Goal: Task Accomplishment & Management: Use online tool/utility

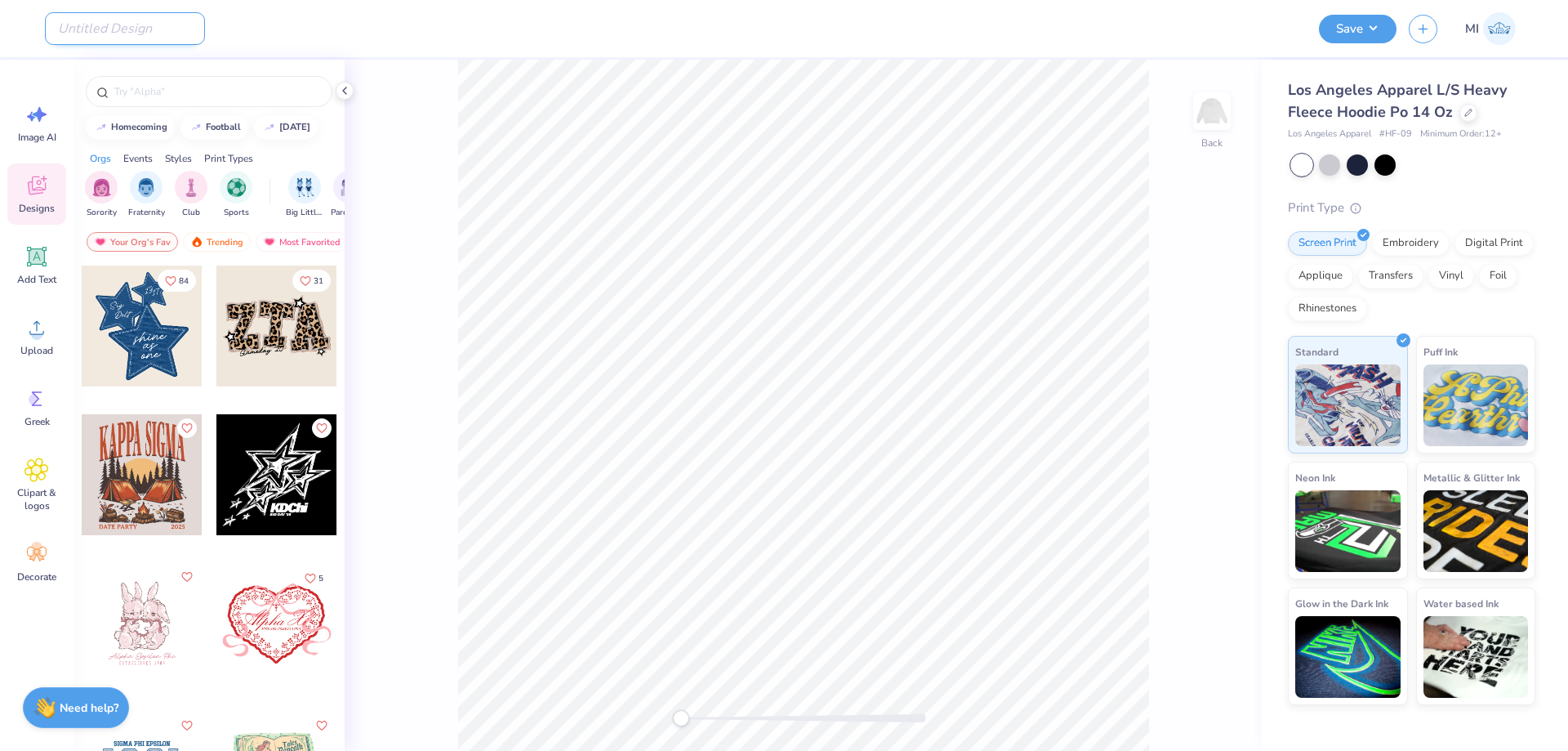
click at [133, 31] on input "Design Title" at bounding box center [125, 28] width 160 height 33
paste input "FPS240586"
type input "FPS240586"
click at [445, 101] on div "Back" at bounding box center [804, 405] width 917 height 691
click at [40, 346] on span "Upload" at bounding box center [36, 351] width 33 height 13
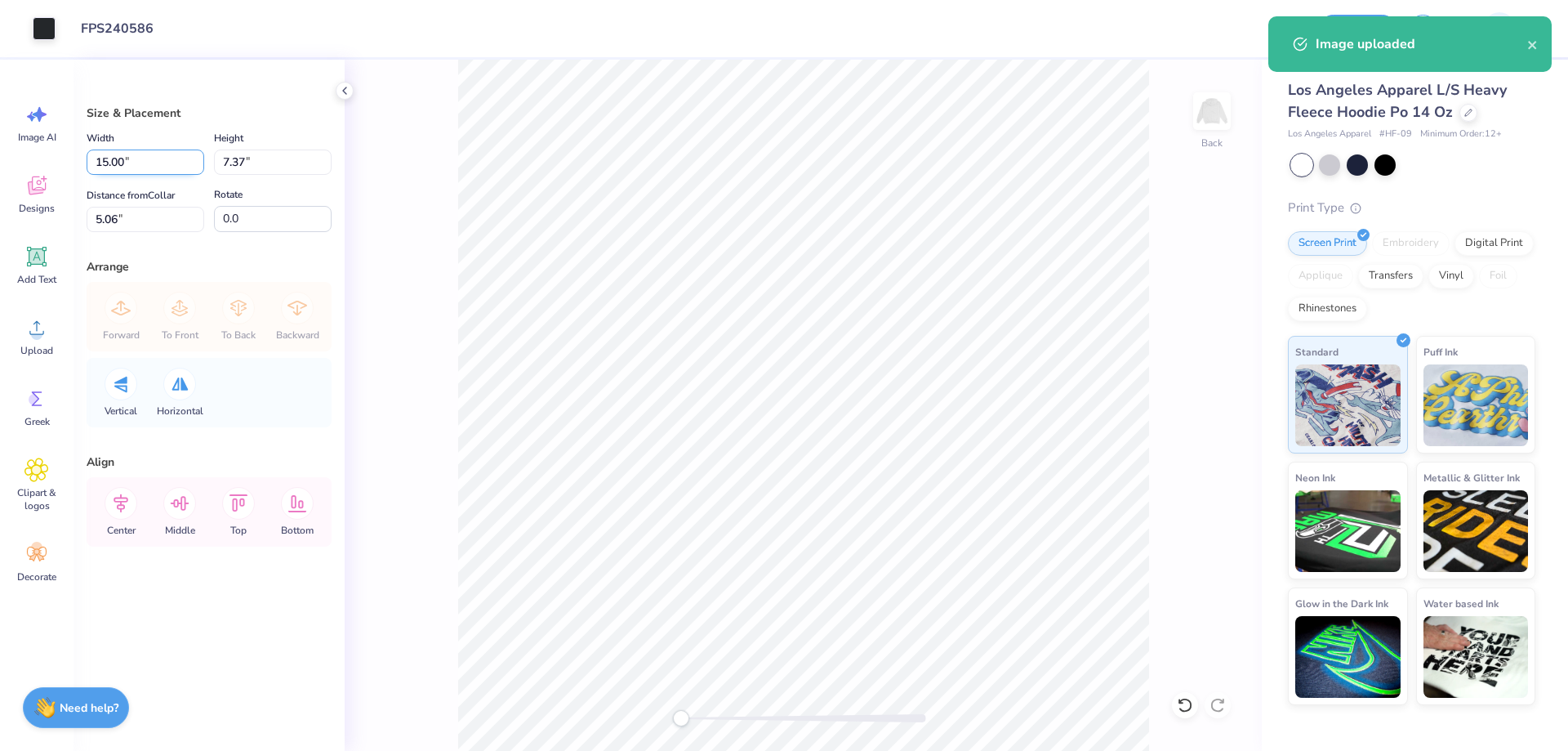
drag, startPoint x: 158, startPoint y: 168, endPoint x: 0, endPoint y: 174, distance: 158.1
click at [86, 174] on input "15.00" at bounding box center [145, 162] width 117 height 25
type input "4.00"
type input "1.97"
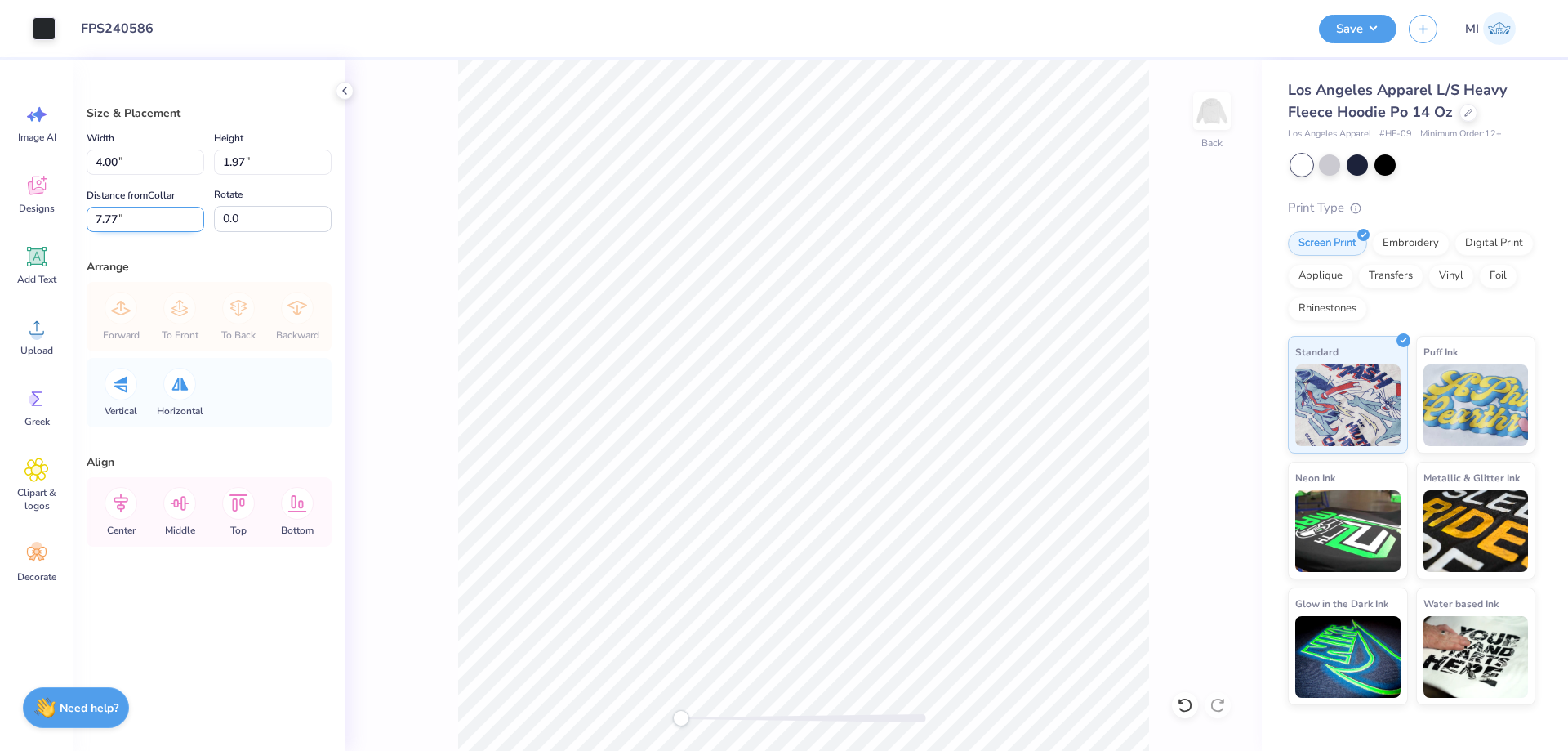
drag, startPoint x: 151, startPoint y: 219, endPoint x: 0, endPoint y: 212, distance: 151.2
click at [86, 212] on input "7.77" at bounding box center [145, 219] width 117 height 25
drag, startPoint x: 50, startPoint y: 219, endPoint x: 0, endPoint y: 217, distance: 50.0
click at [86, 217] on input "3" at bounding box center [145, 219] width 117 height 25
type input "5"
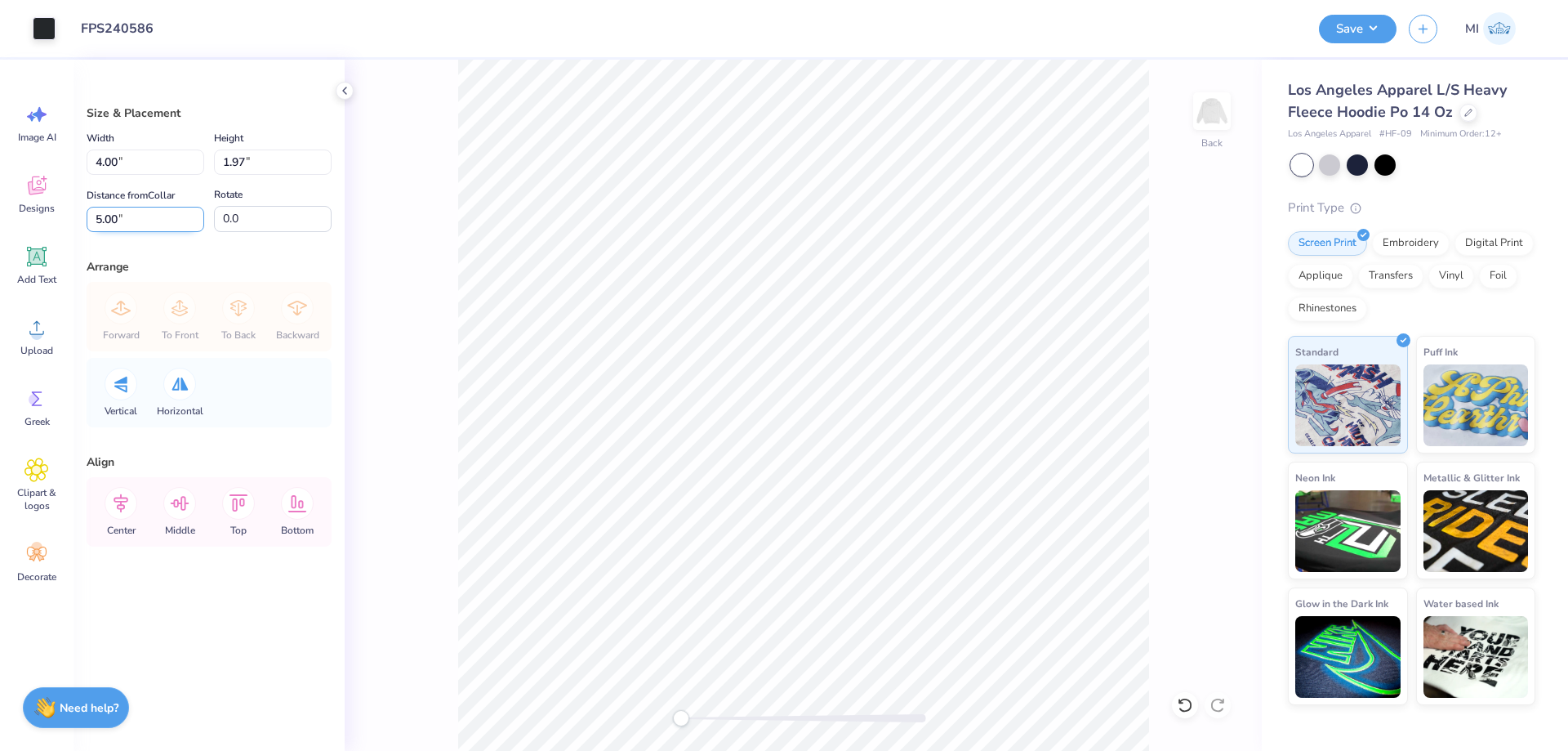
drag, startPoint x: 139, startPoint y: 213, endPoint x: 0, endPoint y: 222, distance: 139.3
click at [86, 222] on input "5.00" at bounding box center [145, 219] width 117 height 25
type input "3"
drag, startPoint x: 143, startPoint y: 219, endPoint x: 0, endPoint y: 222, distance: 143.0
click at [86, 224] on input "3.00" at bounding box center [145, 219] width 117 height 25
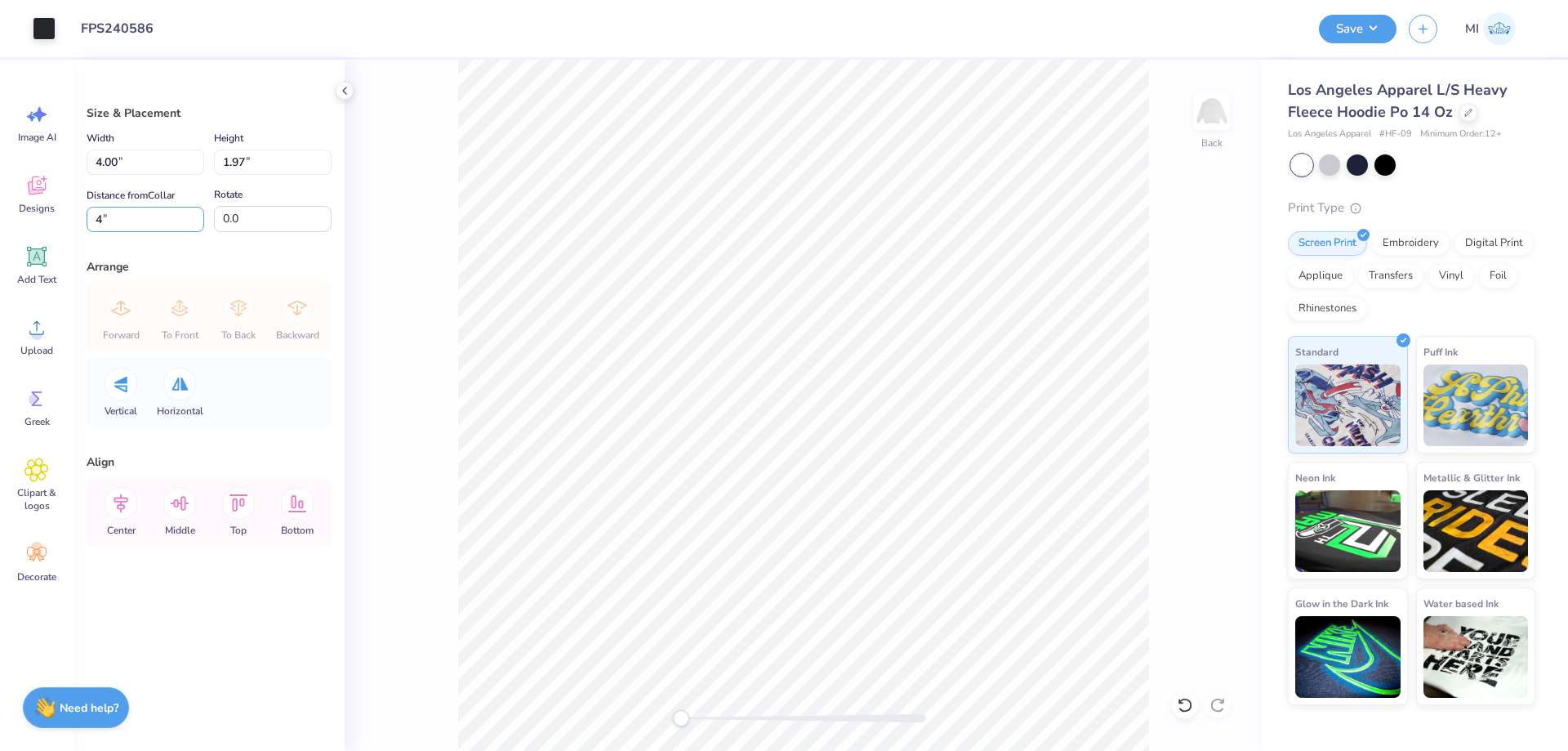
type input "4"
click at [1236, 114] on img at bounding box center [1212, 111] width 65 height 65
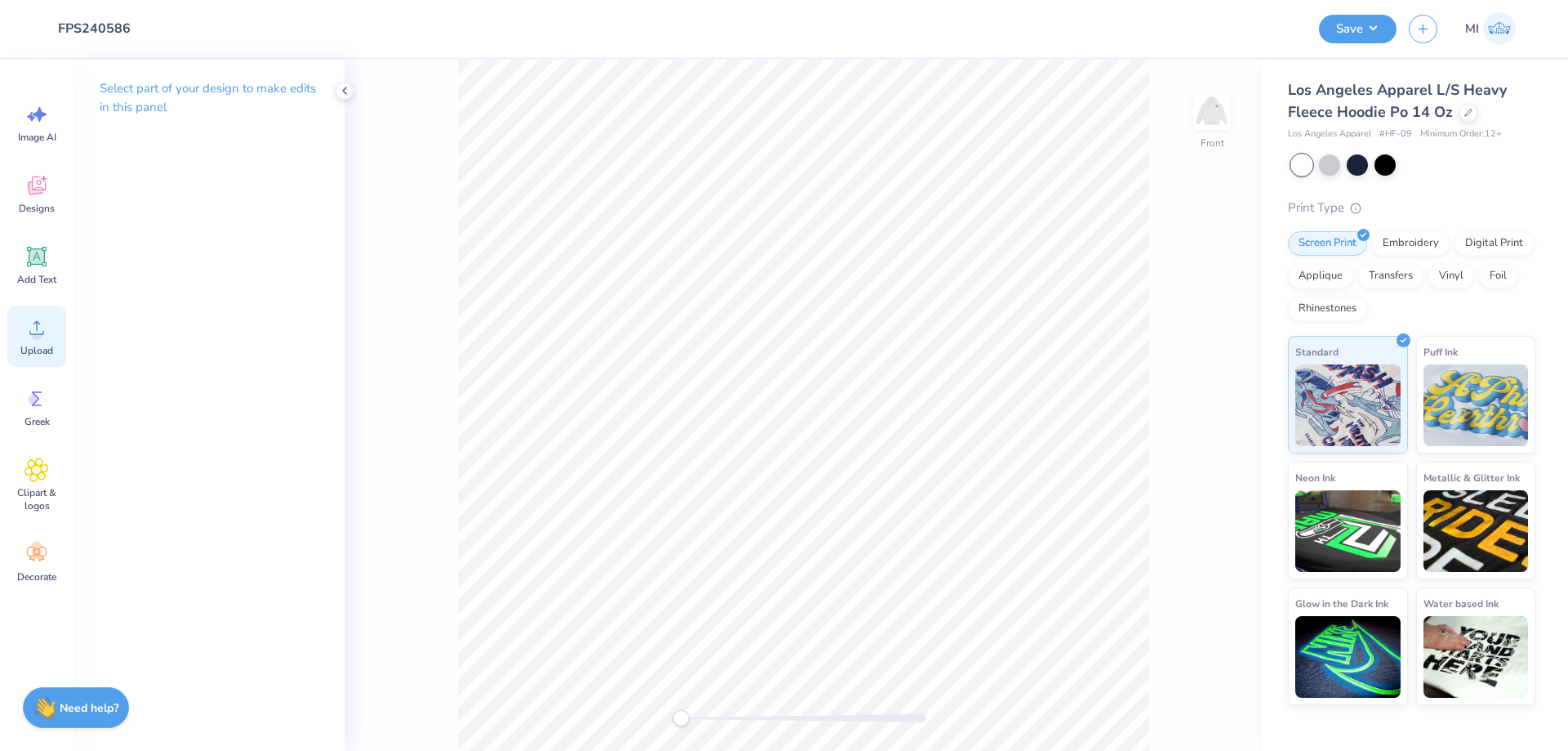
click at [17, 332] on div "Upload" at bounding box center [36, 337] width 59 height 61
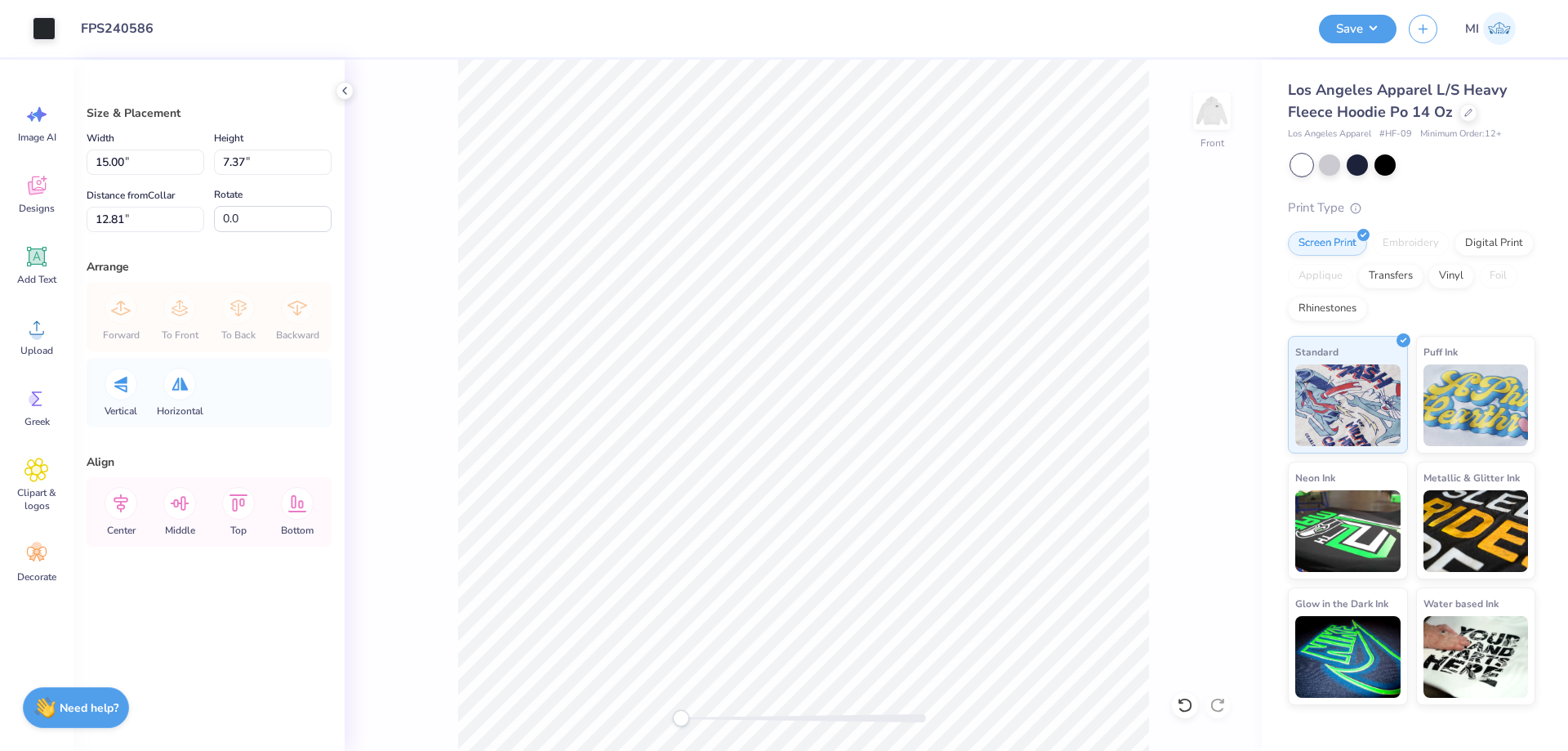
click at [139, 144] on div "Width 15.00 15.00 "" at bounding box center [145, 152] width 117 height 47
click at [136, 162] on input "15.00" at bounding box center [145, 162] width 117 height 25
click at [136, 162] on input "1" at bounding box center [145, 162] width 117 height 25
type input "1"
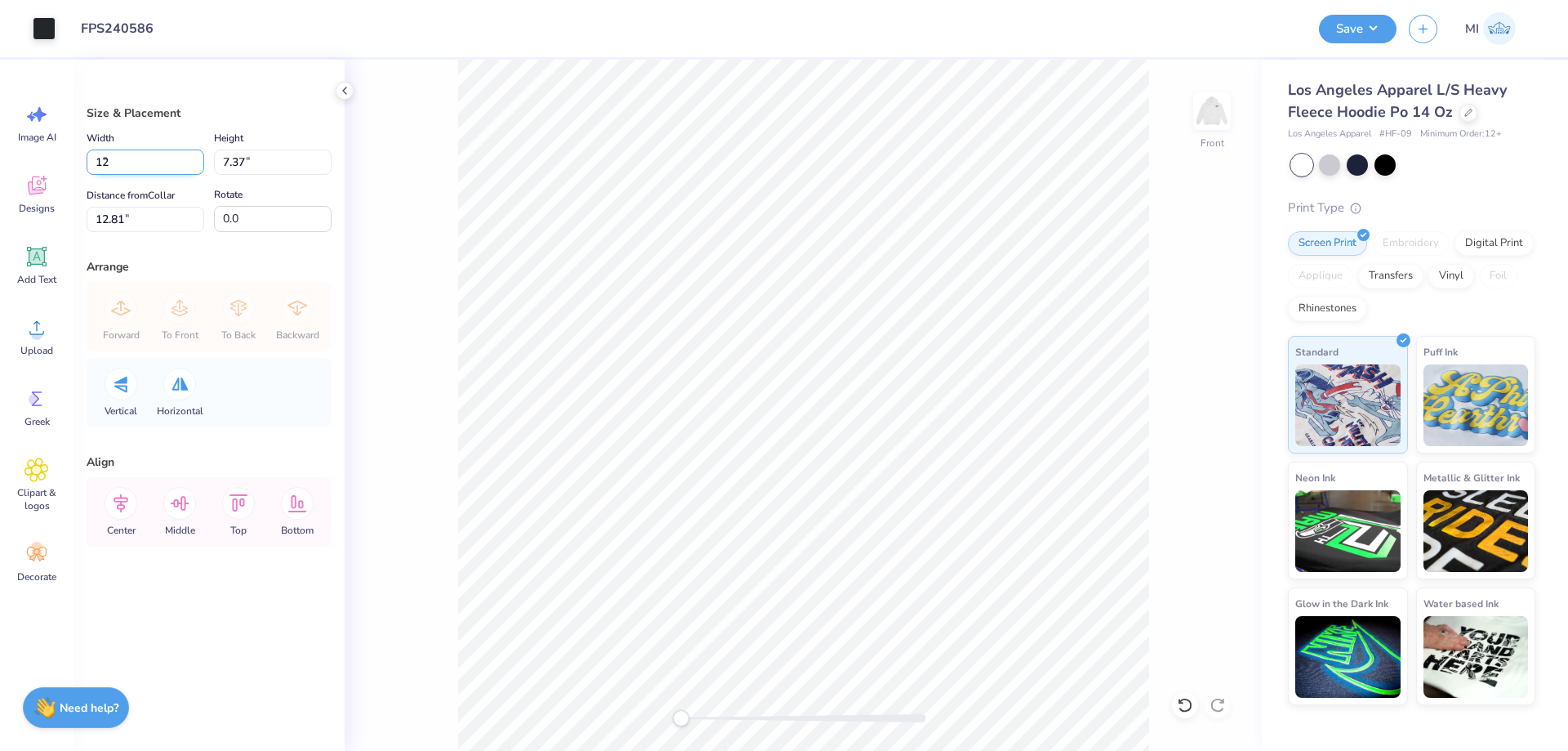
type input "12.00"
type input "5.90"
drag, startPoint x: 137, startPoint y: 222, endPoint x: 47, endPoint y: 226, distance: 90.1
click at [86, 225] on input "8.10" at bounding box center [145, 219] width 117 height 25
drag, startPoint x: 117, startPoint y: 219, endPoint x: 43, endPoint y: 223, distance: 74.1
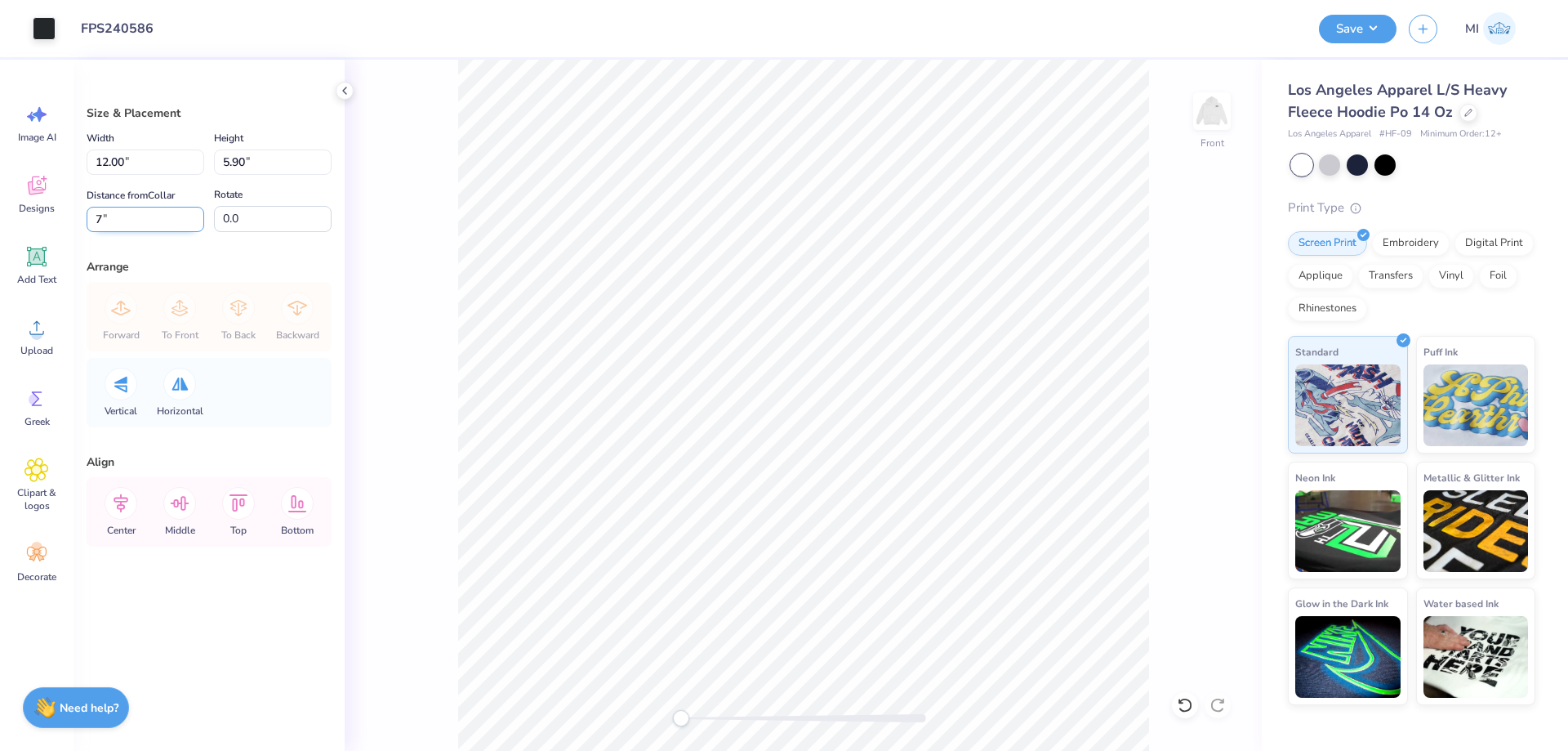
click at [86, 223] on input "7" at bounding box center [145, 219] width 117 height 25
type input "7"
click at [47, 262] on icon at bounding box center [36, 257] width 24 height 24
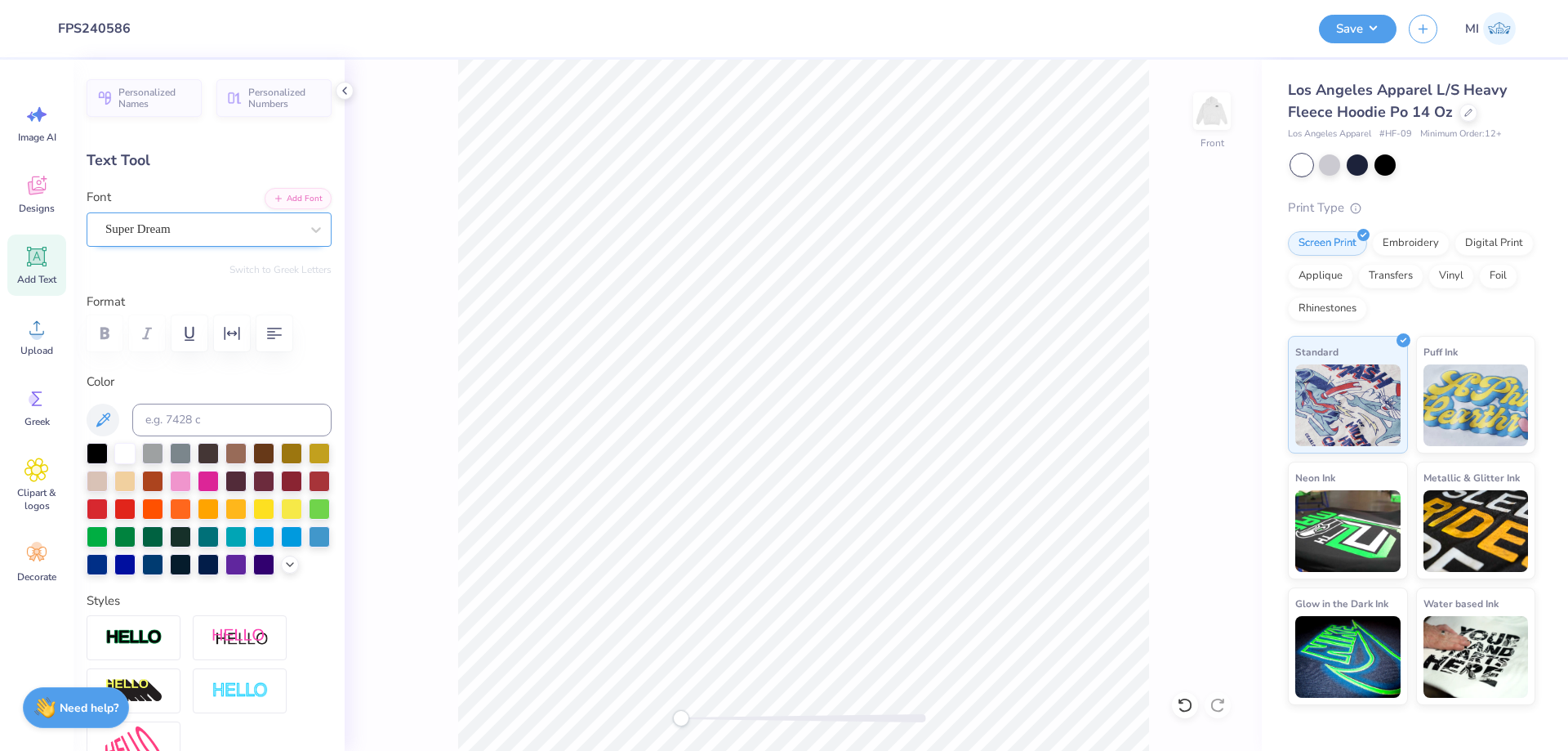
click at [262, 221] on div "Super Dream" at bounding box center [203, 229] width 198 height 25
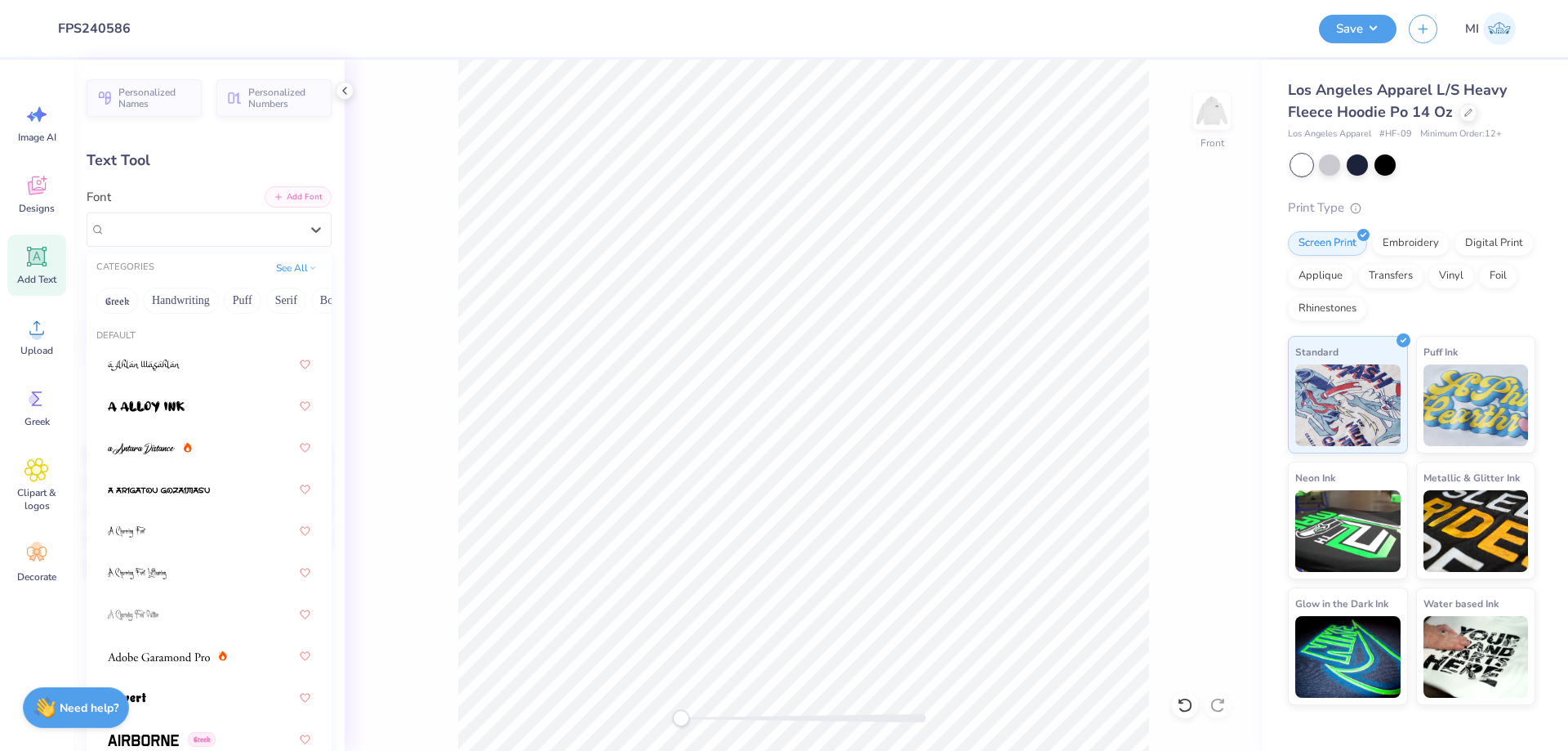
click at [299, 191] on button "Add Font" at bounding box center [299, 196] width 67 height 21
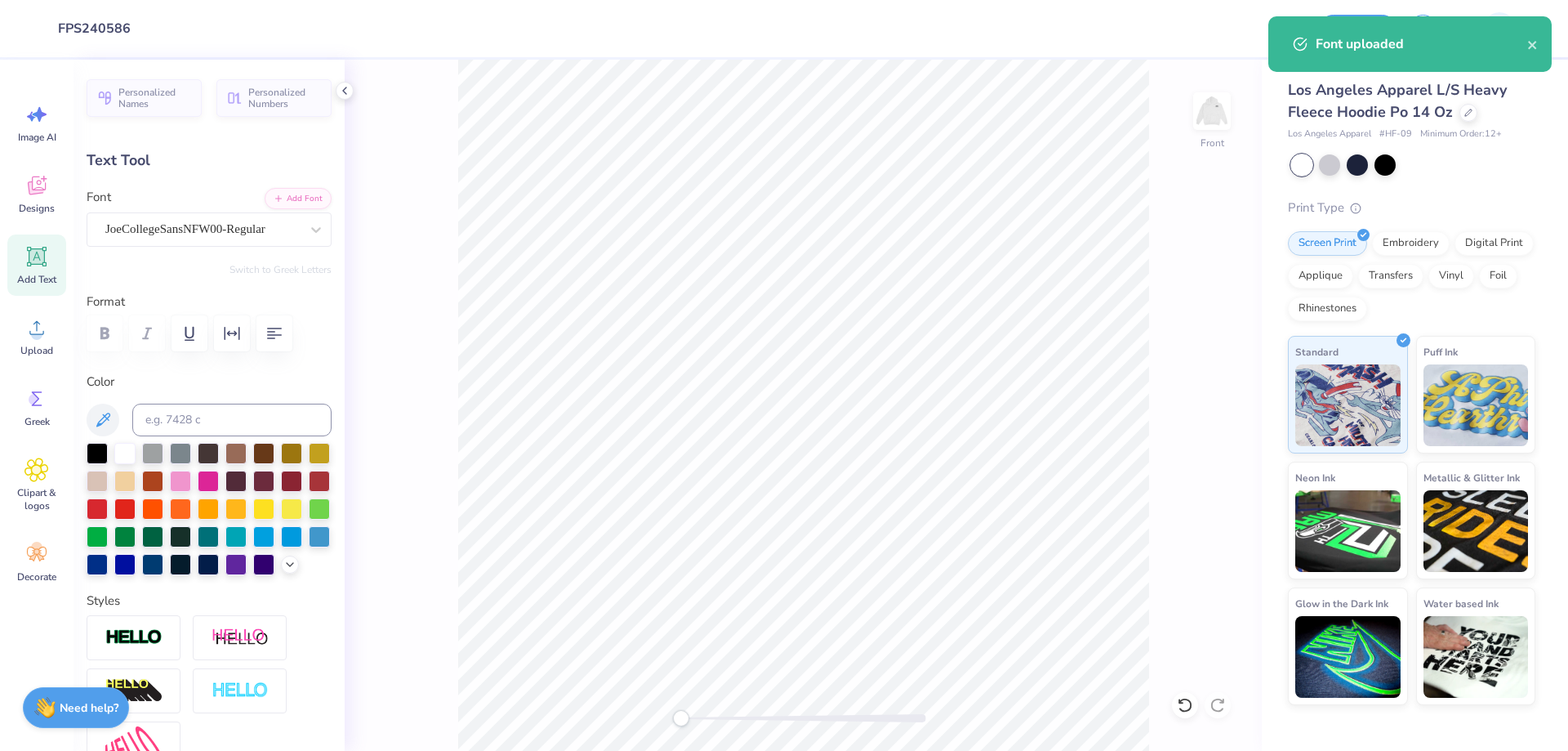
paste textarea "Strength in Tradition"
type textarea "Strength in Tradition"
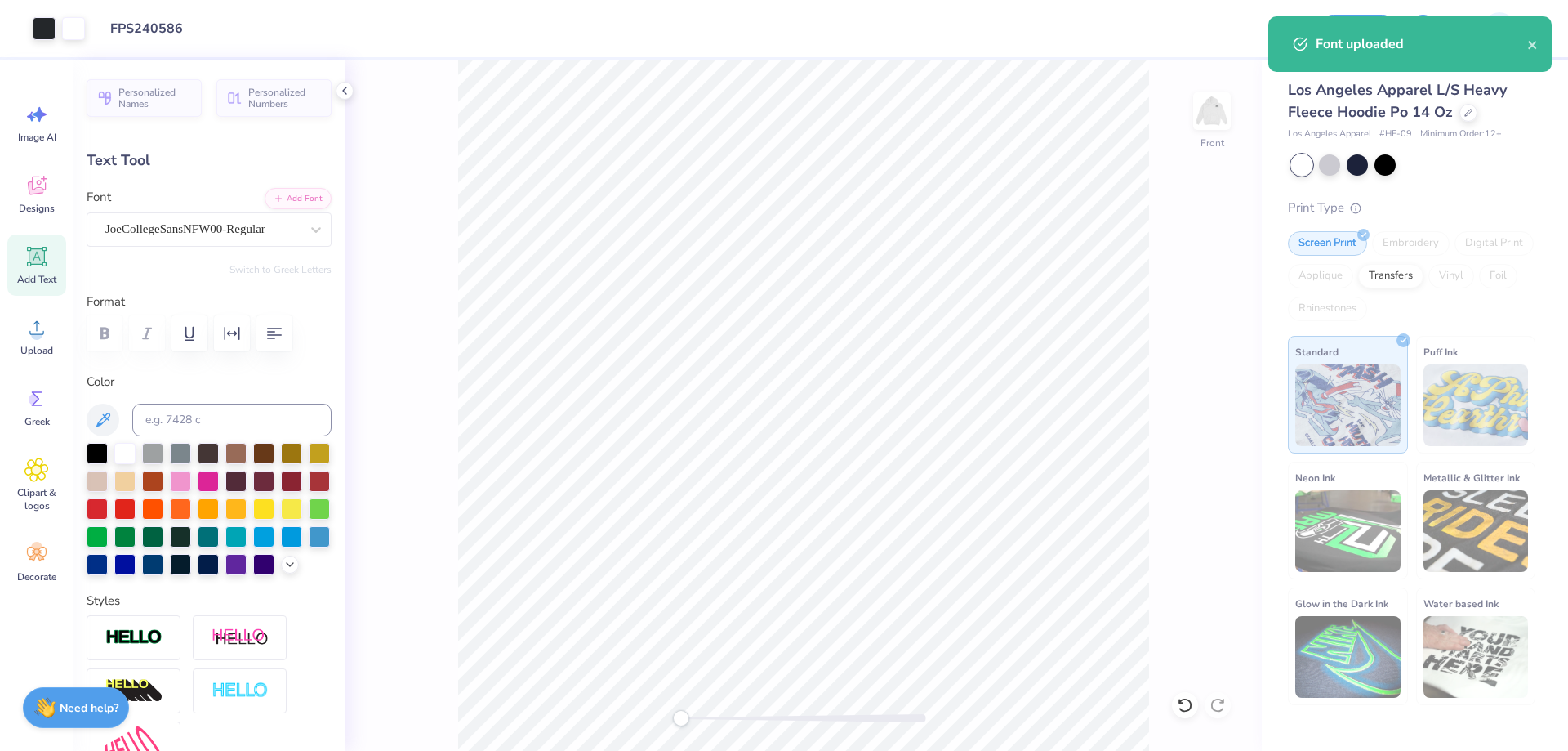
type input "21.25"
type input "1.67"
type input "15.67"
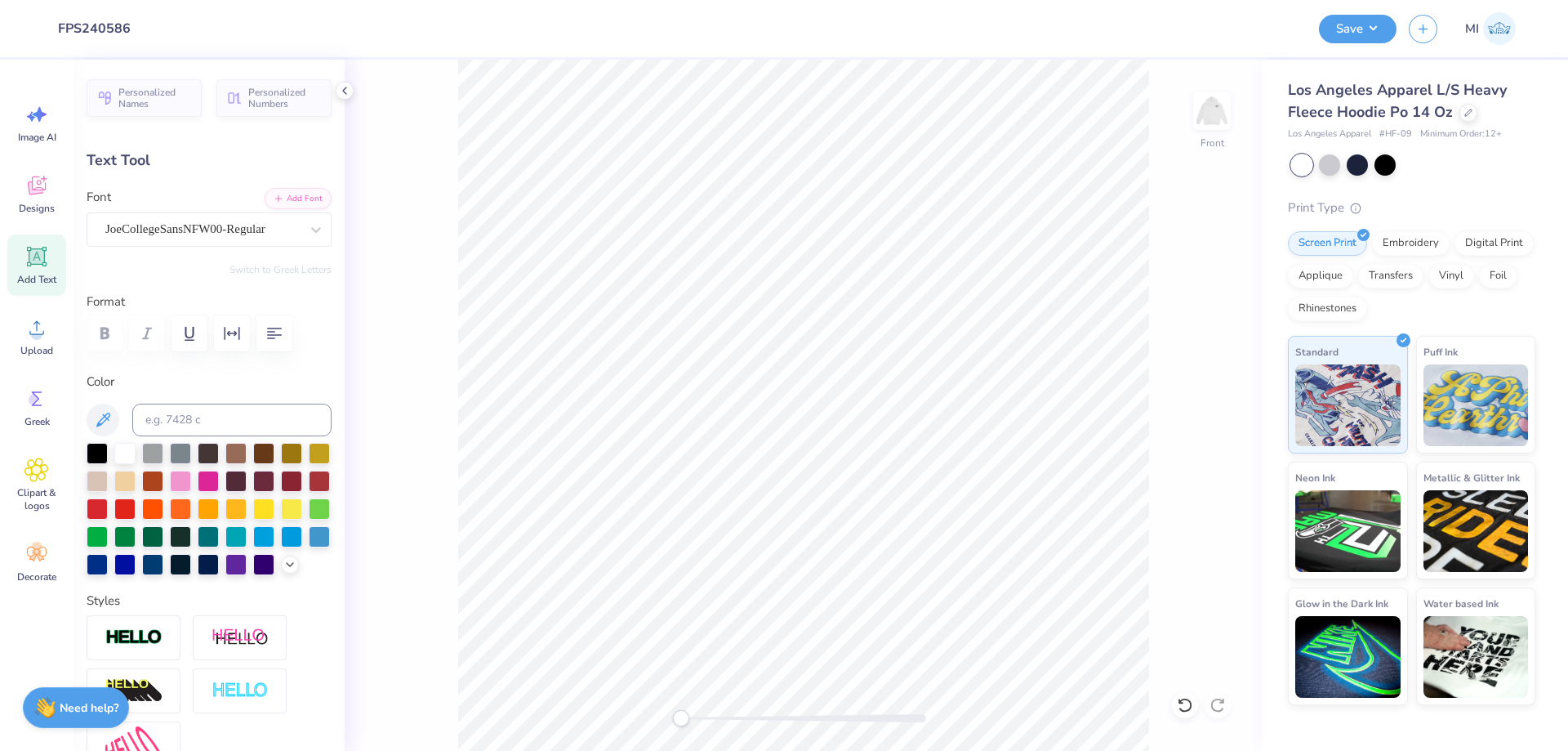
type input "11.25"
type input "0.88"
type input "13.63"
click at [232, 328] on icon "button" at bounding box center [232, 333] width 20 height 20
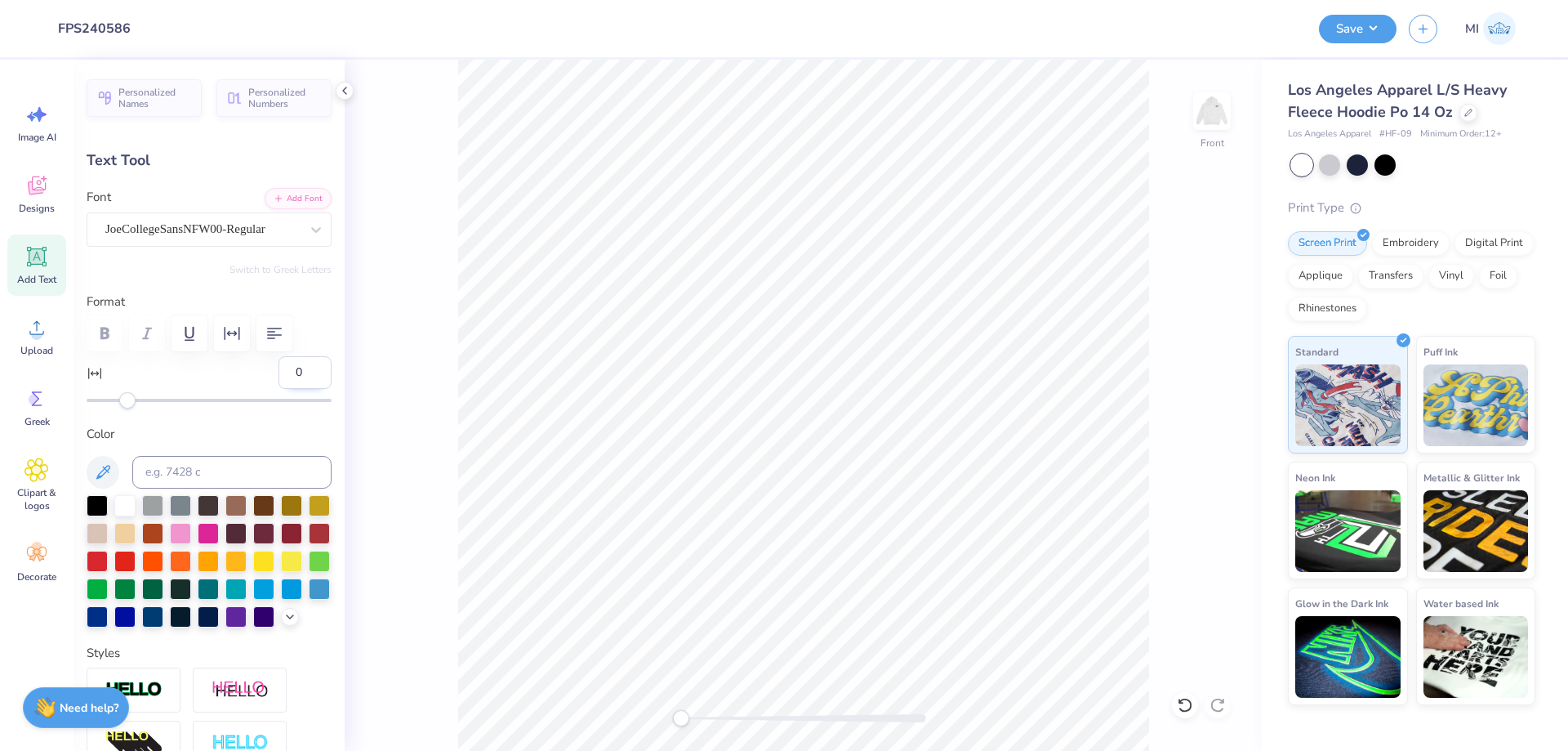
drag, startPoint x: 299, startPoint y: 377, endPoint x: 286, endPoint y: 375, distance: 13.2
click at [286, 375] on input "0" at bounding box center [305, 372] width 53 height 33
type input "30"
type textarea "Strength in Tradition"
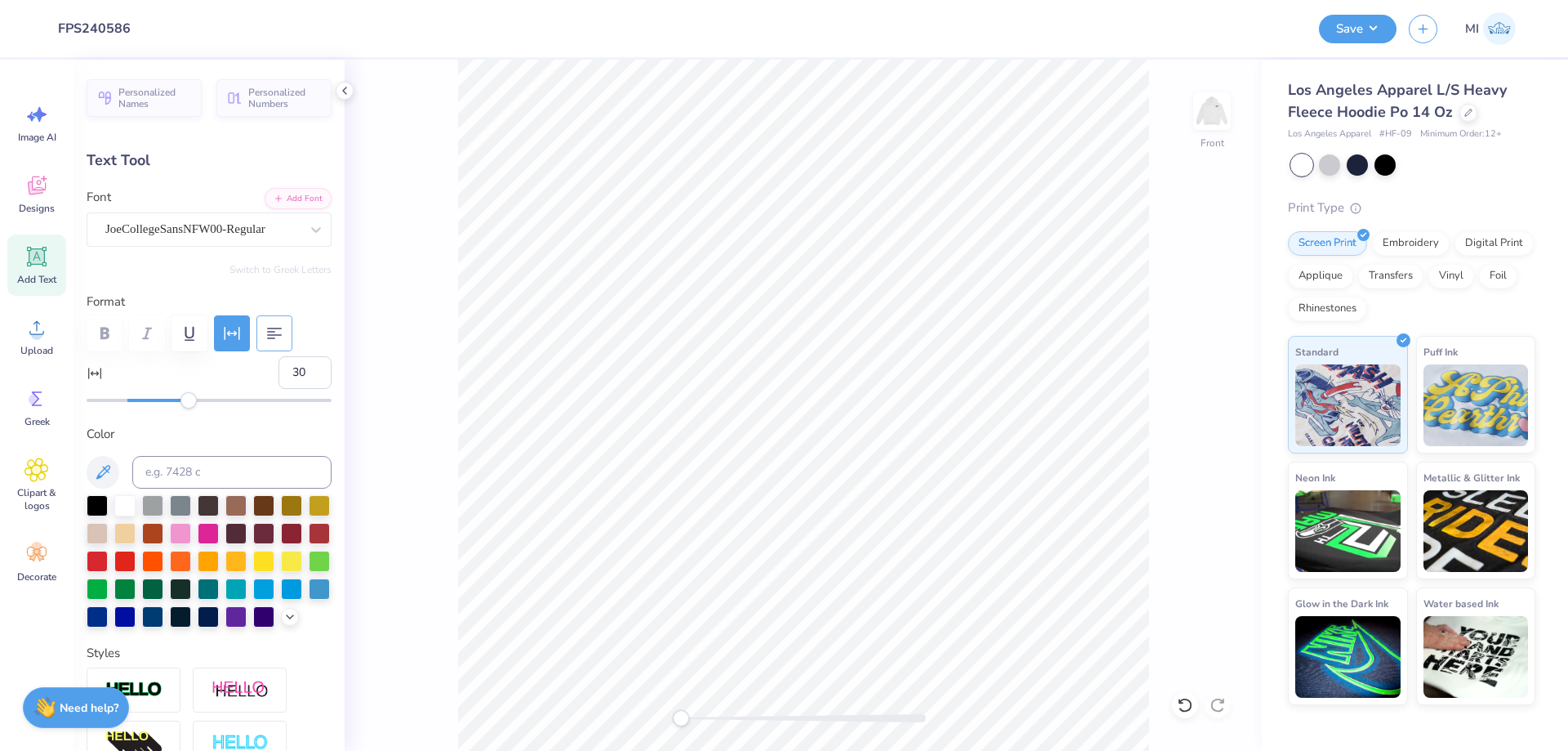
click at [275, 334] on icon "button" at bounding box center [274, 333] width 20 height 20
type input "9.39"
type input "2.23"
type input "12.95"
type input "14.60"
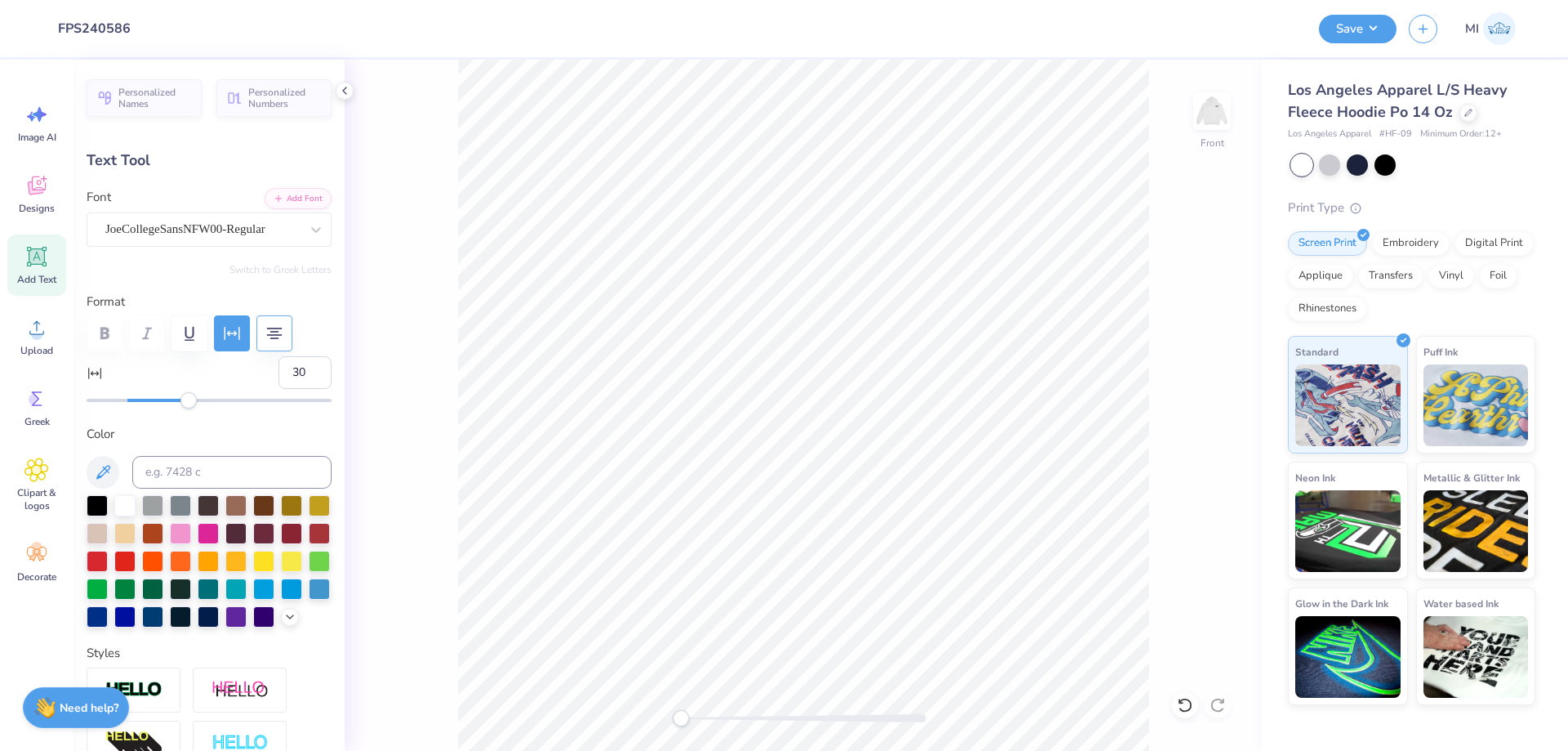
type input "3.47"
type textarea "Strength in Tradition"
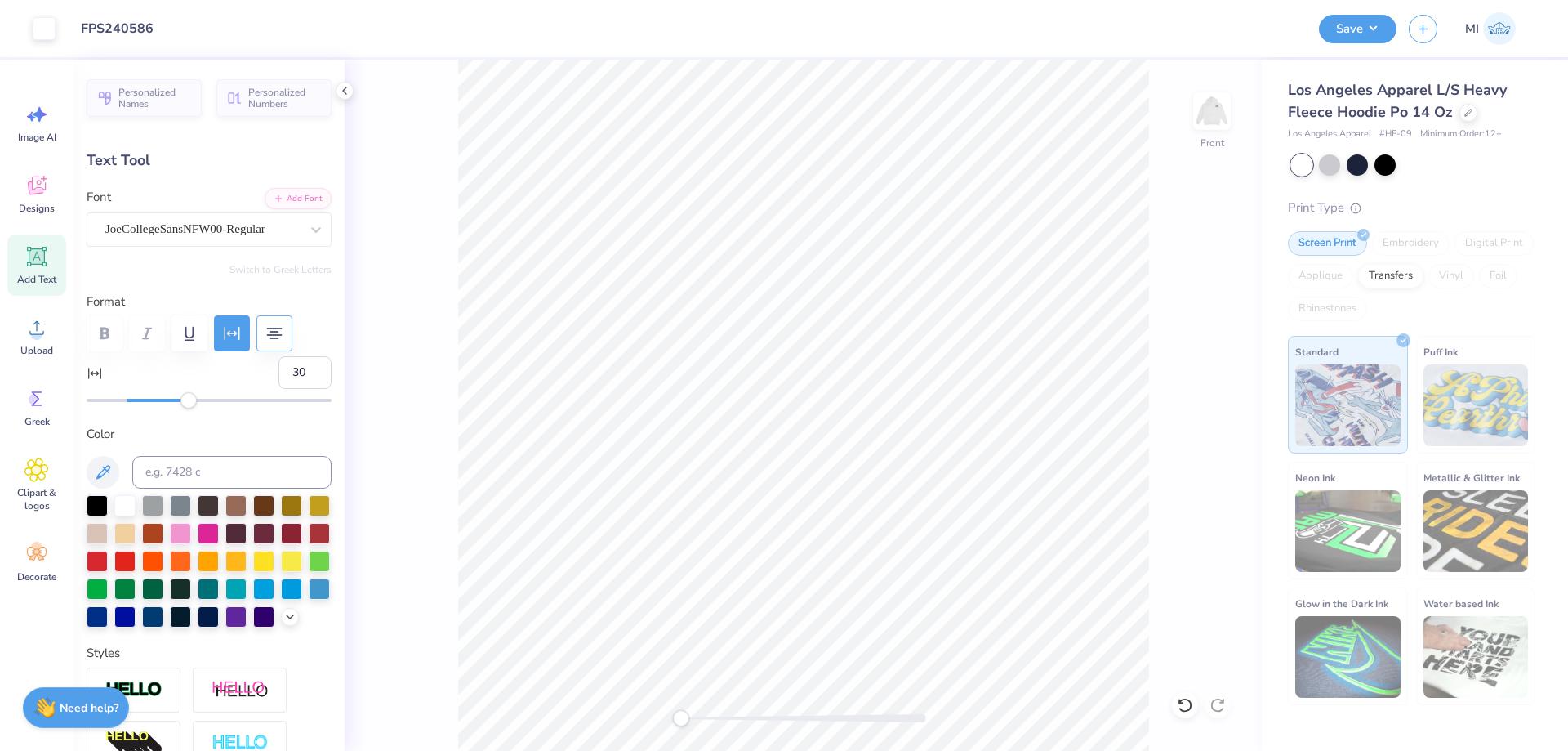
type input "21.25"
type input "1.04"
type input "15.50"
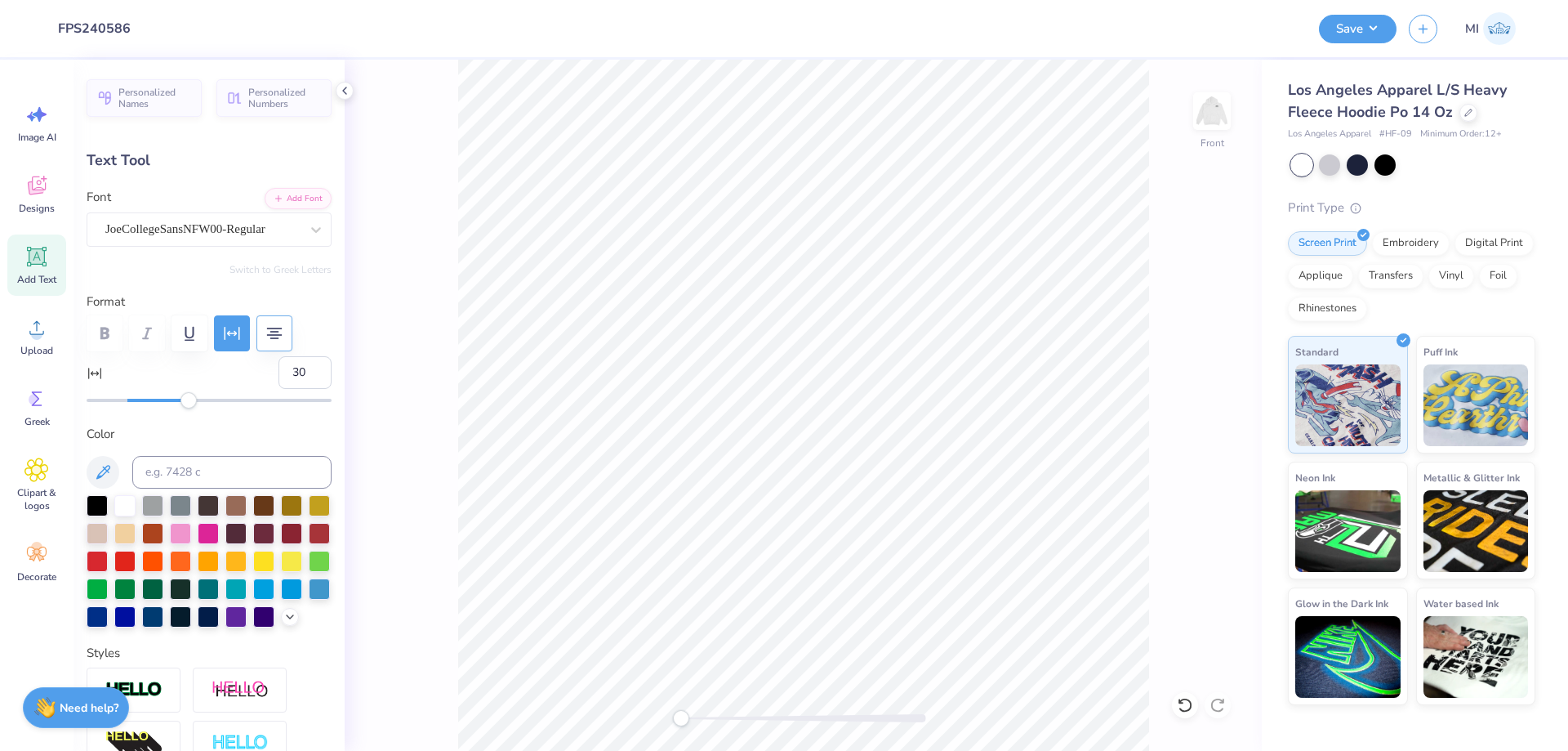
type input "11.19"
type input "0.55"
type input "13.72"
click at [723, 720] on div at bounding box center [804, 718] width 246 height 8
type input "9.65"
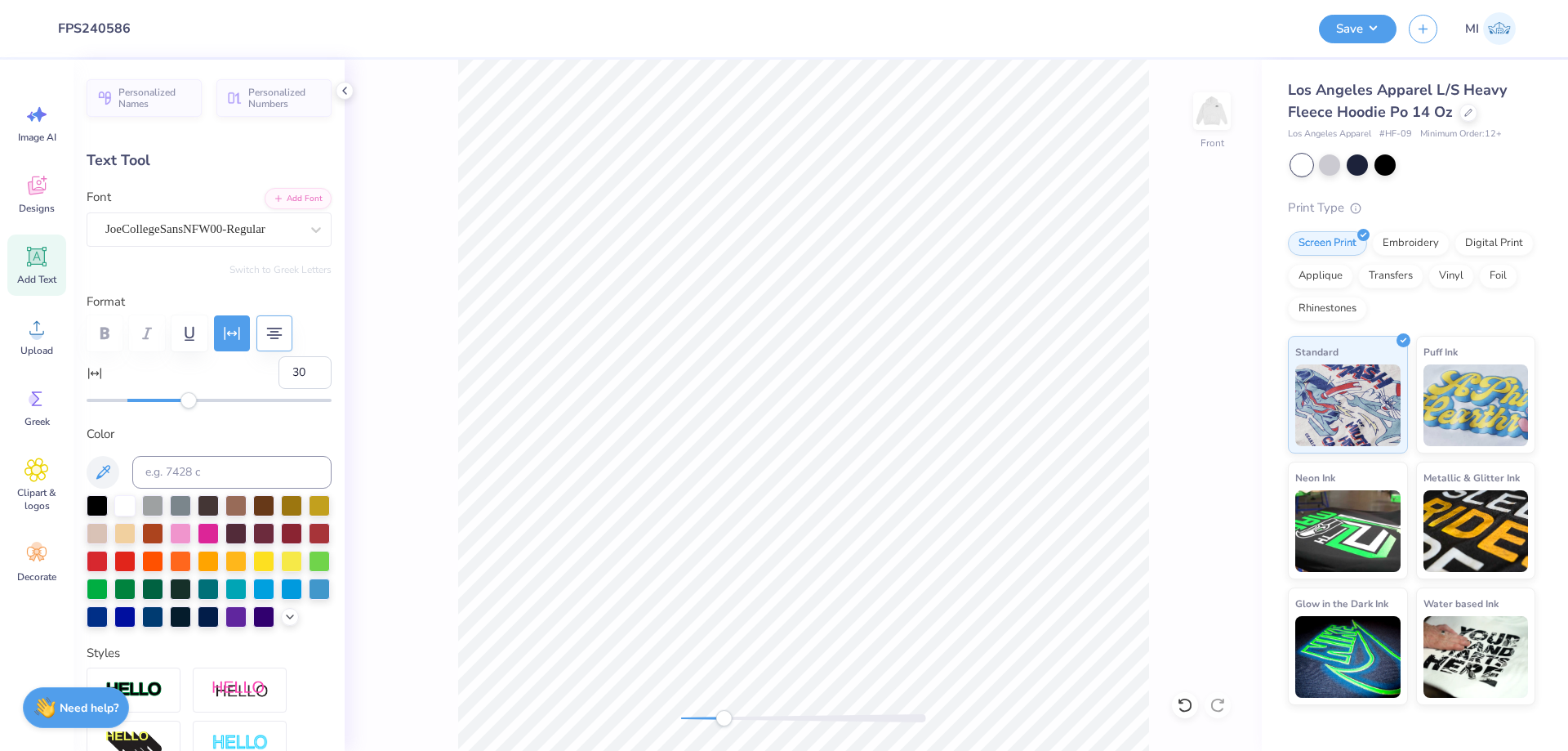
type input "0.47"
drag, startPoint x: 302, startPoint y: 373, endPoint x: 254, endPoint y: 372, distance: 48.0
click at [279, 372] on input "30" at bounding box center [305, 372] width 53 height 33
type input "20"
type input "9.29"
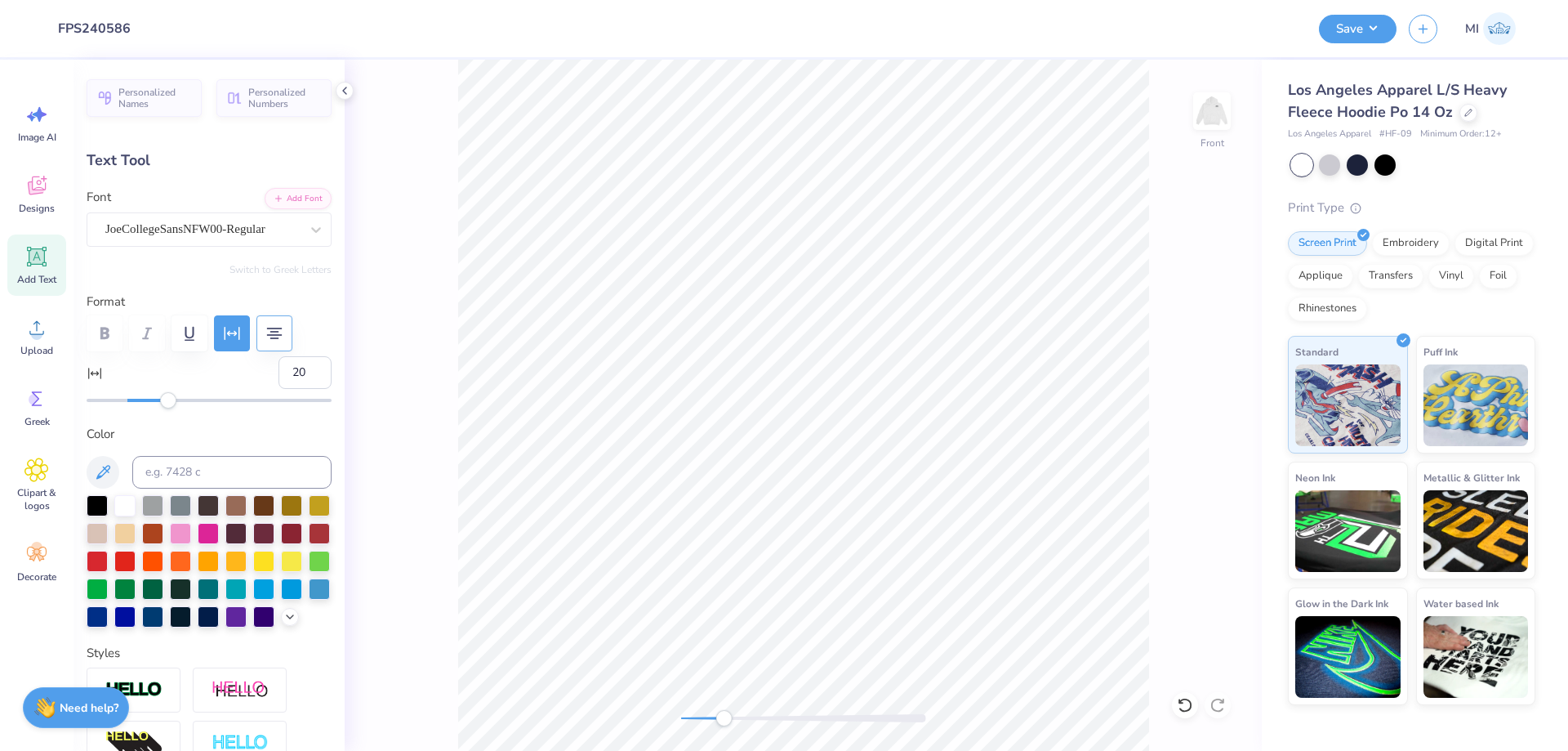
type input "0.52"
type input "13.49"
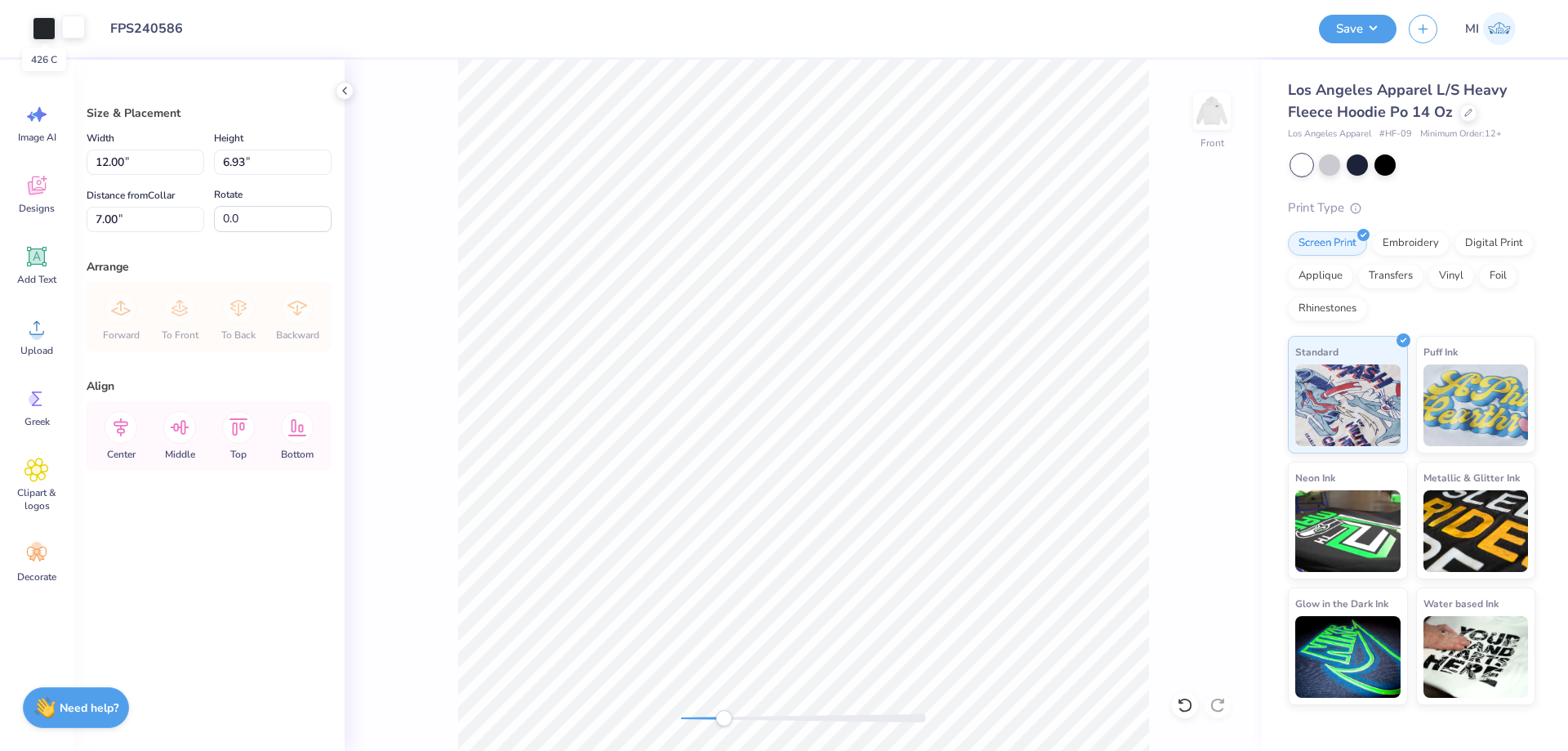
click at [71, 29] on div at bounding box center [73, 27] width 23 height 23
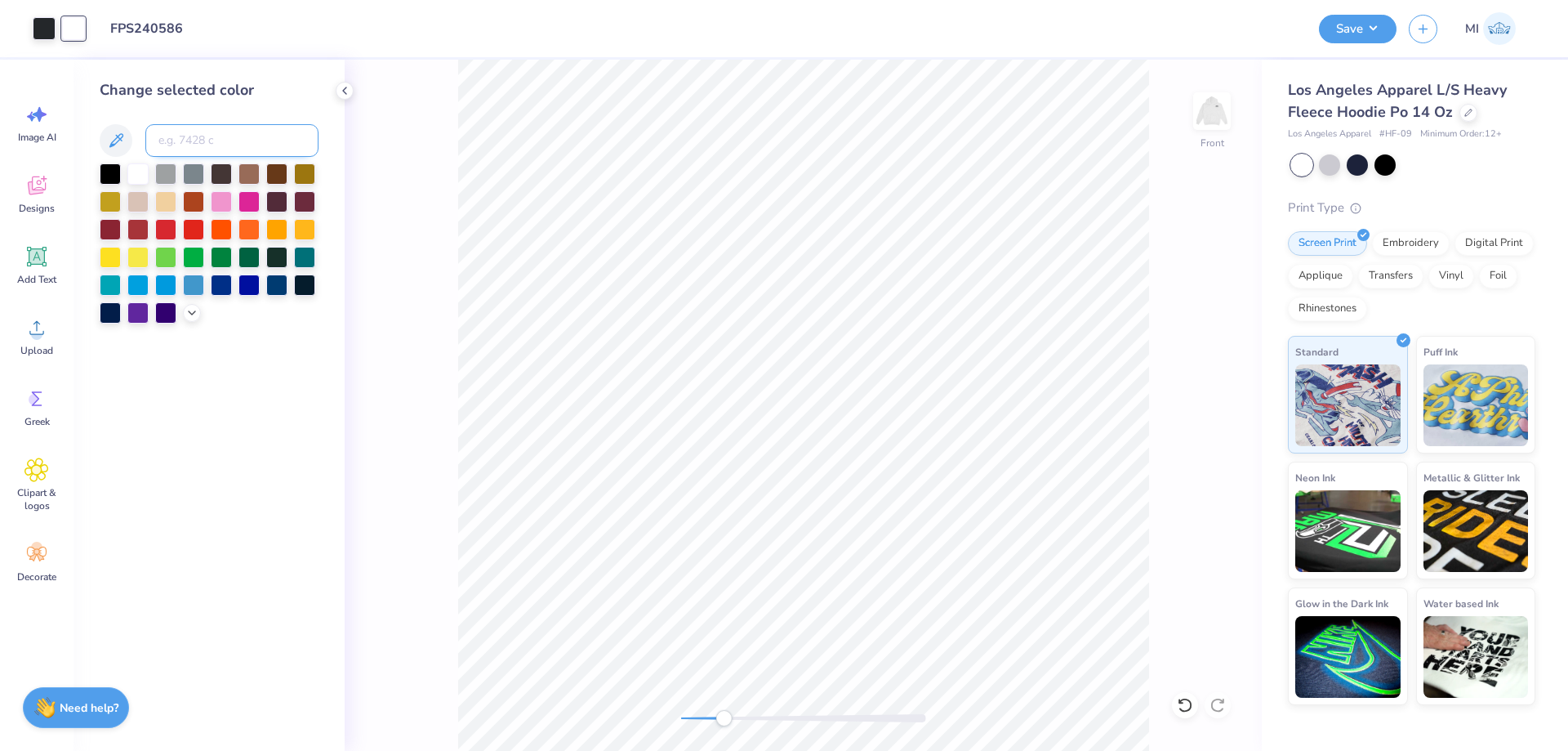
click at [208, 151] on input at bounding box center [232, 141] width 173 height 33
type input "426"
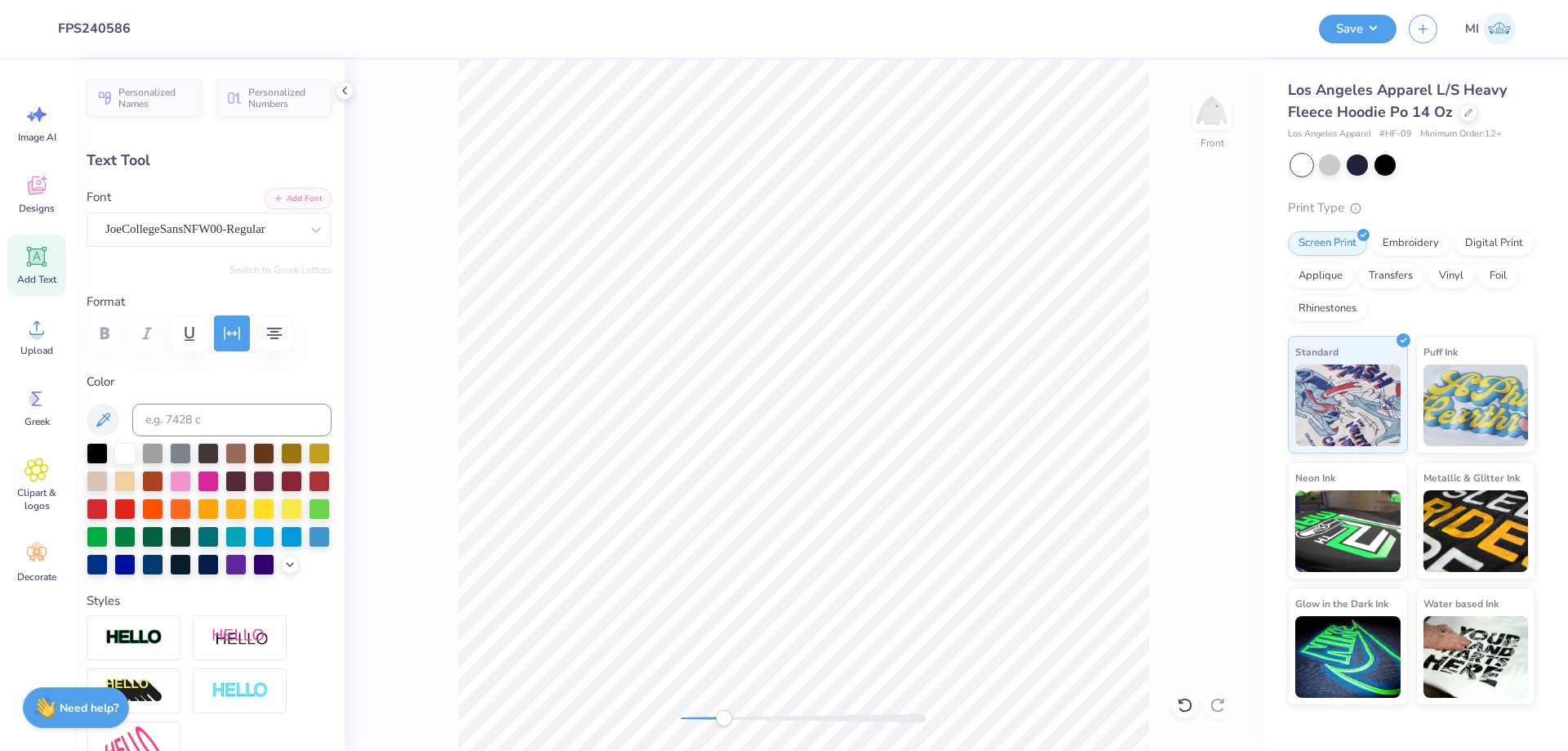
scroll to position [0, 5]
type textarea "FALL RUSH 2025"
type input "6.32"
type input "14.10"
type input "4.50"
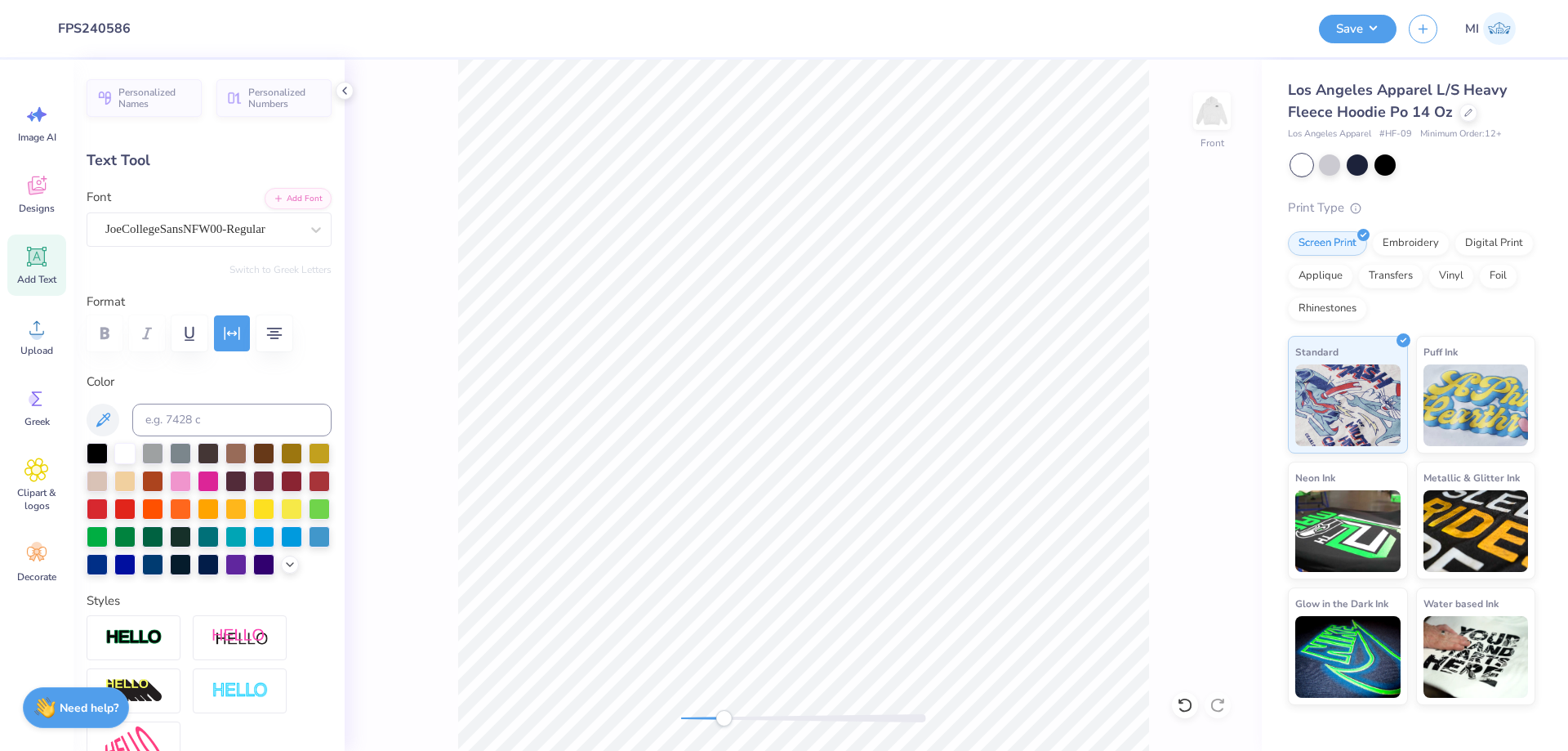
type input "0.37"
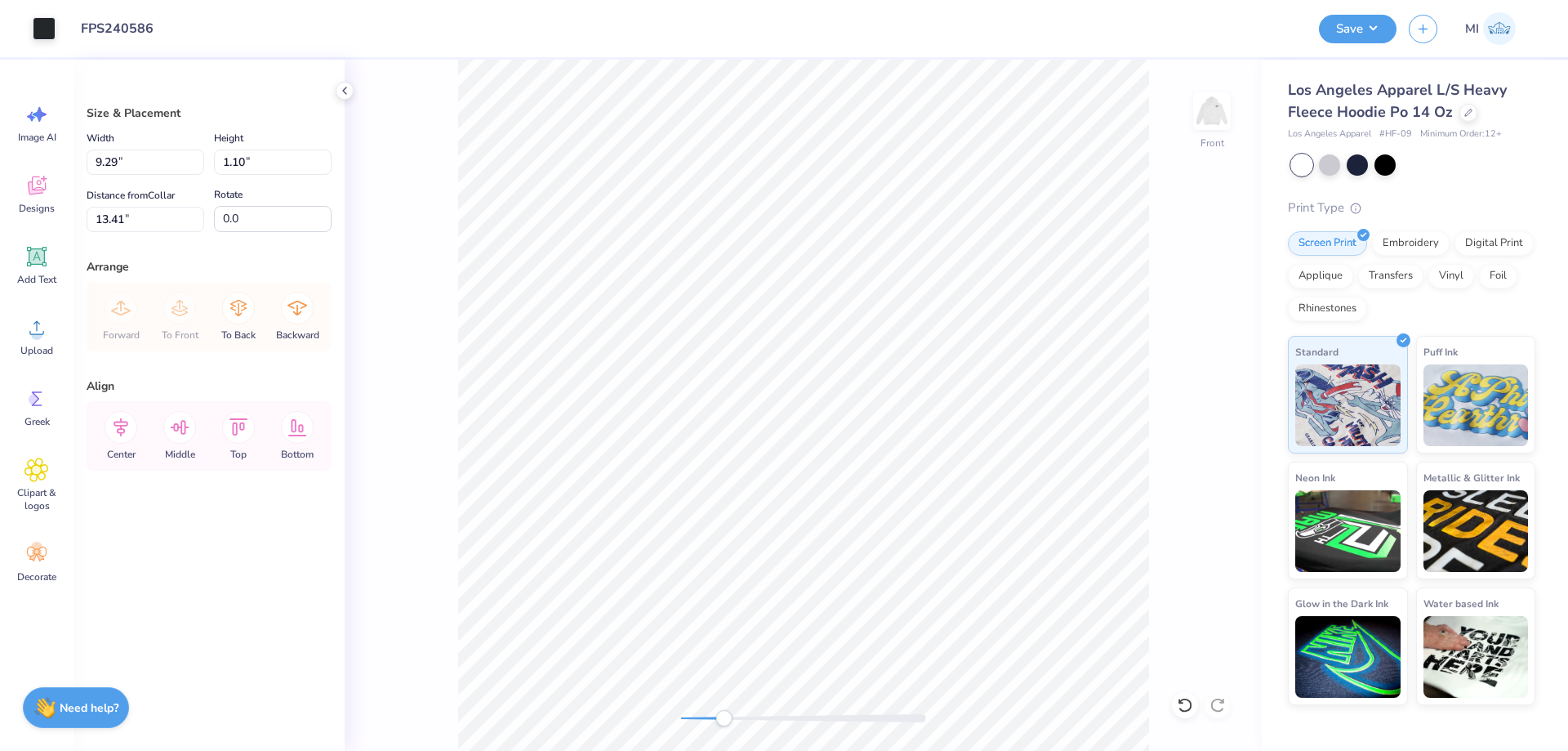
type input "13.45"
type input "8.65"
type input "1.03"
type input "13.52"
type input "8.37"
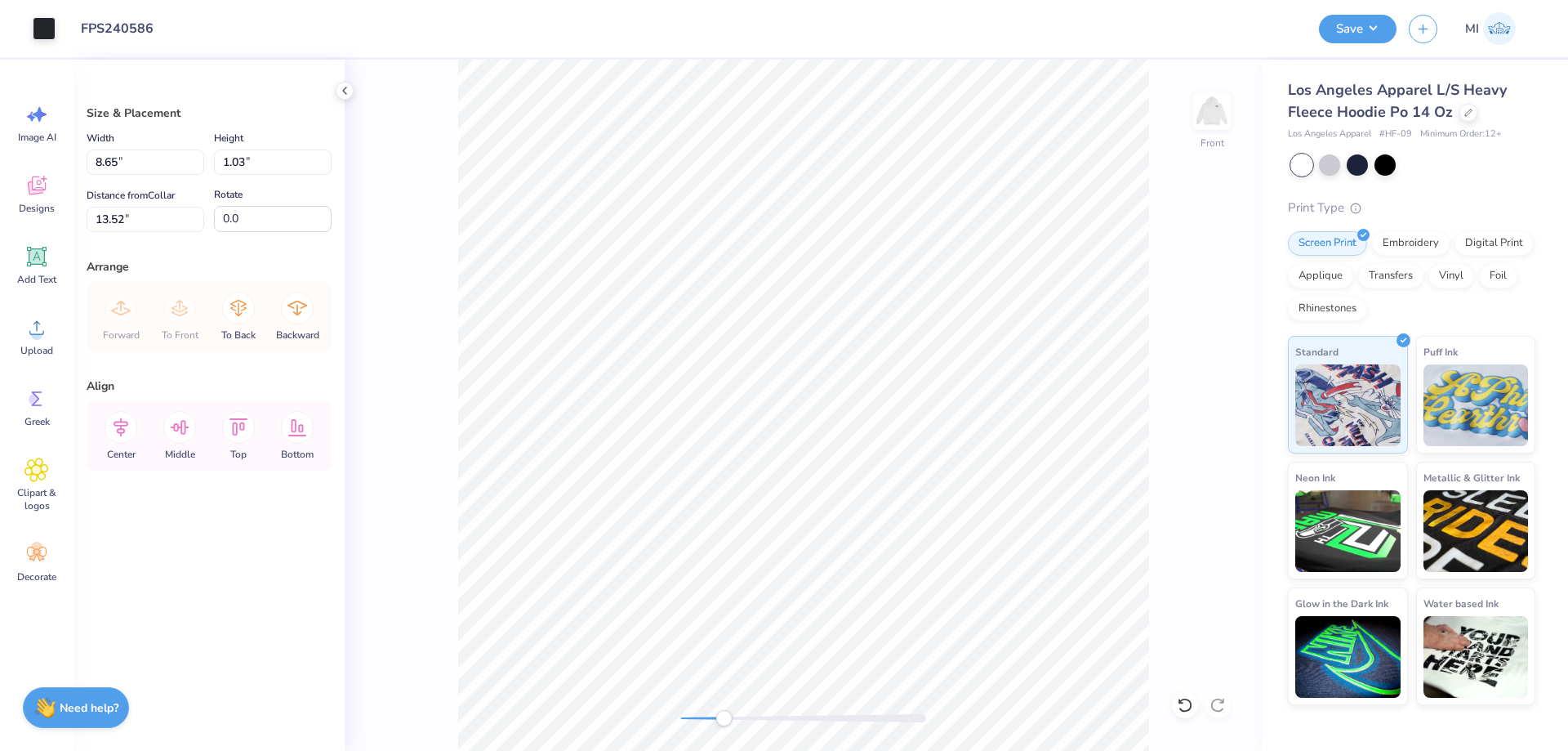
type input "0.99"
type input "13.48"
click at [565, 709] on div "Front" at bounding box center [804, 405] width 917 height 691
drag, startPoint x: 138, startPoint y: 154, endPoint x: 0, endPoint y: 144, distance: 138.4
click at [86, 150] on input "12.00" at bounding box center [145, 162] width 117 height 25
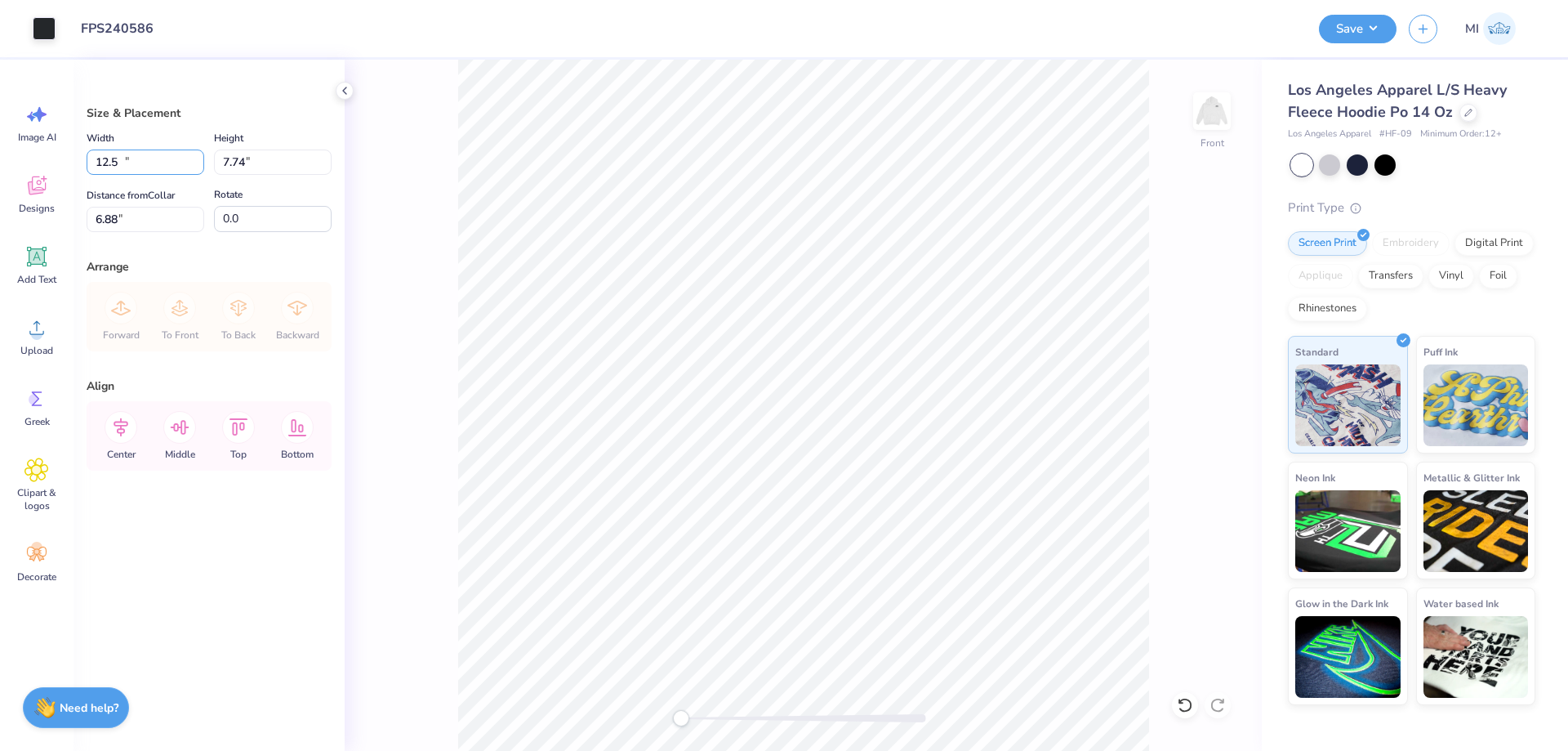
type input "12.50"
type input "7.74"
drag, startPoint x: 157, startPoint y: 233, endPoint x: 124, endPoint y: 226, distance: 33.7
click at [95, 217] on div "Size & Placement Width 12.50 12.50 " Height 7.74 7.74 " Distance from Collar 6.…" at bounding box center [209, 405] width 272 height 691
drag, startPoint x: 138, startPoint y: 219, endPoint x: 0, endPoint y: 211, distance: 138.2
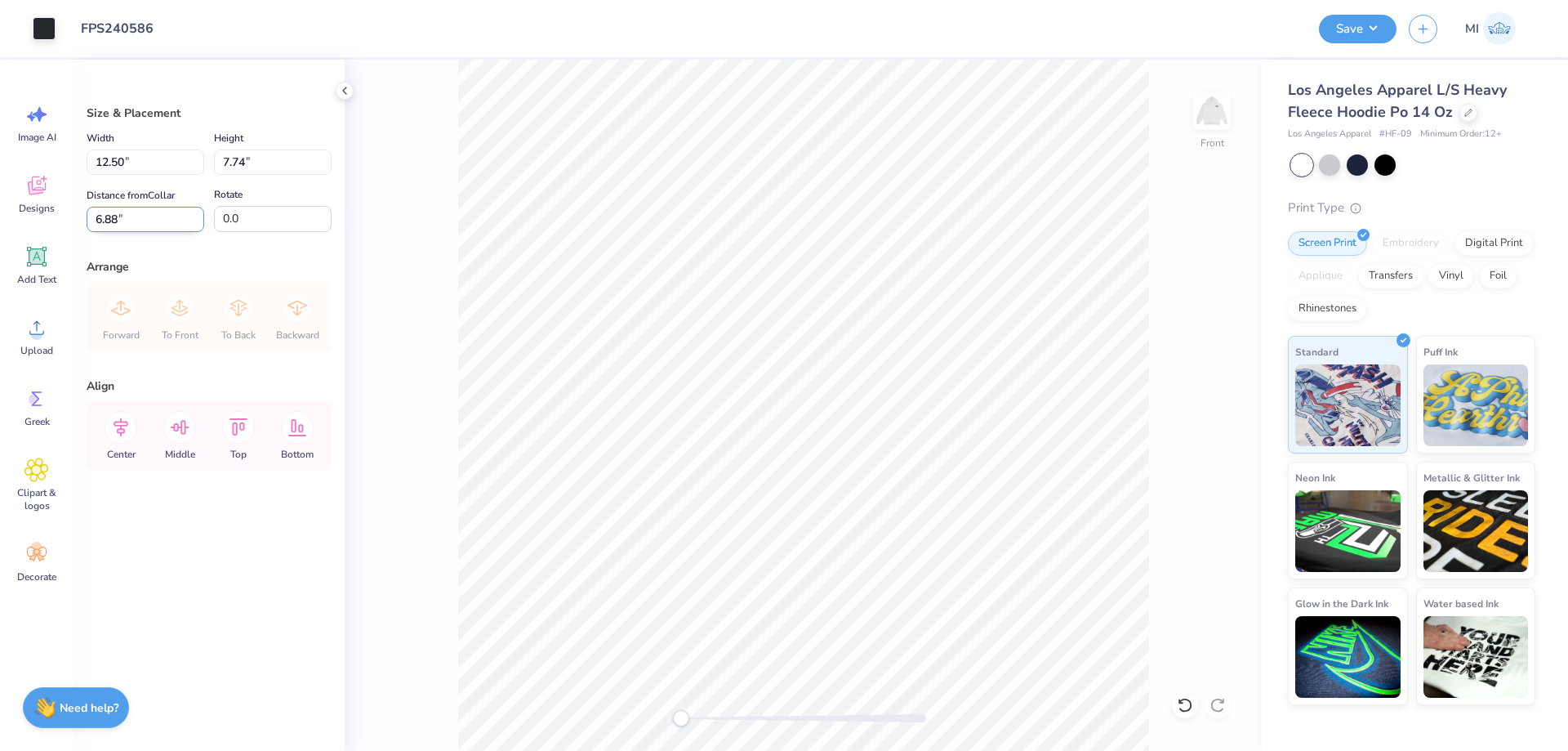
click at [86, 211] on input "6.88" at bounding box center [145, 219] width 117 height 25
type input "7.00"
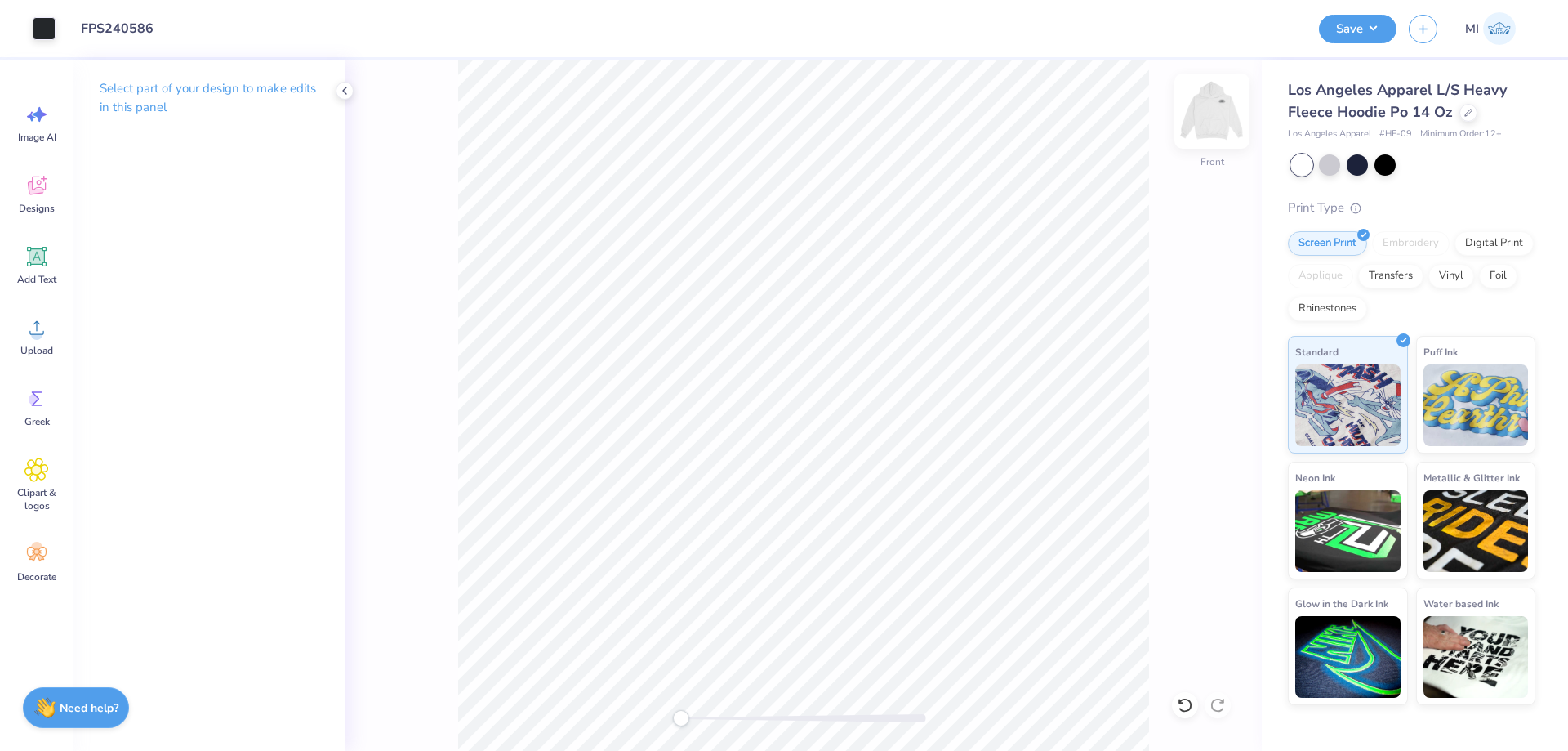
click at [1224, 112] on img at bounding box center [1212, 111] width 65 height 65
click at [1365, 36] on button "Save" at bounding box center [1358, 26] width 77 height 29
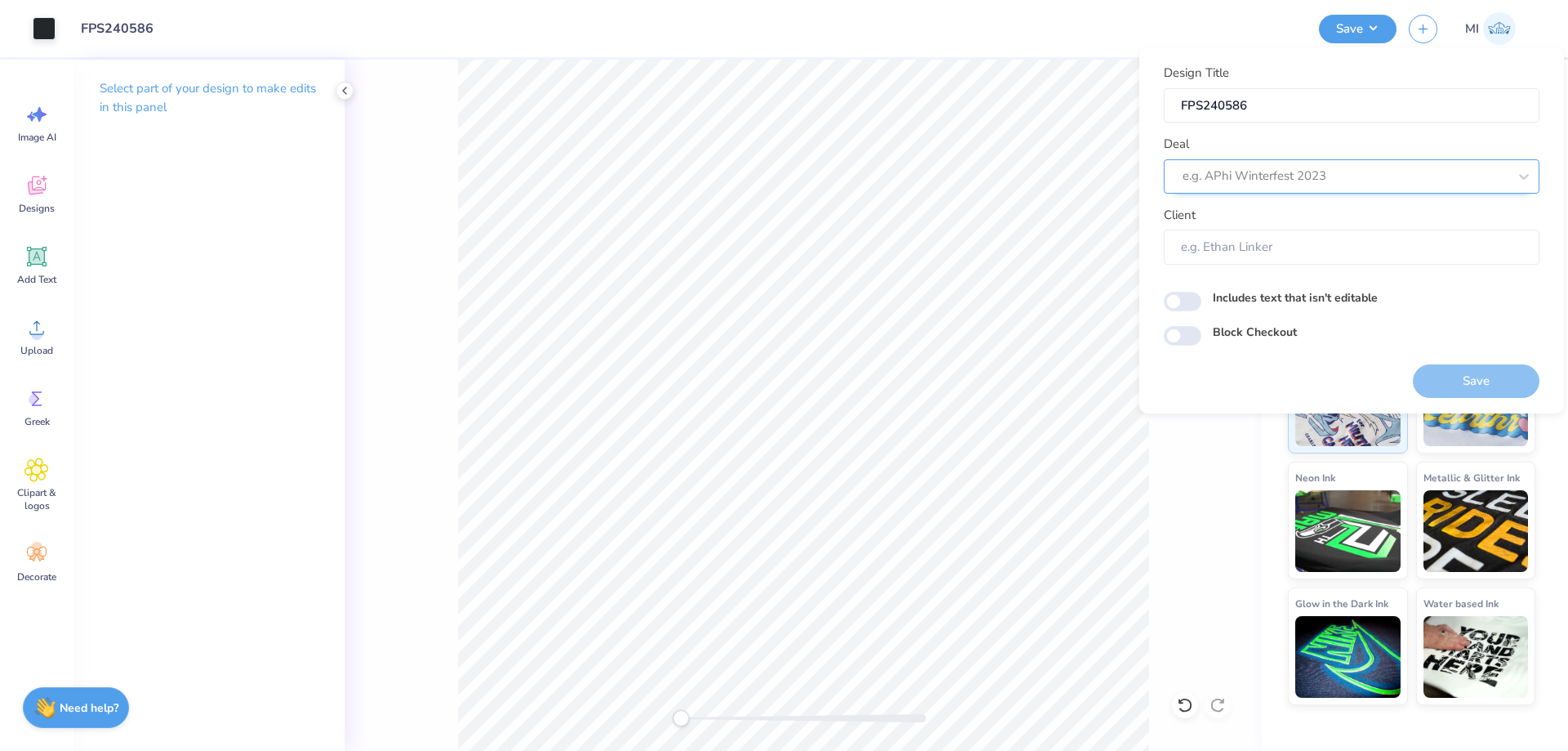
click at [1355, 189] on div "e.g. APhi Winterfest 2023" at bounding box center [1352, 176] width 376 height 34
type input "d"
click at [1346, 214] on div "Design Tool Gallery" at bounding box center [1352, 220] width 363 height 27
type input "dESIGN tOOL gALLERY"
type input "Design Tool Gallery User"
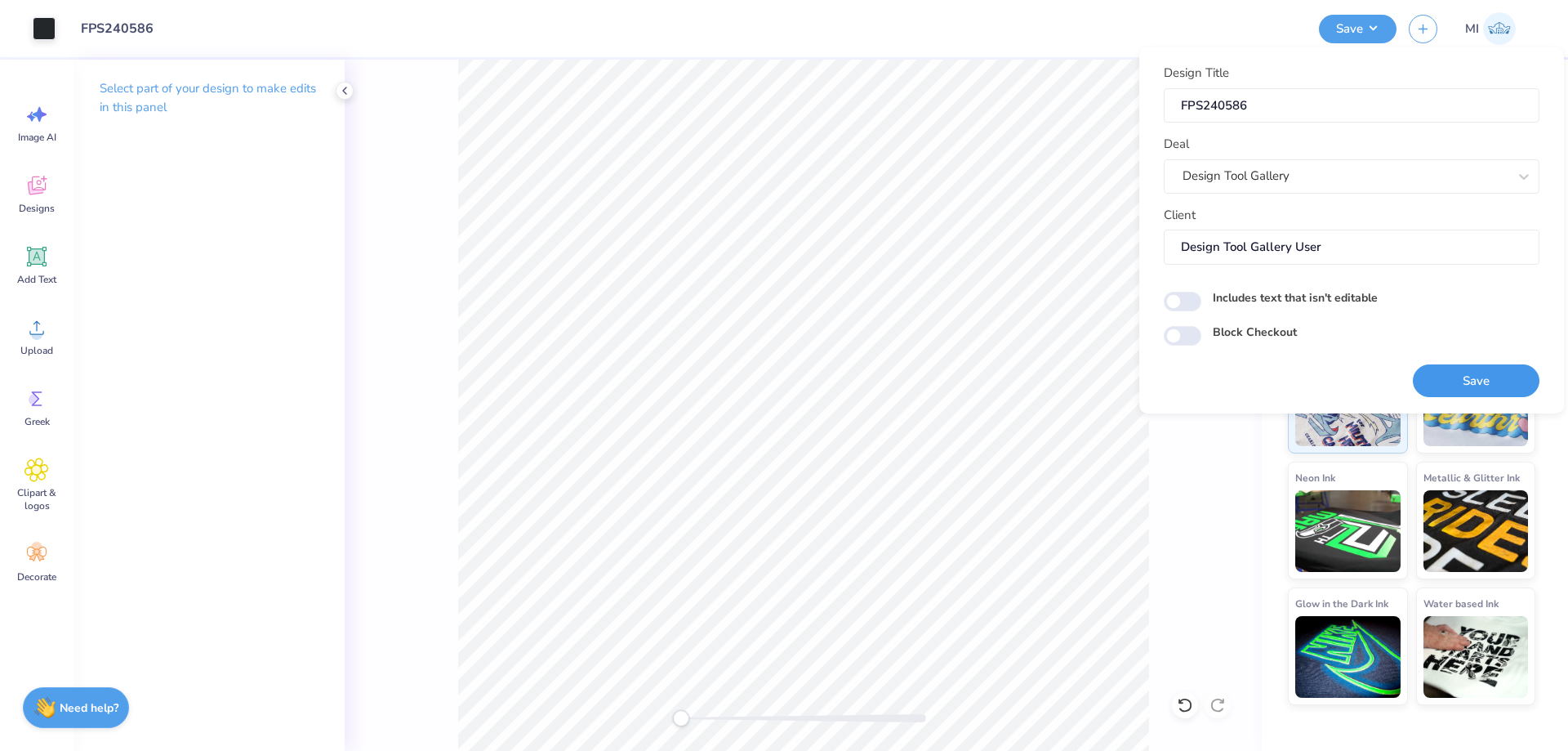
click at [1439, 377] on button "Save" at bounding box center [1477, 382] width 126 height 34
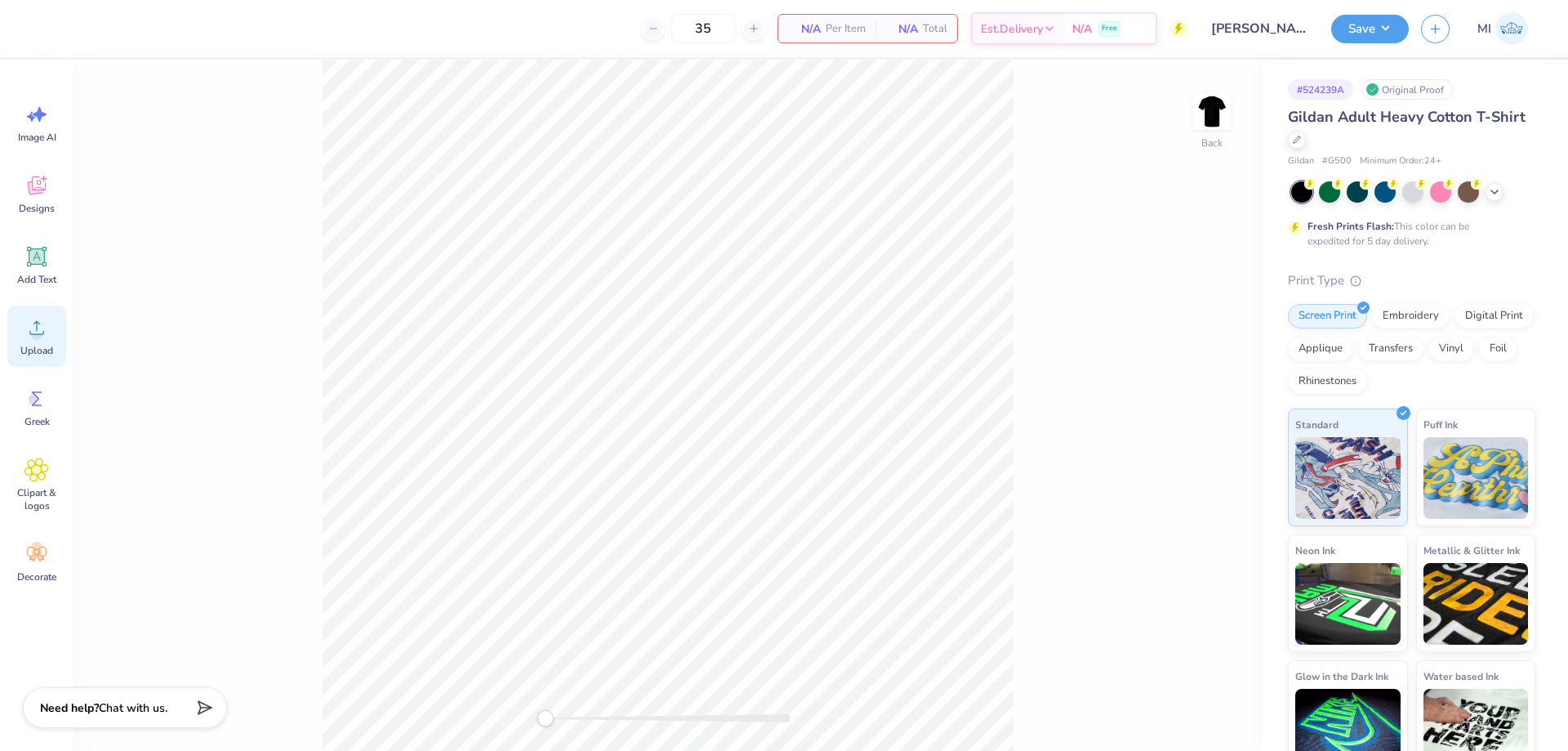
click at [50, 340] on div "Upload" at bounding box center [36, 337] width 59 height 61
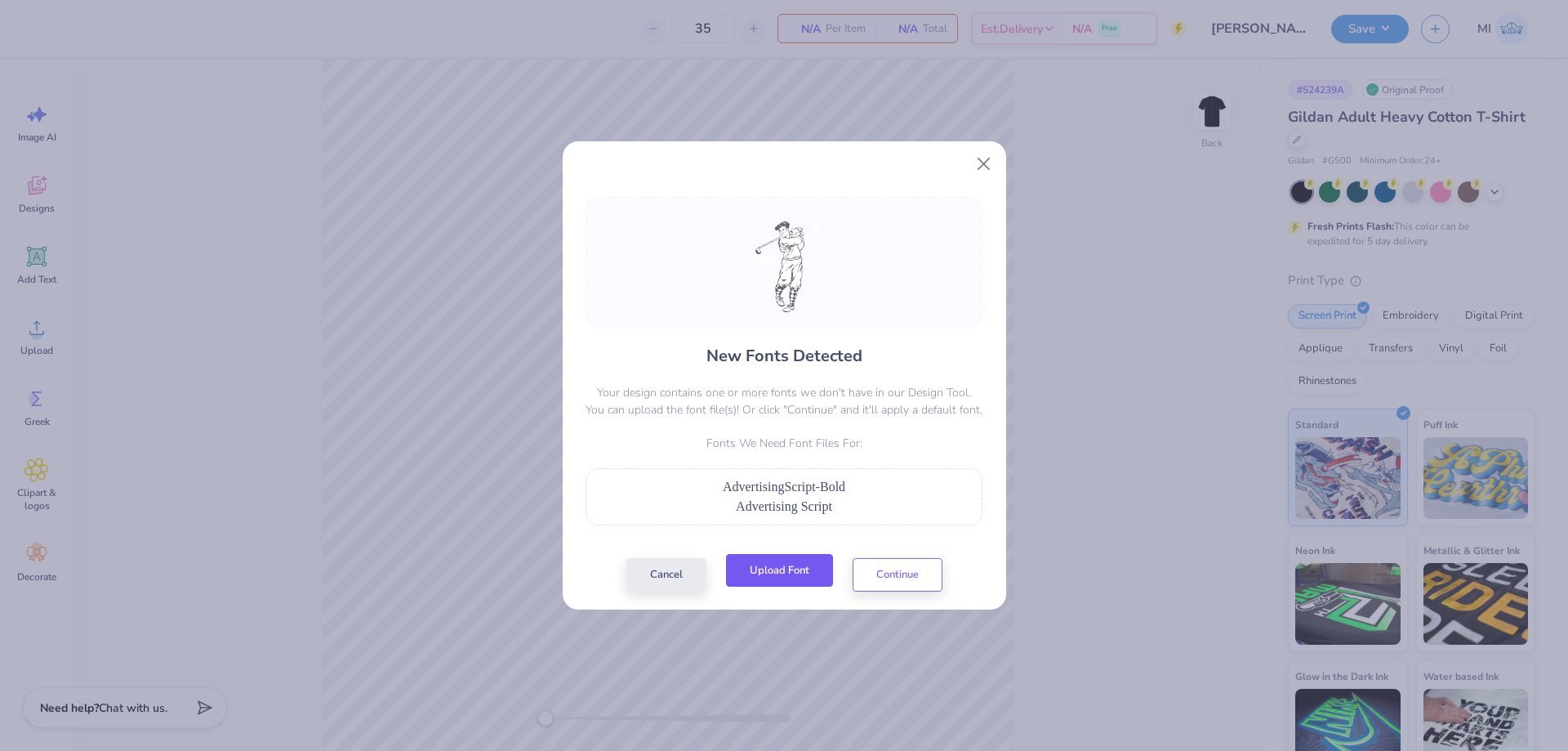
click at [818, 582] on button "Upload Font" at bounding box center [779, 571] width 107 height 34
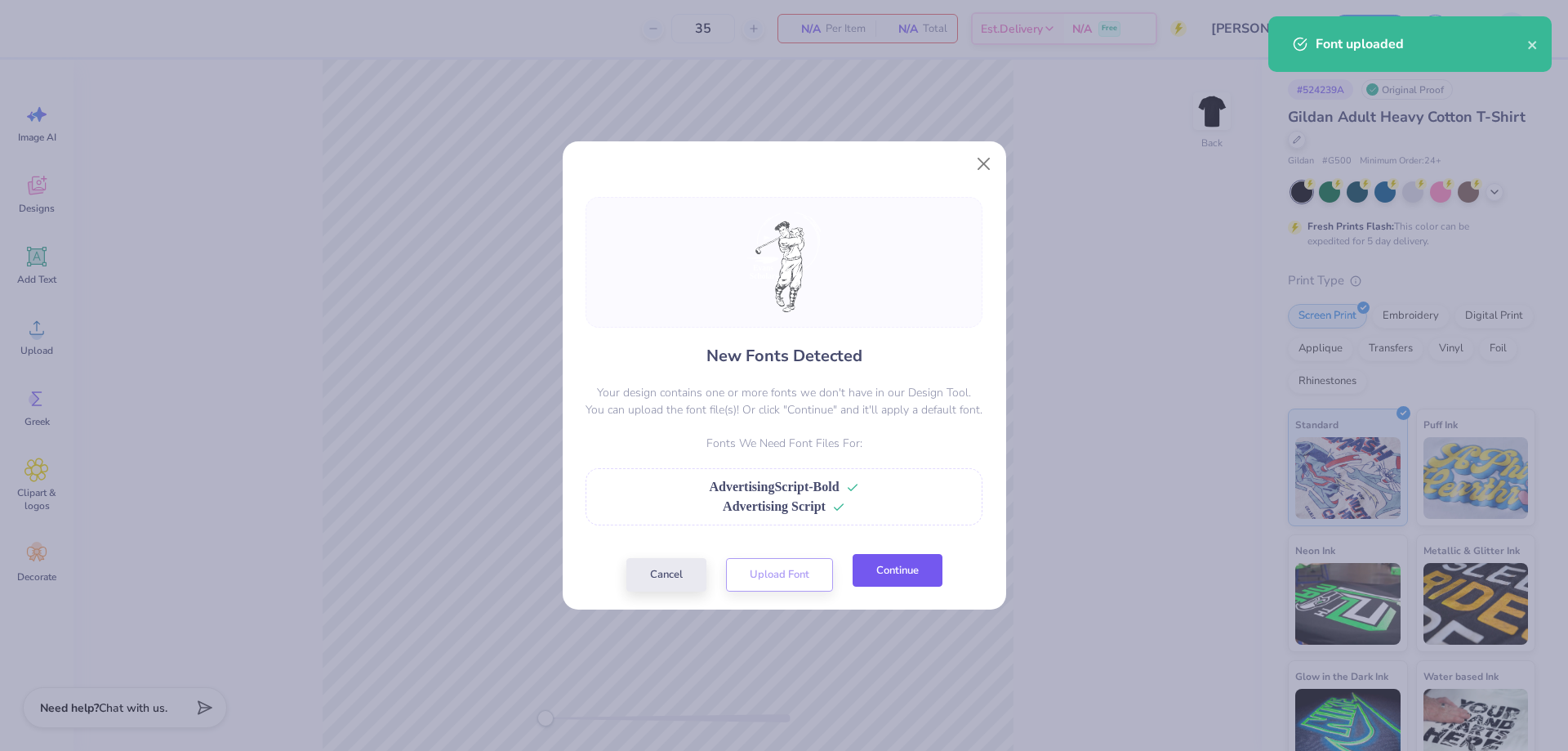
click at [880, 573] on button "Continue" at bounding box center [897, 571] width 90 height 34
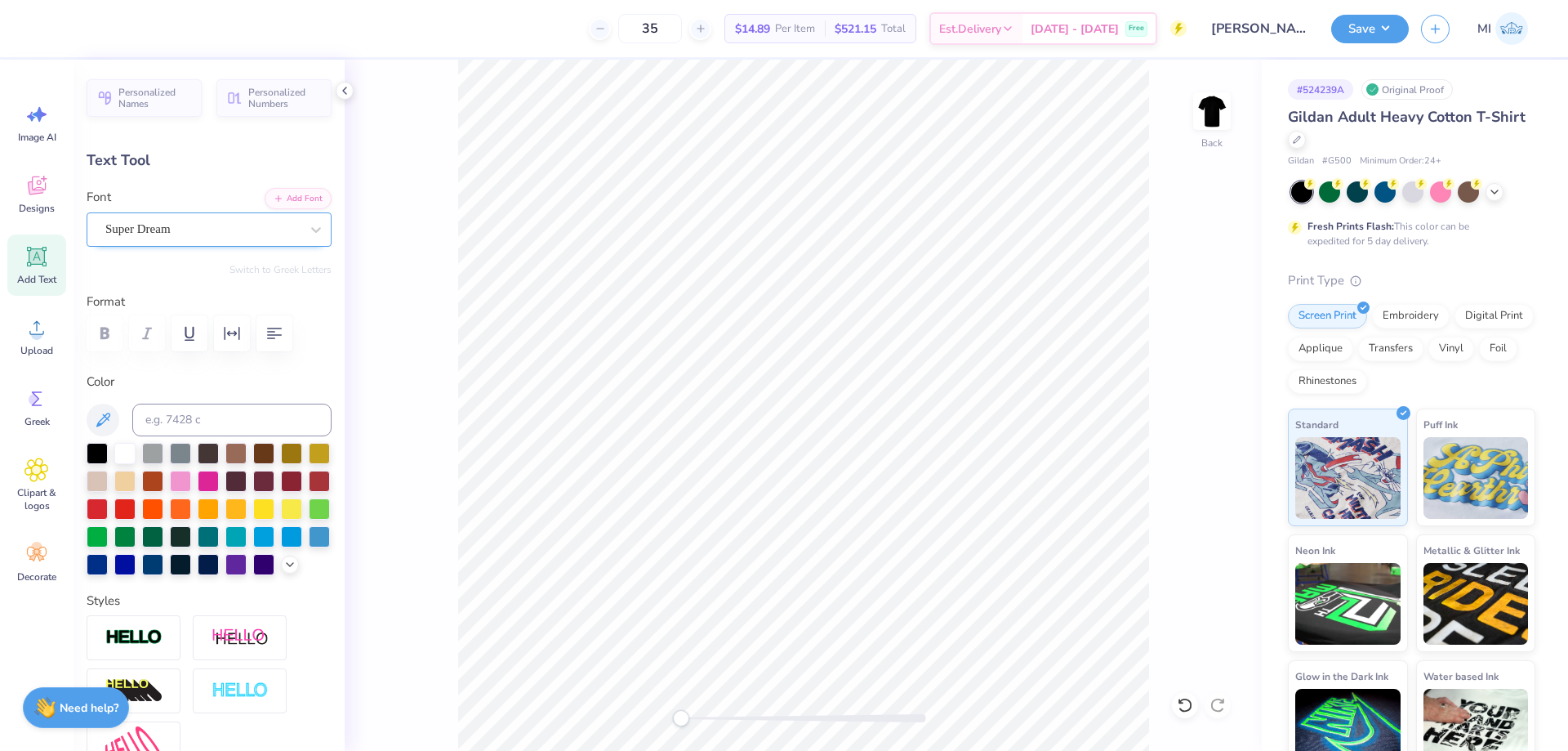
click at [192, 221] on div "Super Dream" at bounding box center [203, 229] width 198 height 25
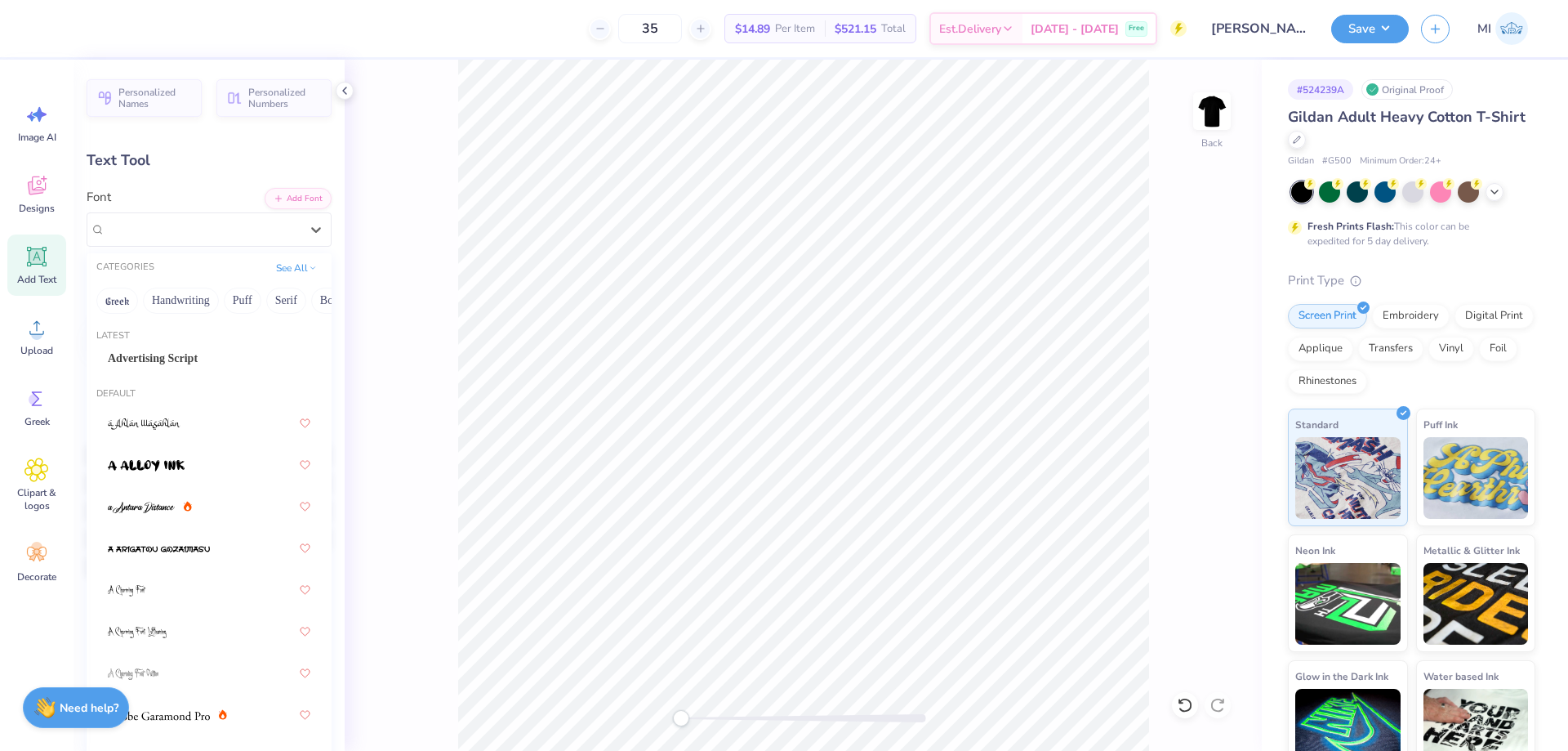
click at [203, 340] on div "Latest" at bounding box center [209, 336] width 246 height 14
click at [198, 345] on div "Latest Advertising Script" at bounding box center [209, 352] width 246 height 59
click at [179, 353] on span "Advertising Script" at bounding box center [153, 358] width 90 height 17
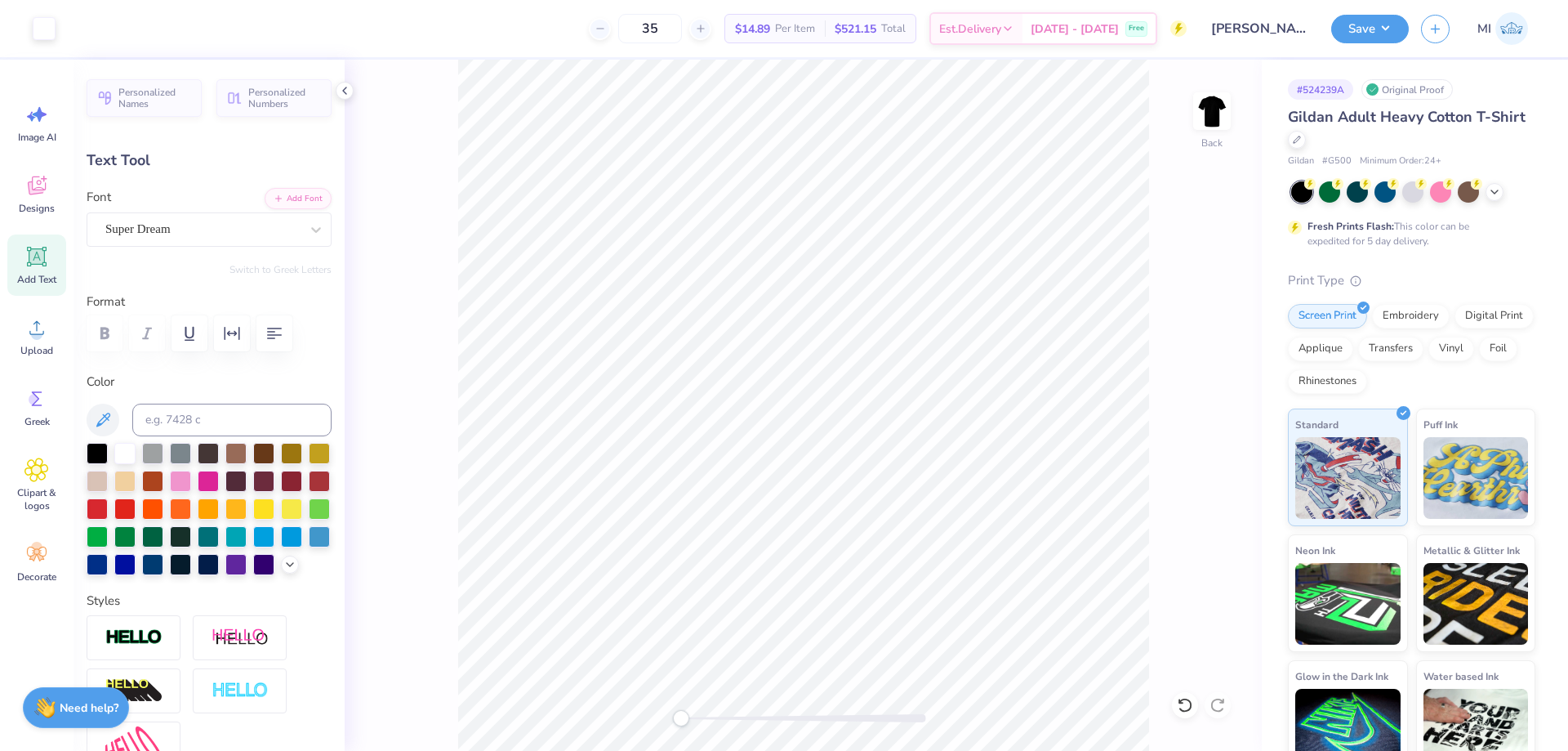
type input "3.72"
type input "0.72"
type input "14.43"
click at [150, 223] on div "Super Dream" at bounding box center [203, 229] width 198 height 25
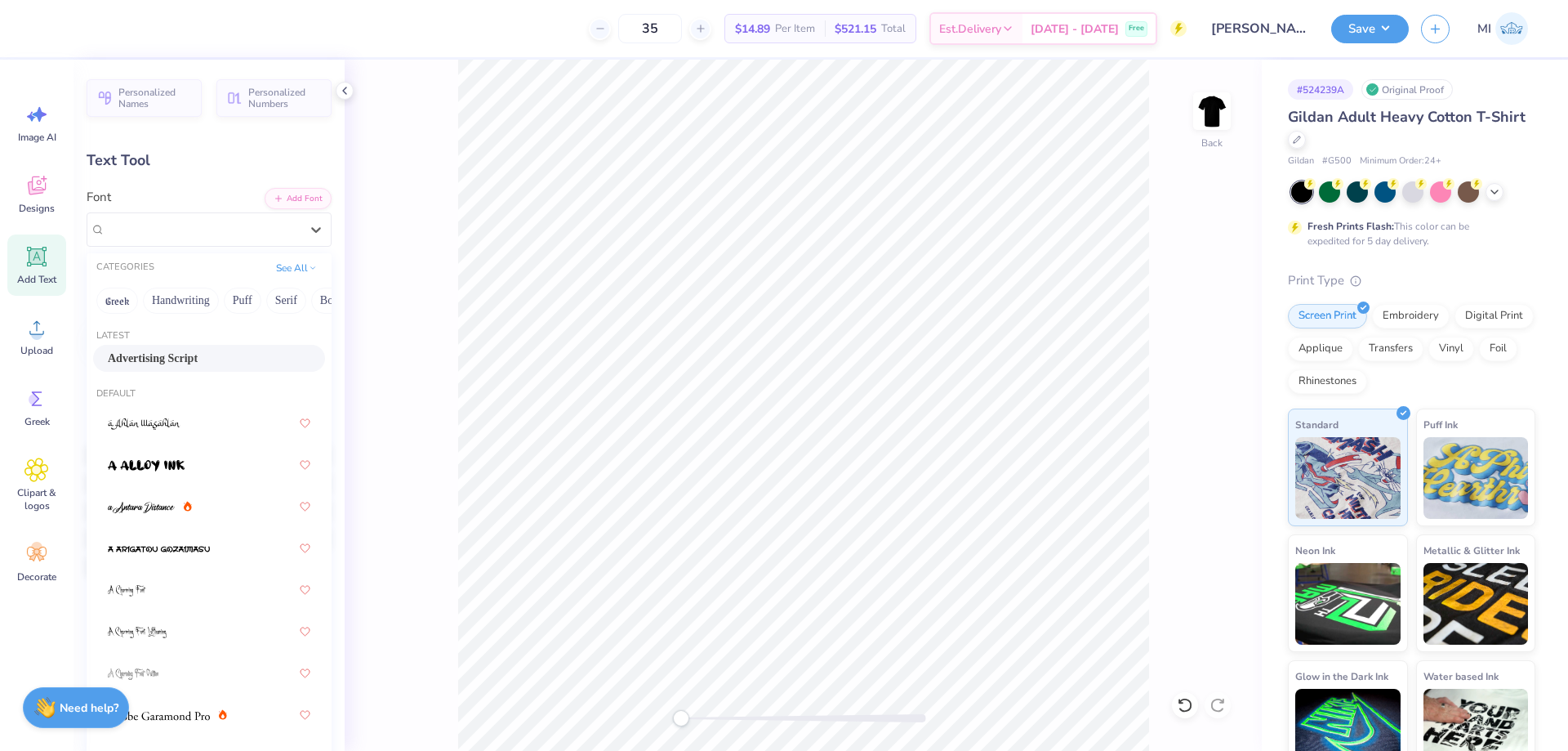
click at [166, 354] on span "Advertising Script" at bounding box center [153, 358] width 90 height 17
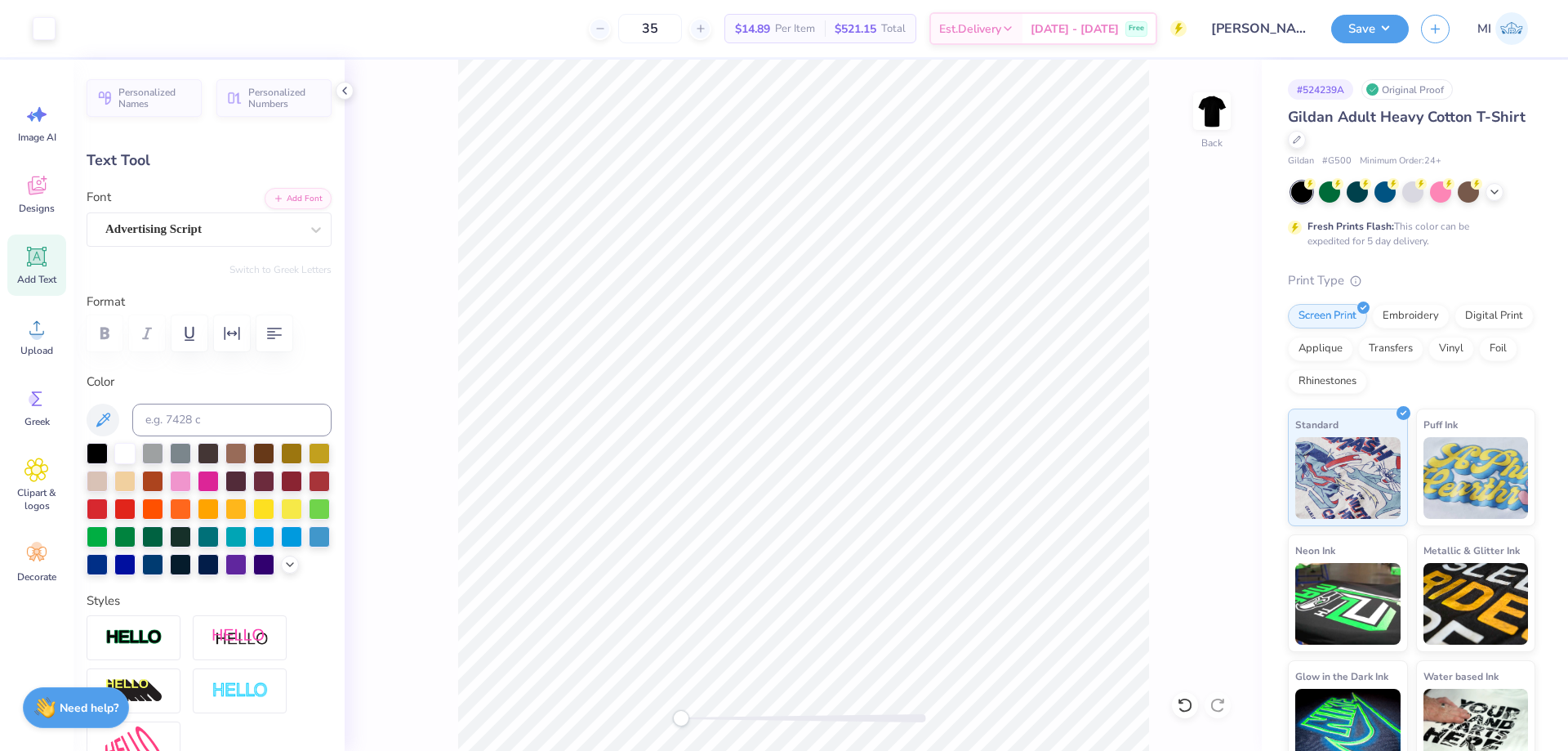
type input "2.97"
type input "0.82"
type input "14.45"
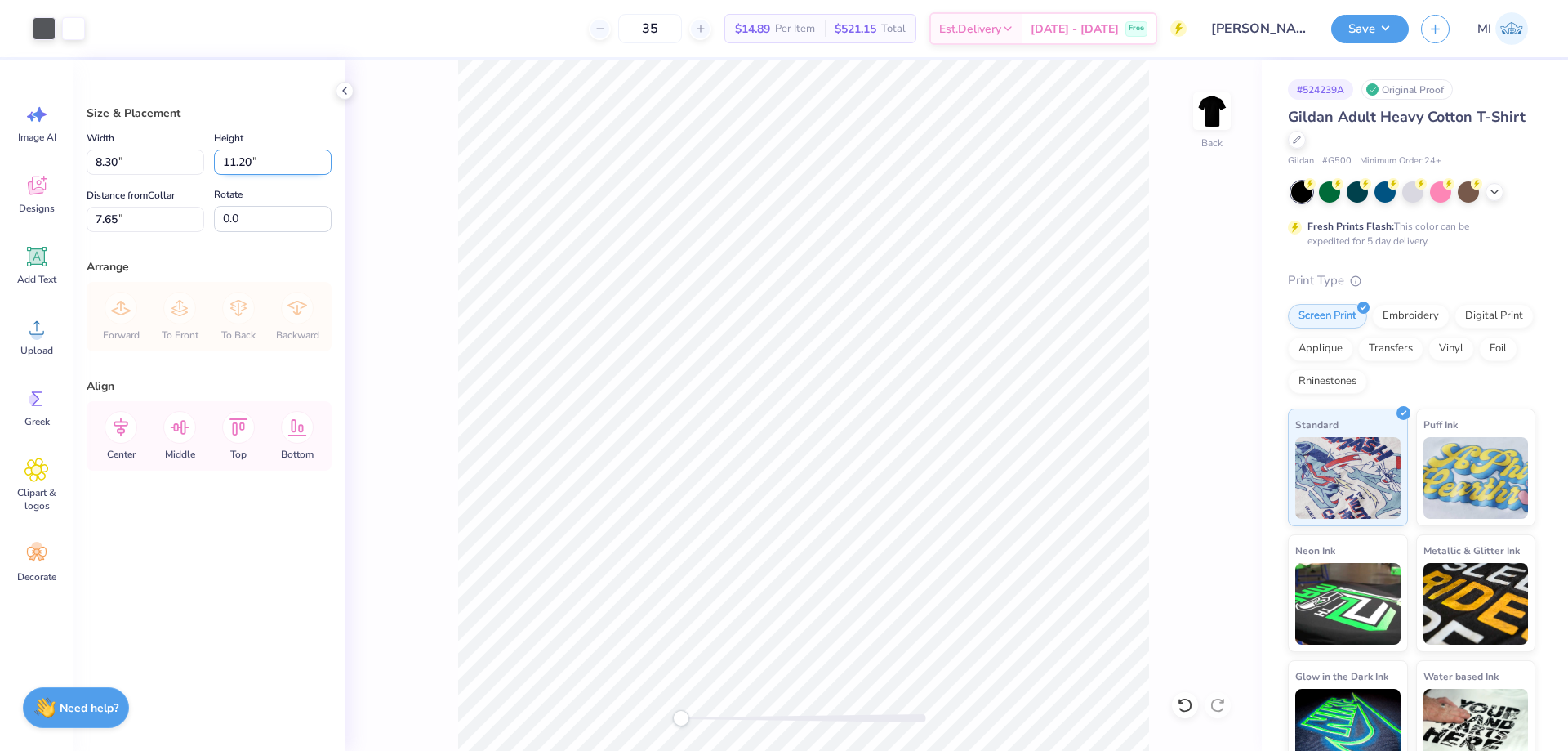
drag, startPoint x: 283, startPoint y: 160, endPoint x: 154, endPoint y: 167, distance: 129.2
click at [214, 167] on input "11.20" at bounding box center [272, 162] width 117 height 25
type input "14"
type input "10.37"
type input "14.00"
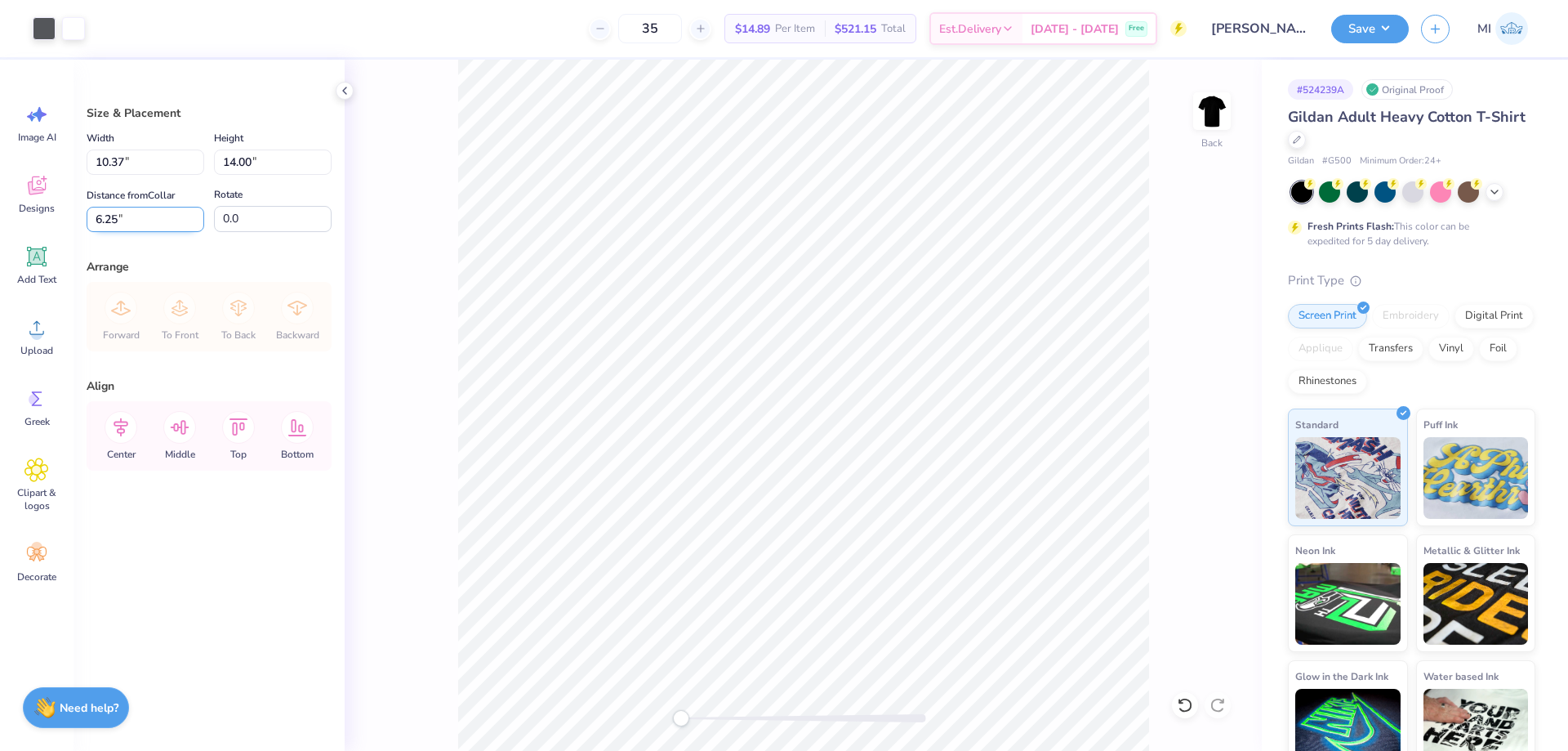
drag, startPoint x: 151, startPoint y: 219, endPoint x: 0, endPoint y: 225, distance: 151.1
click at [86, 225] on input "6.25" at bounding box center [145, 219] width 117 height 25
type input "3.00"
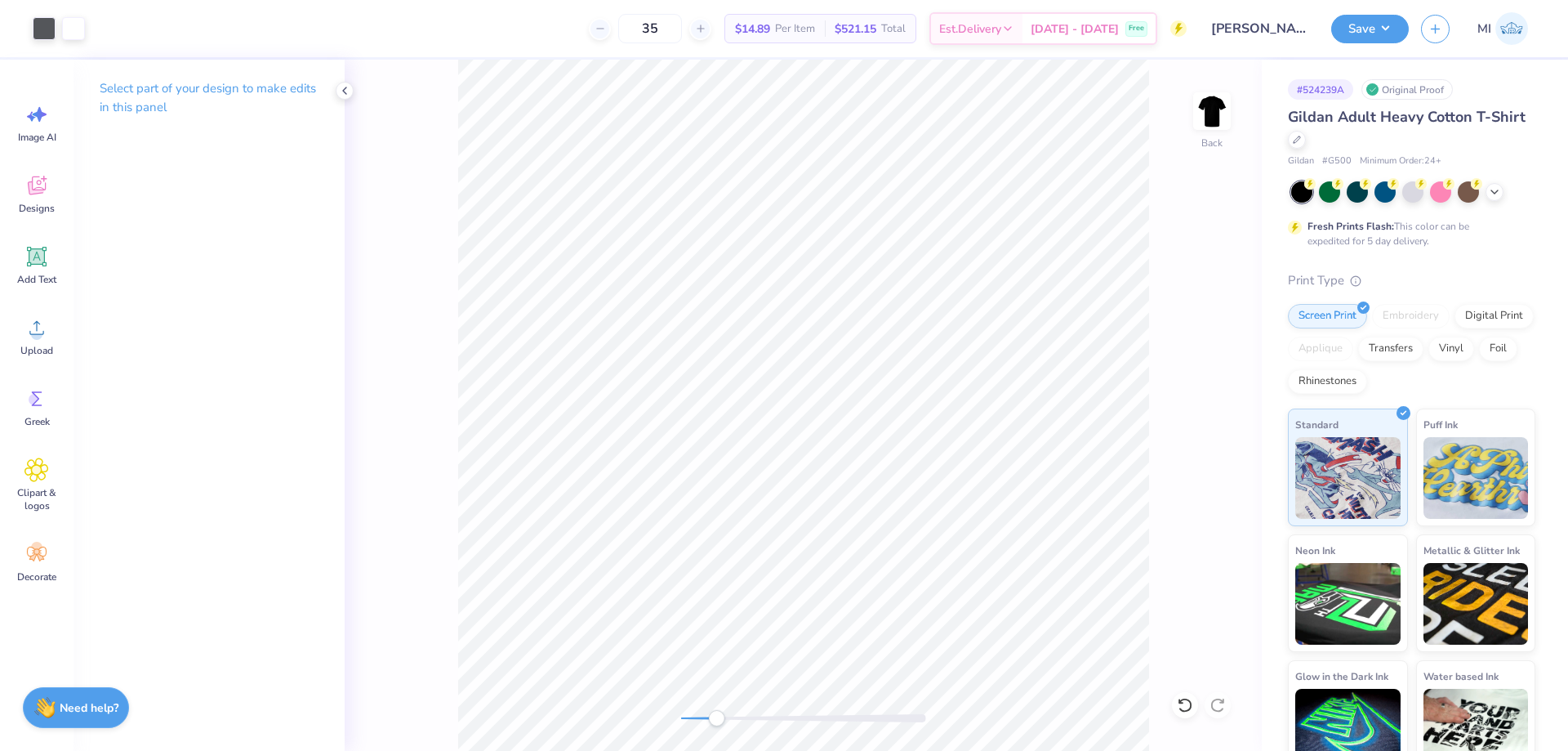
drag, startPoint x: 687, startPoint y: 717, endPoint x: 716, endPoint y: 716, distance: 29.0
click at [716, 716] on div "Accessibility label" at bounding box center [717, 718] width 17 height 17
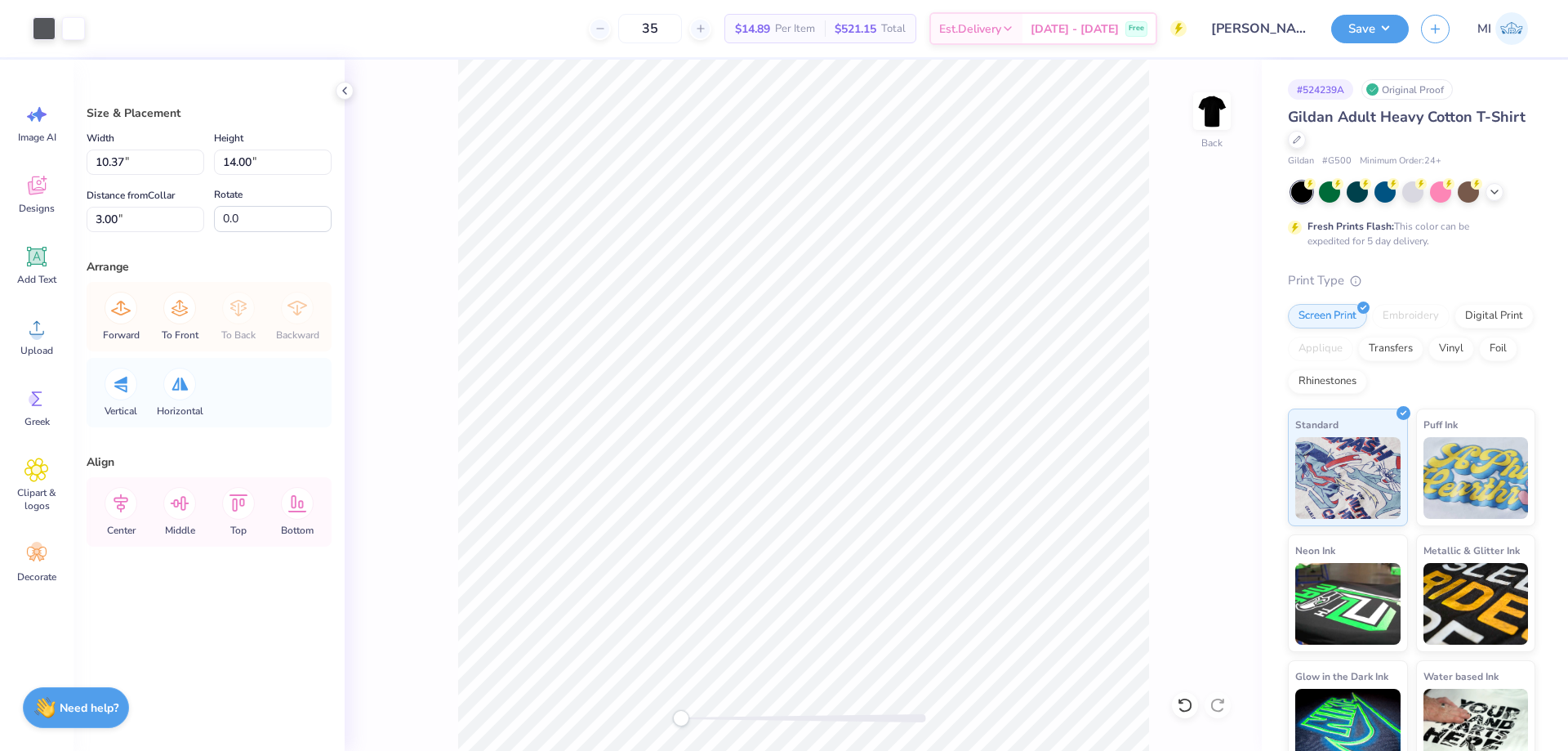
click at [607, 719] on div "Back" at bounding box center [804, 405] width 917 height 691
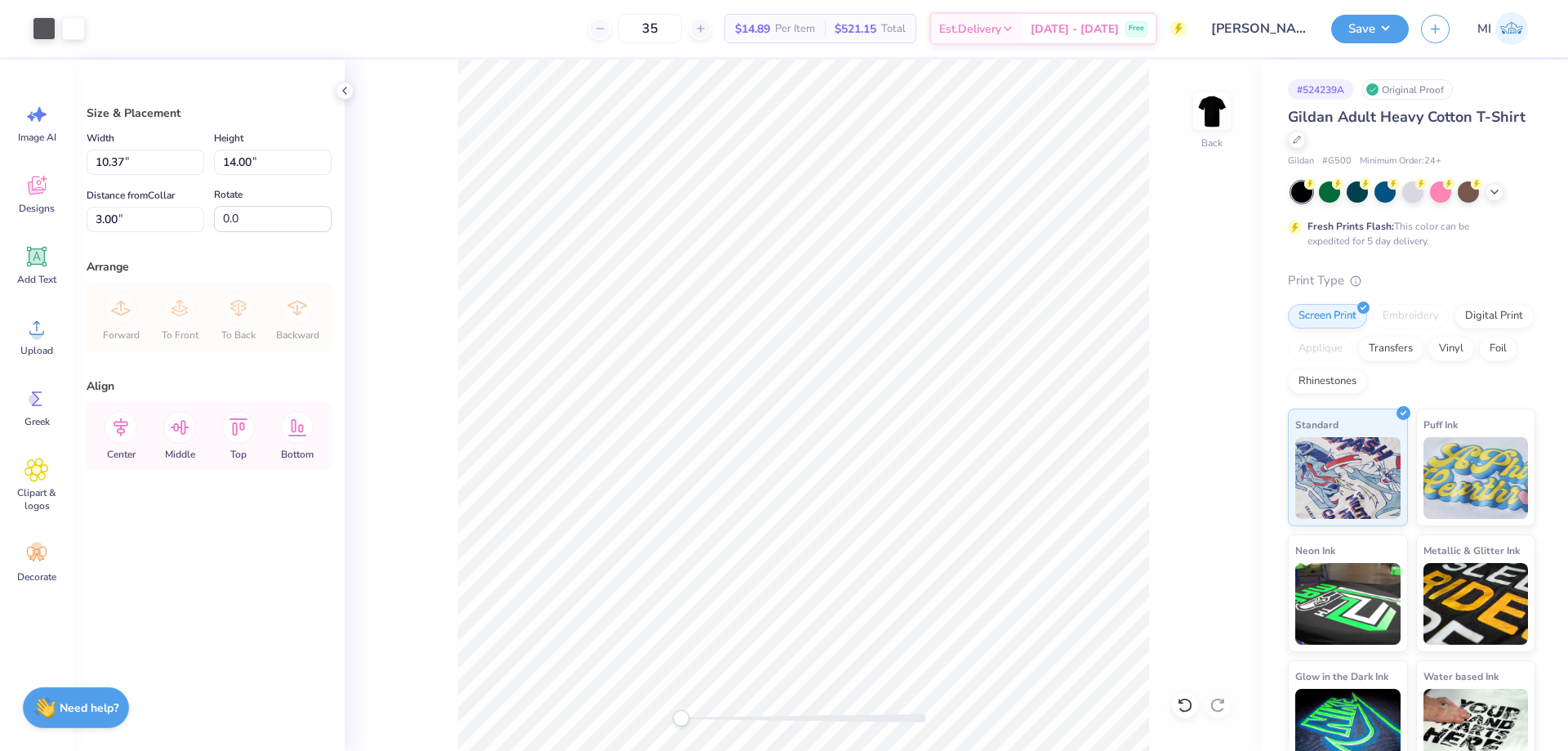
click at [969, 669] on div "Art colors 35 $14.89 Per Item $521.15 Total Est. Delivery Oct 7 - 10 Free Desig…" at bounding box center [784, 375] width 1568 height 751
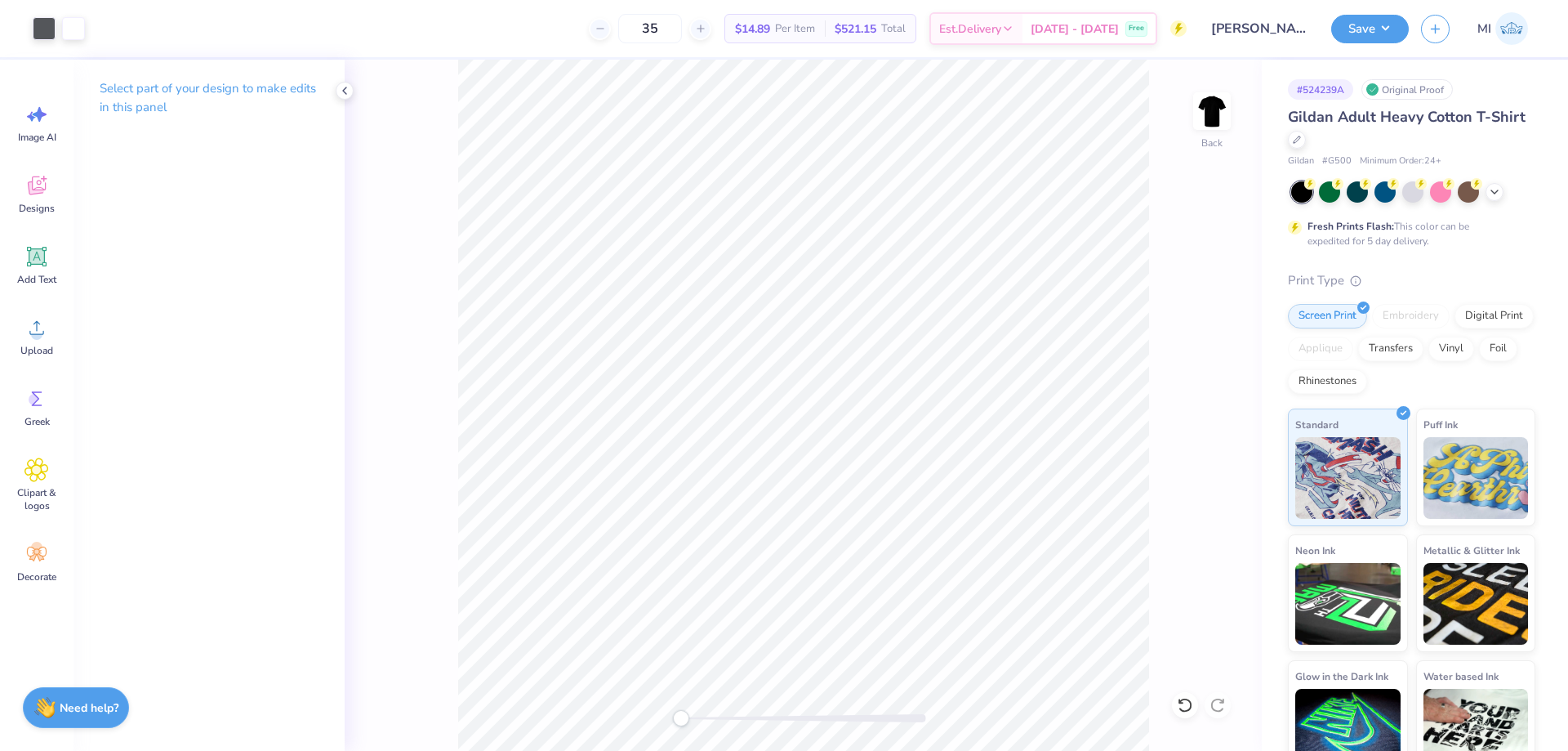
click at [20, 85] on div "Image AI Designs Add Text Upload Greek Clipart & logos Decorate" at bounding box center [36, 405] width 73 height 691
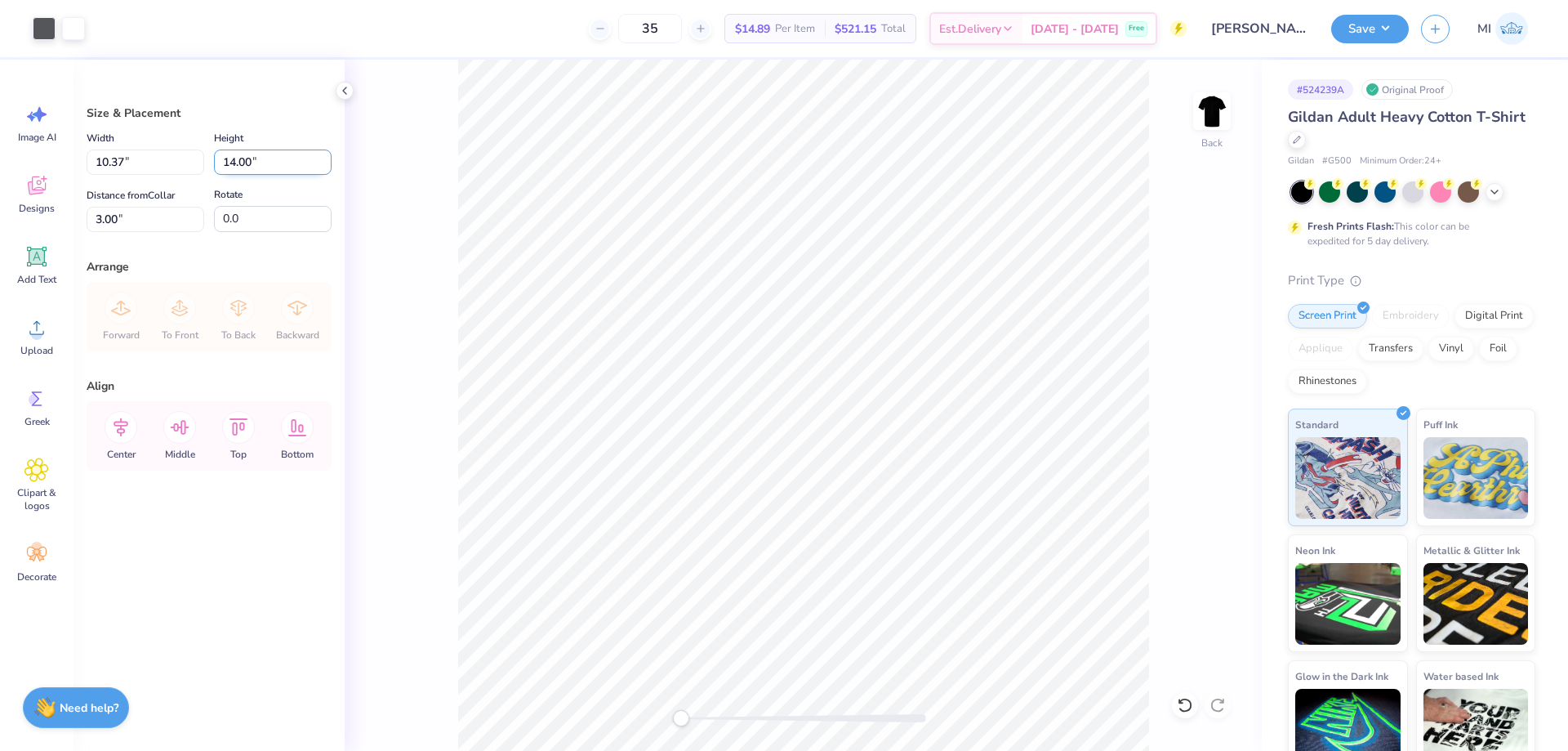
drag, startPoint x: 276, startPoint y: 164, endPoint x: 151, endPoint y: 167, distance: 125.0
click at [214, 167] on input "14.00" at bounding box center [272, 162] width 117 height 25
type input "13"
type input "9.63"
type input "13.00"
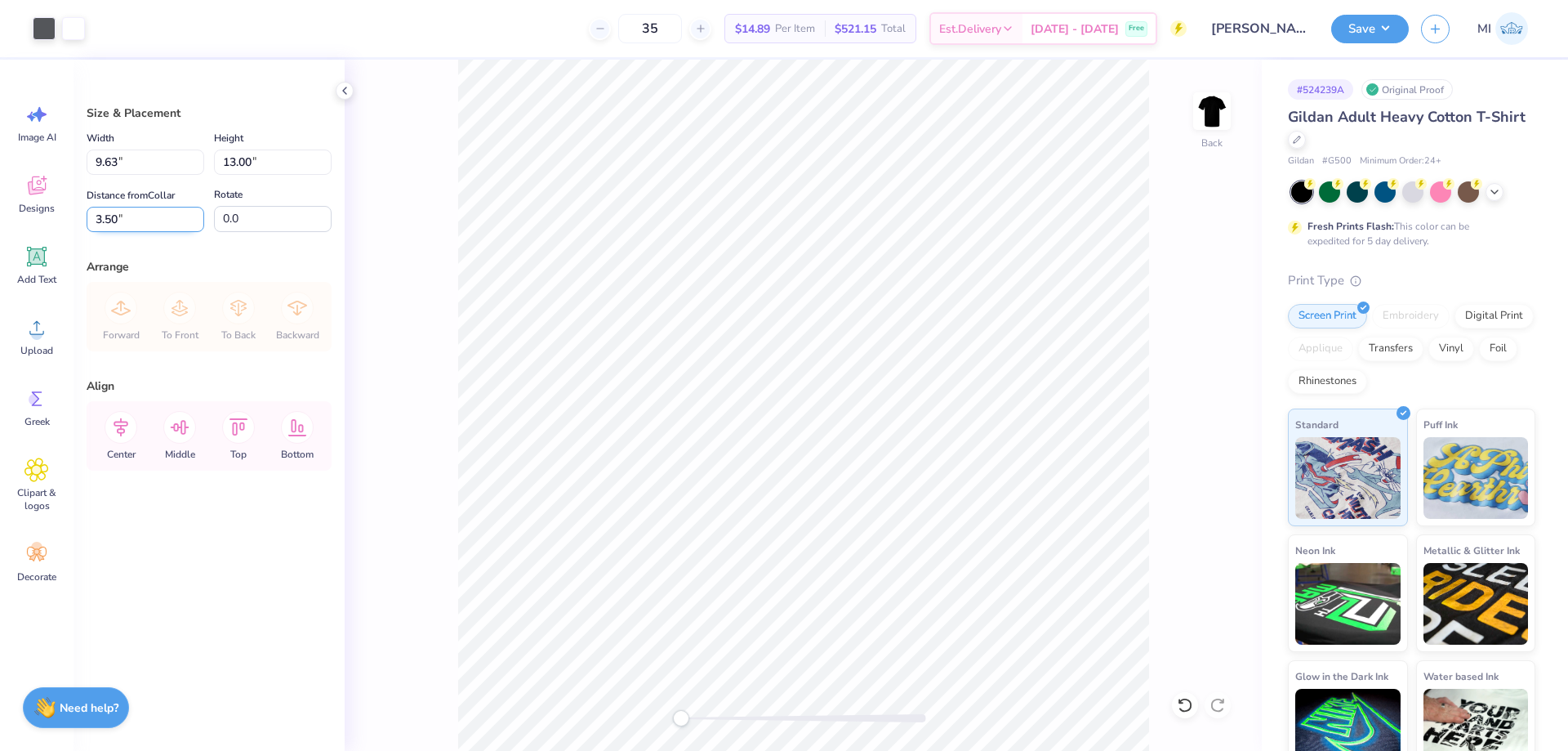
drag, startPoint x: 137, startPoint y: 217, endPoint x: 12, endPoint y: 226, distance: 125.3
click at [86, 226] on input "3.50" at bounding box center [145, 219] width 117 height 25
type input "3.00"
click at [1366, 24] on button "Save" at bounding box center [1370, 26] width 77 height 29
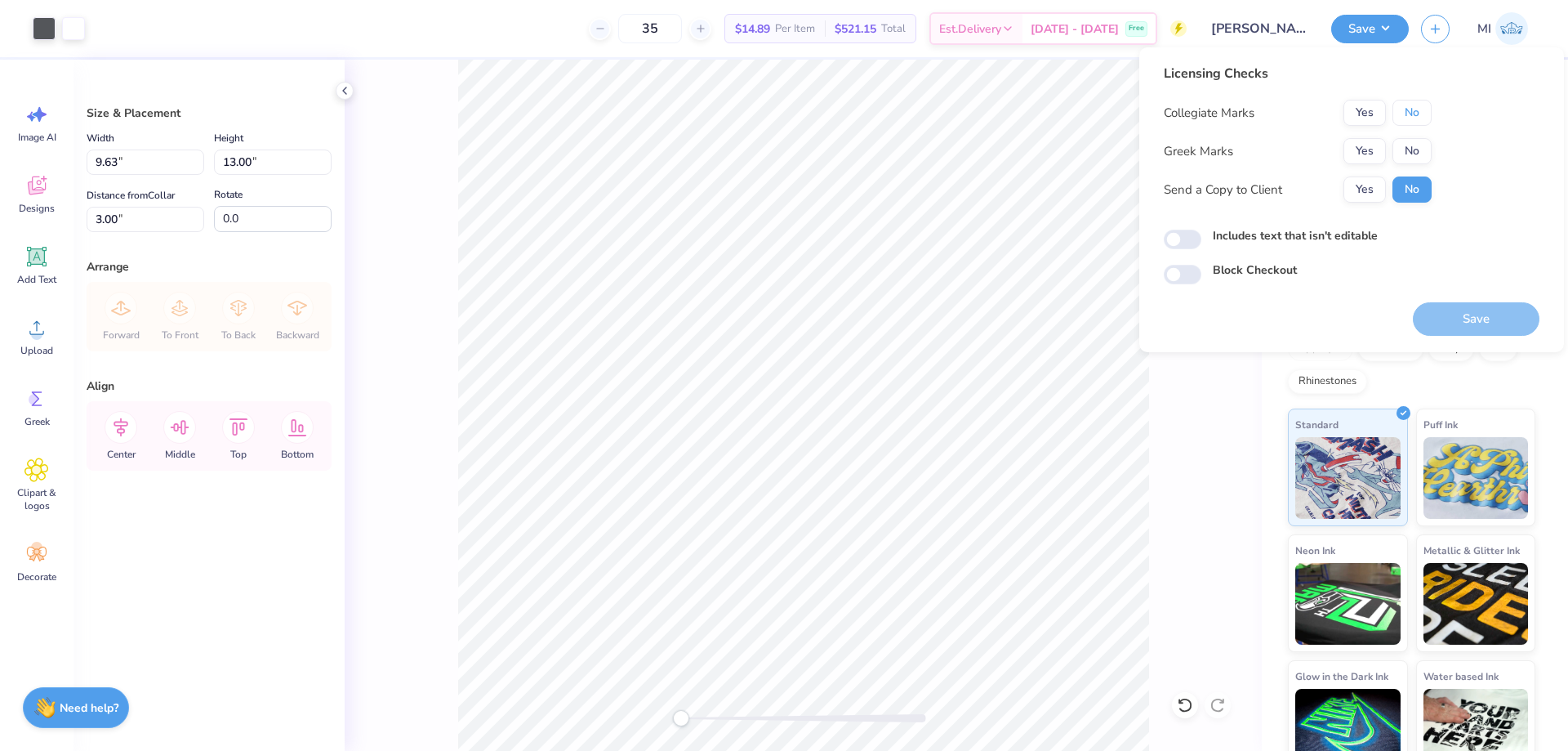
drag, startPoint x: 1414, startPoint y: 117, endPoint x: 1393, endPoint y: 138, distance: 29.7
click at [1412, 118] on button "No" at bounding box center [1413, 113] width 39 height 26
click at [1369, 157] on button "Yes" at bounding box center [1365, 151] width 43 height 26
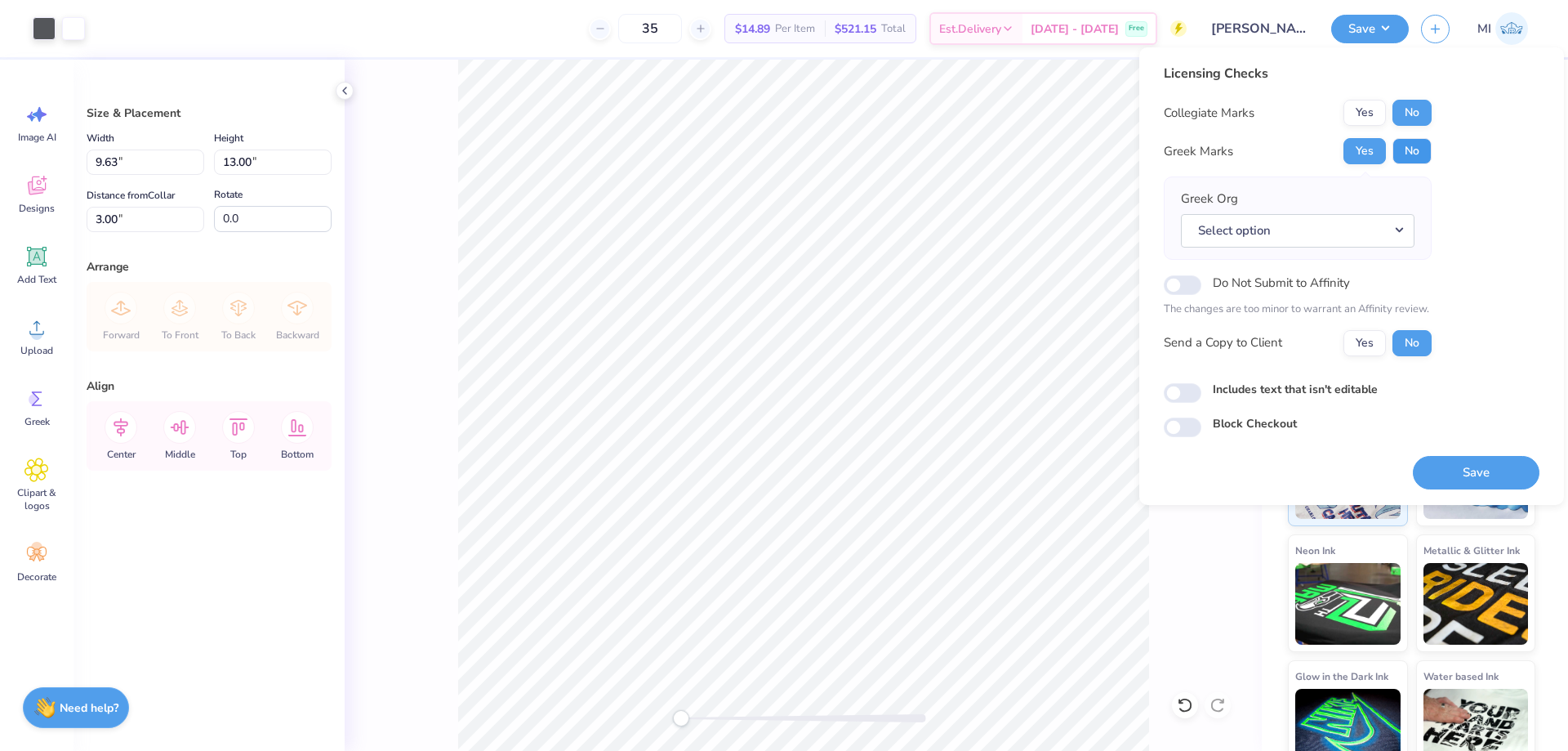
click at [1409, 141] on button "No" at bounding box center [1413, 151] width 39 height 26
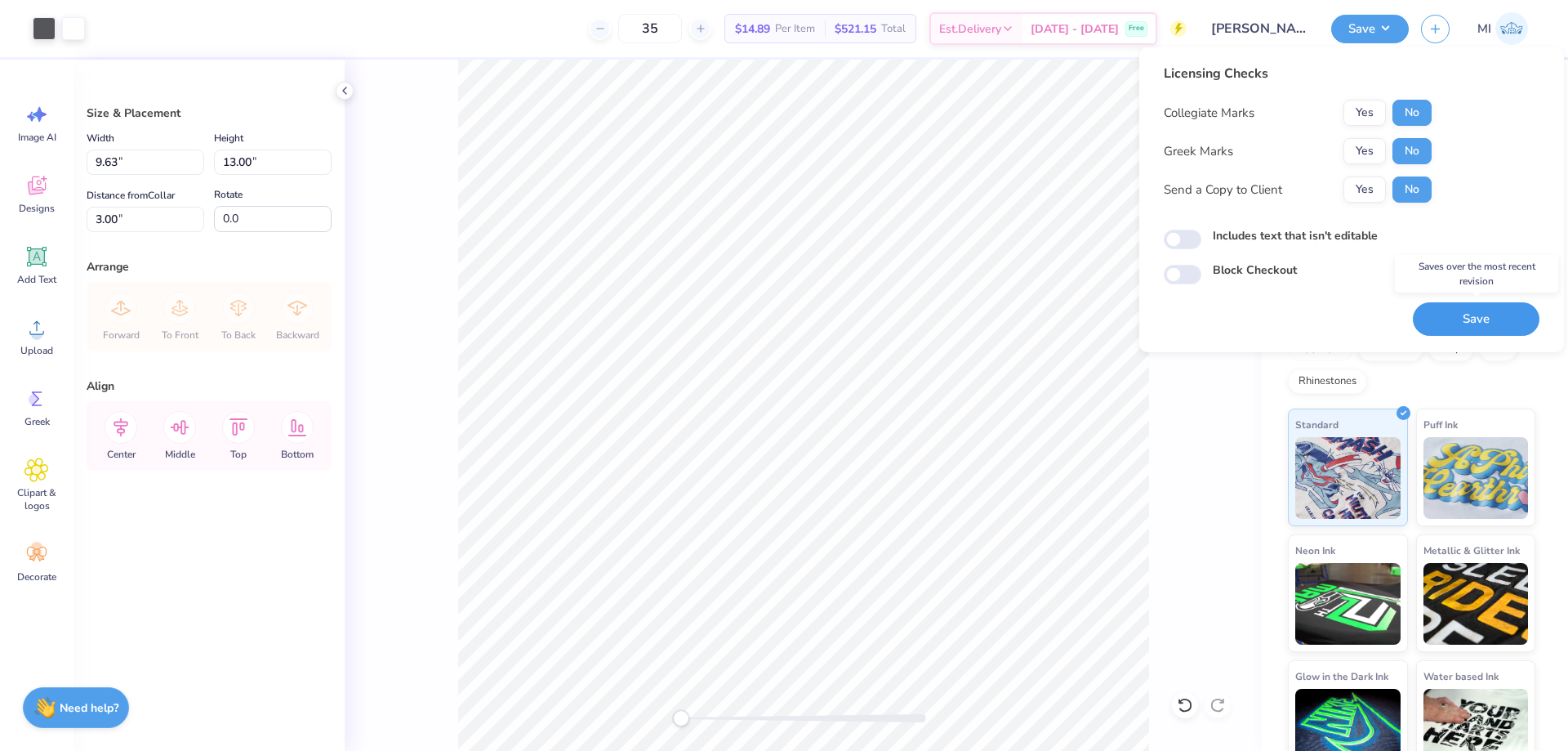
click at [1450, 316] on button "Save" at bounding box center [1477, 319] width 126 height 34
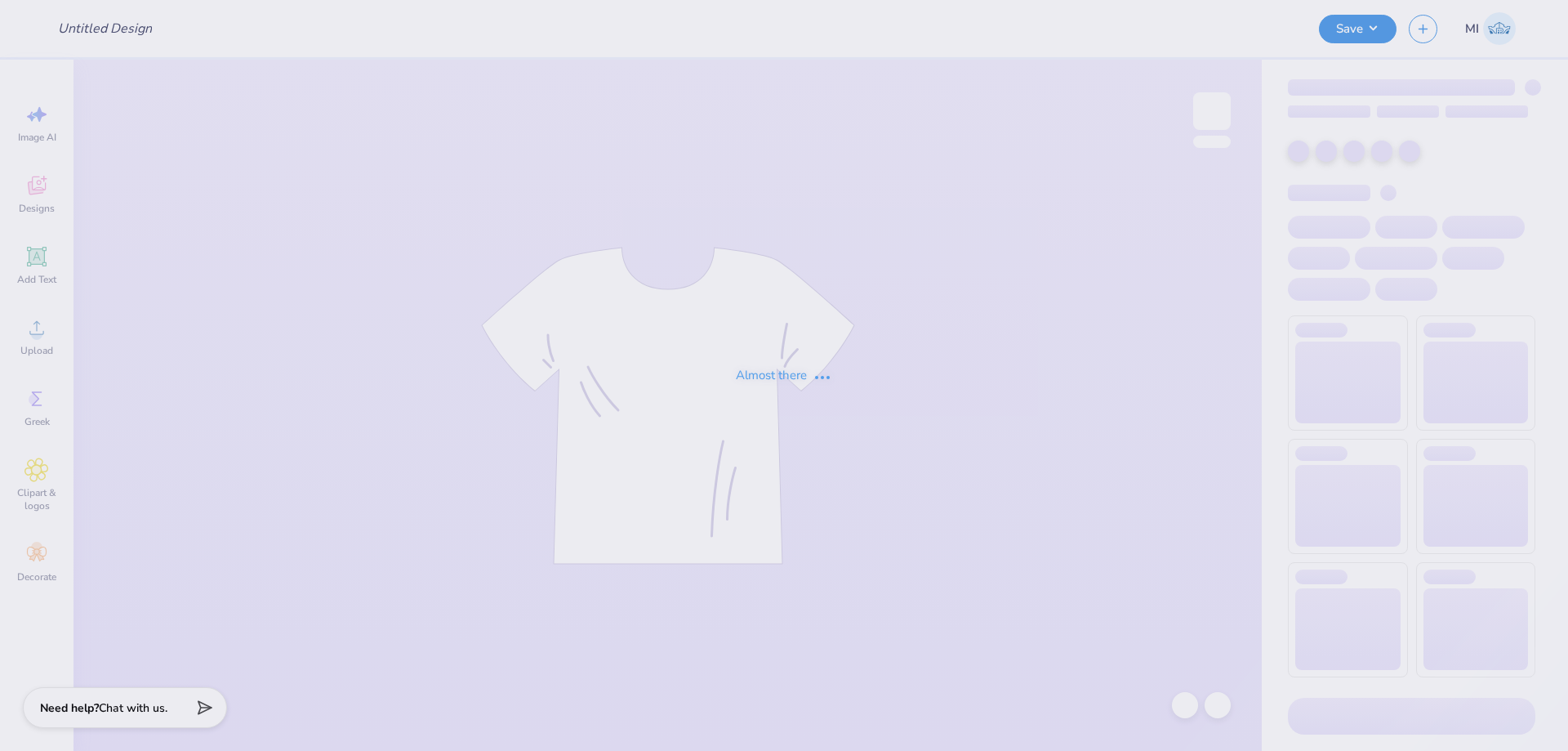
type input "AKL Philo Tees"
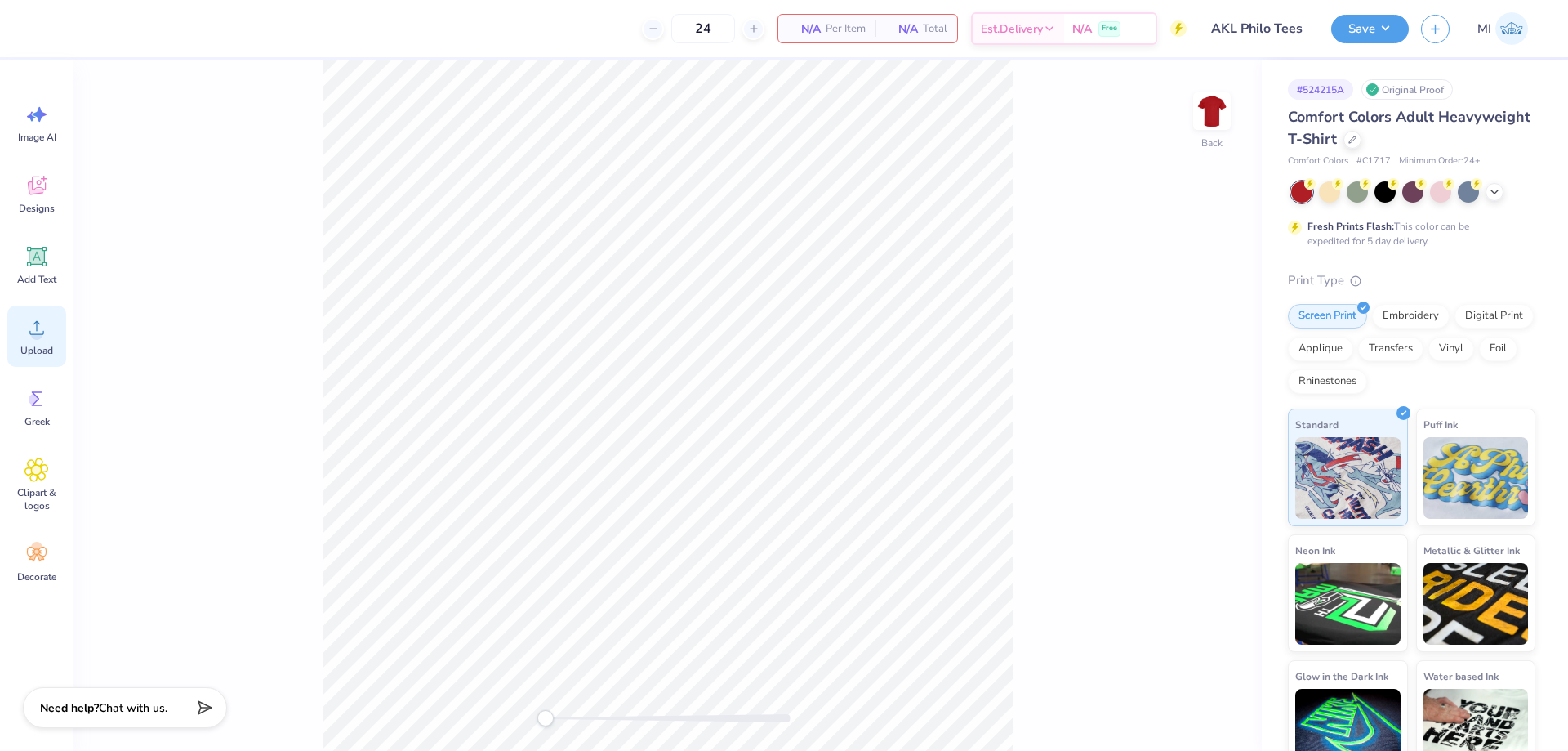
click at [38, 349] on span "Upload" at bounding box center [36, 351] width 33 height 13
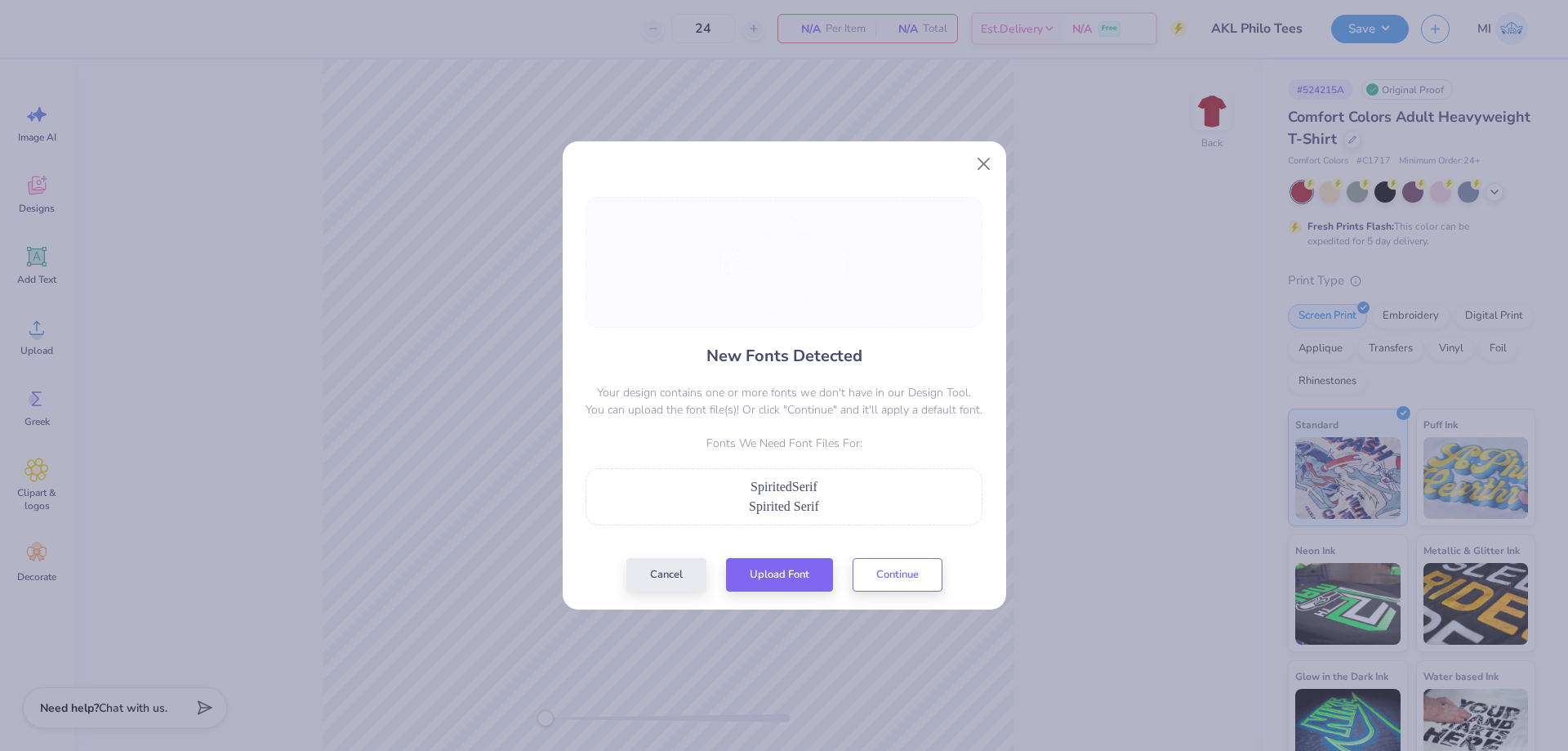
click at [771, 546] on div "New Fonts Detected Your design contains one or more fonts we don't have in our …" at bounding box center [784, 395] width 406 height 395
click at [776, 563] on button "Upload Font" at bounding box center [779, 571] width 107 height 34
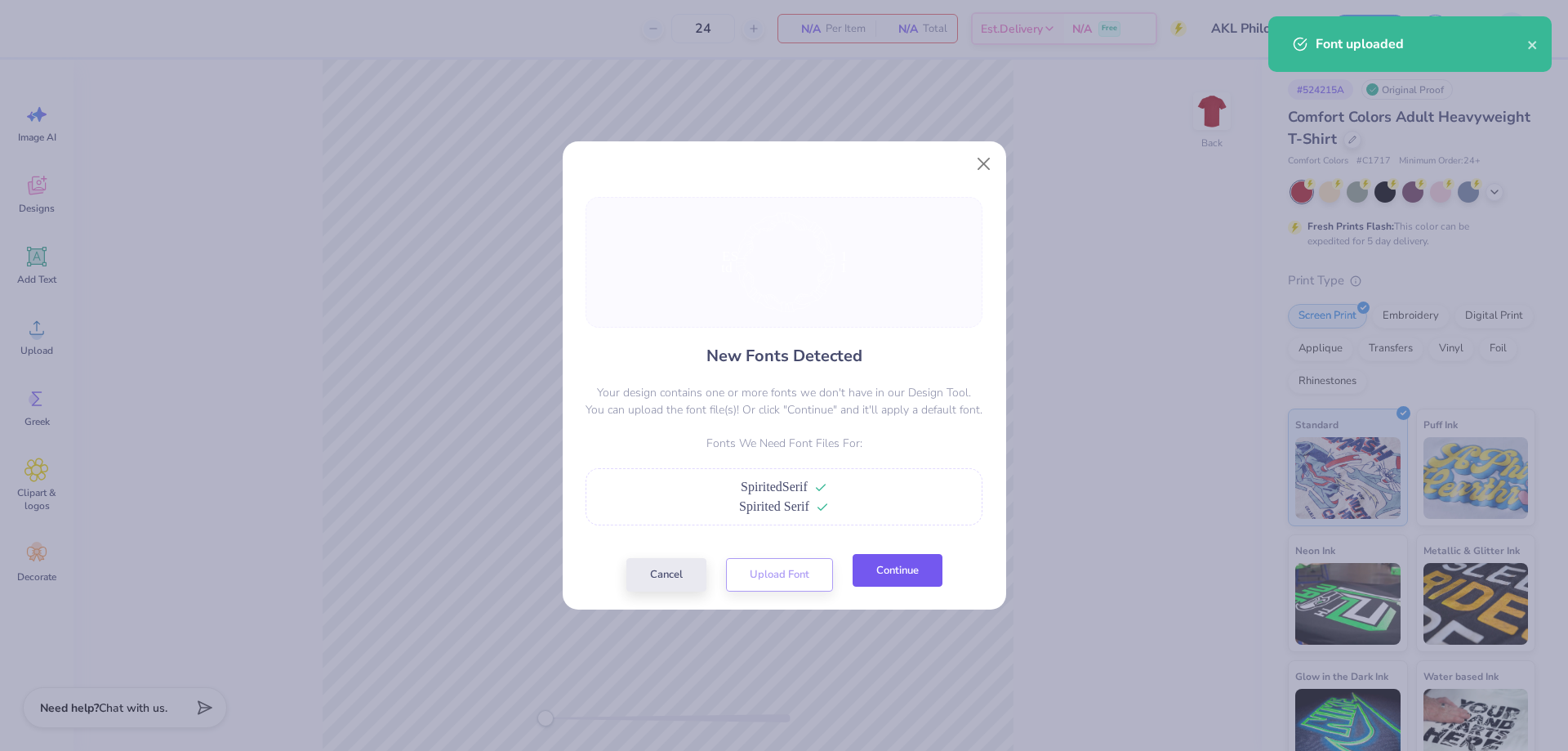
click at [883, 558] on button "Continue" at bounding box center [897, 571] width 90 height 34
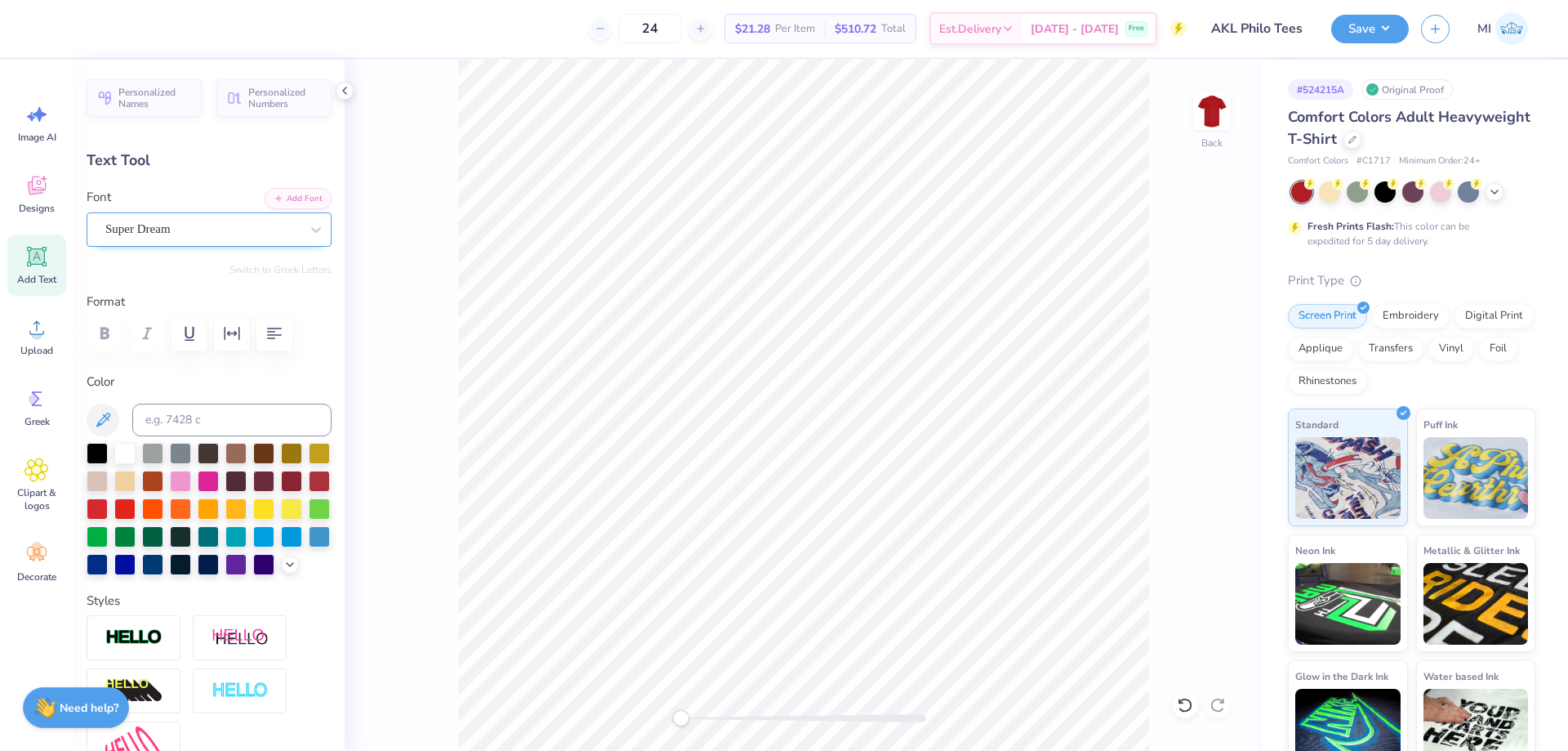
click at [203, 232] on div "Super Dream" at bounding box center [203, 229] width 198 height 25
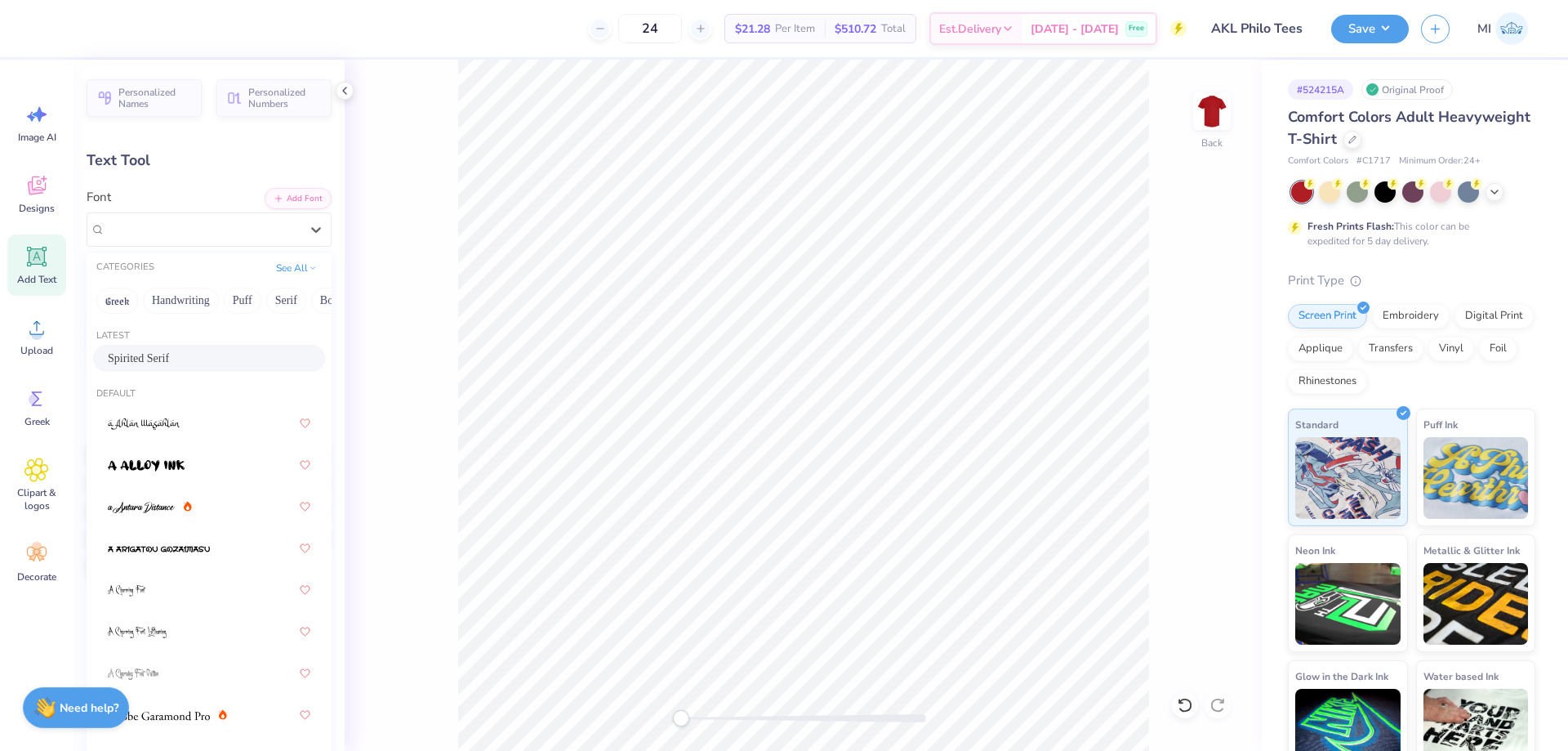
click at [180, 362] on div "Spirited Serif" at bounding box center [209, 358] width 203 height 17
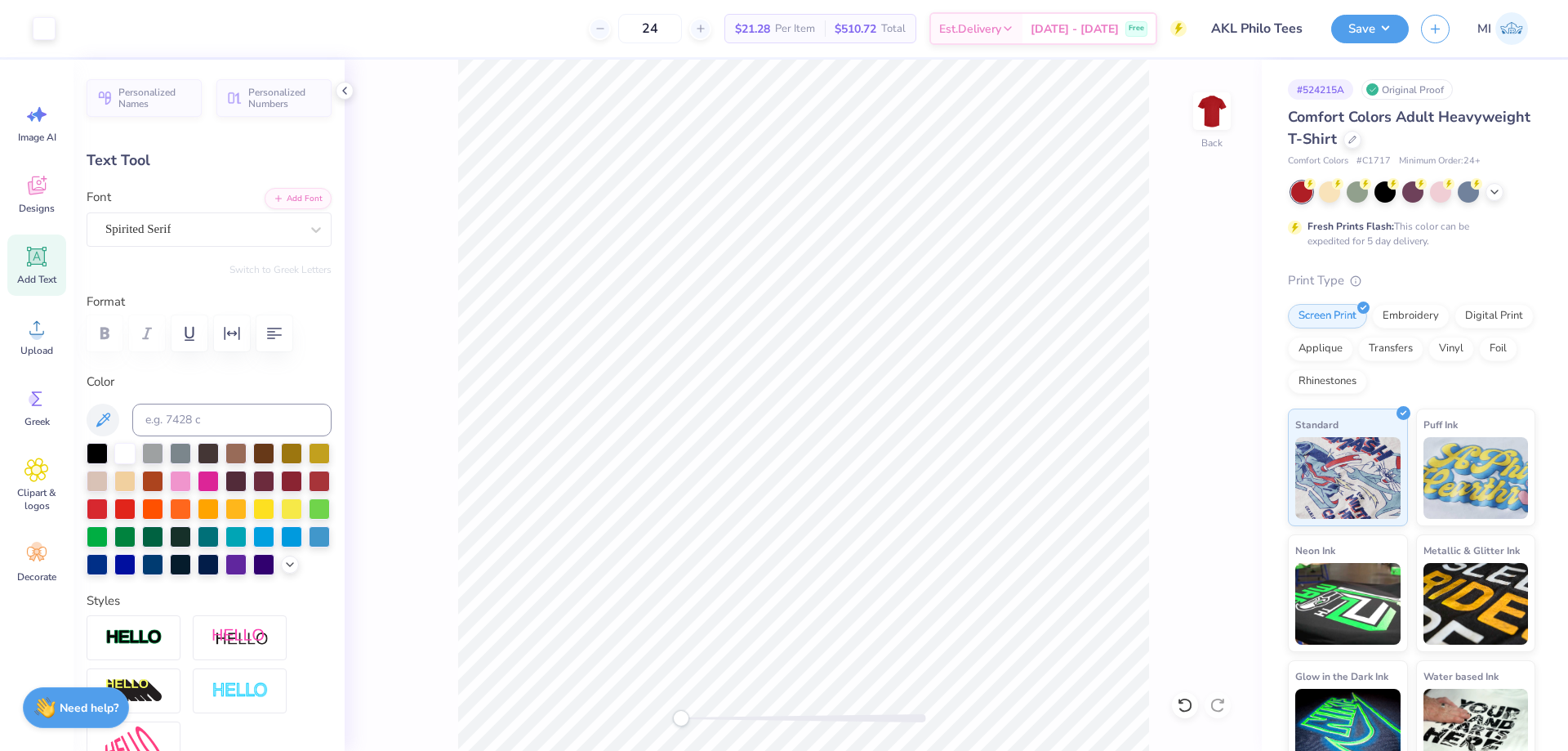
type input "1.61"
type input "12.48"
click at [280, 230] on div "Super Dream" at bounding box center [203, 229] width 198 height 25
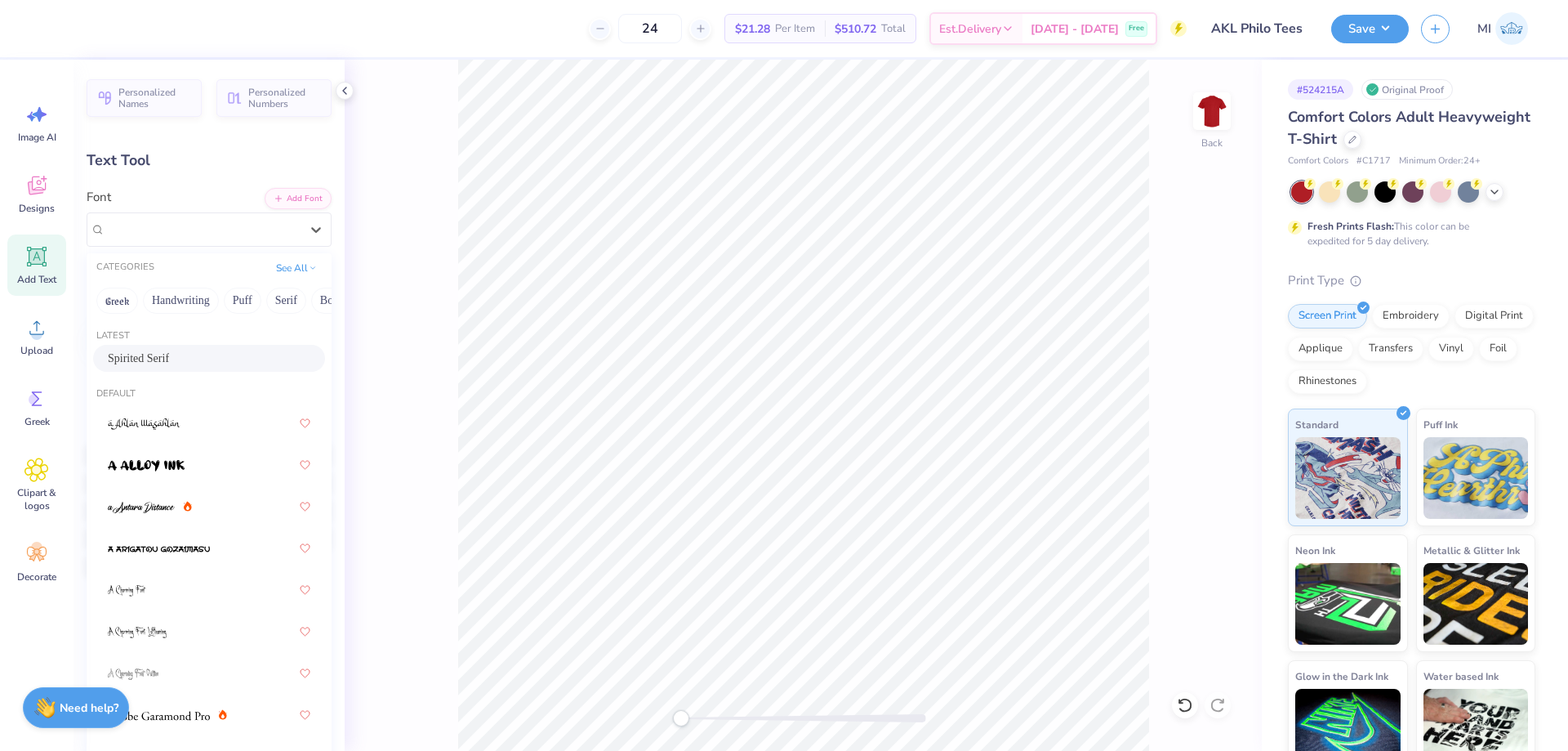
click at [199, 354] on div "Spirited Serif" at bounding box center [209, 358] width 203 height 17
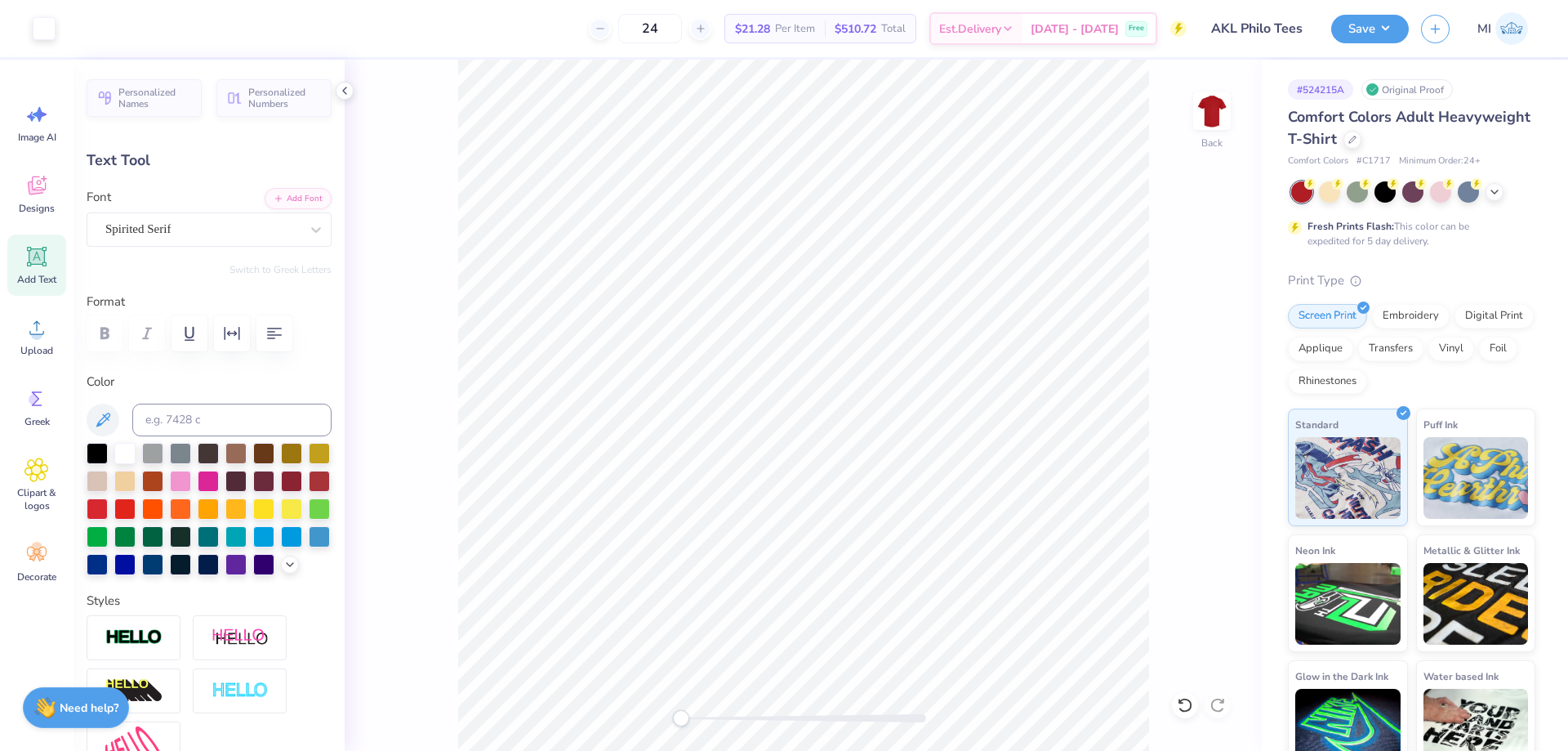
type input "1.76"
type input "1.16"
type input "11.25"
click at [209, 228] on div "Super Dream" at bounding box center [203, 229] width 198 height 25
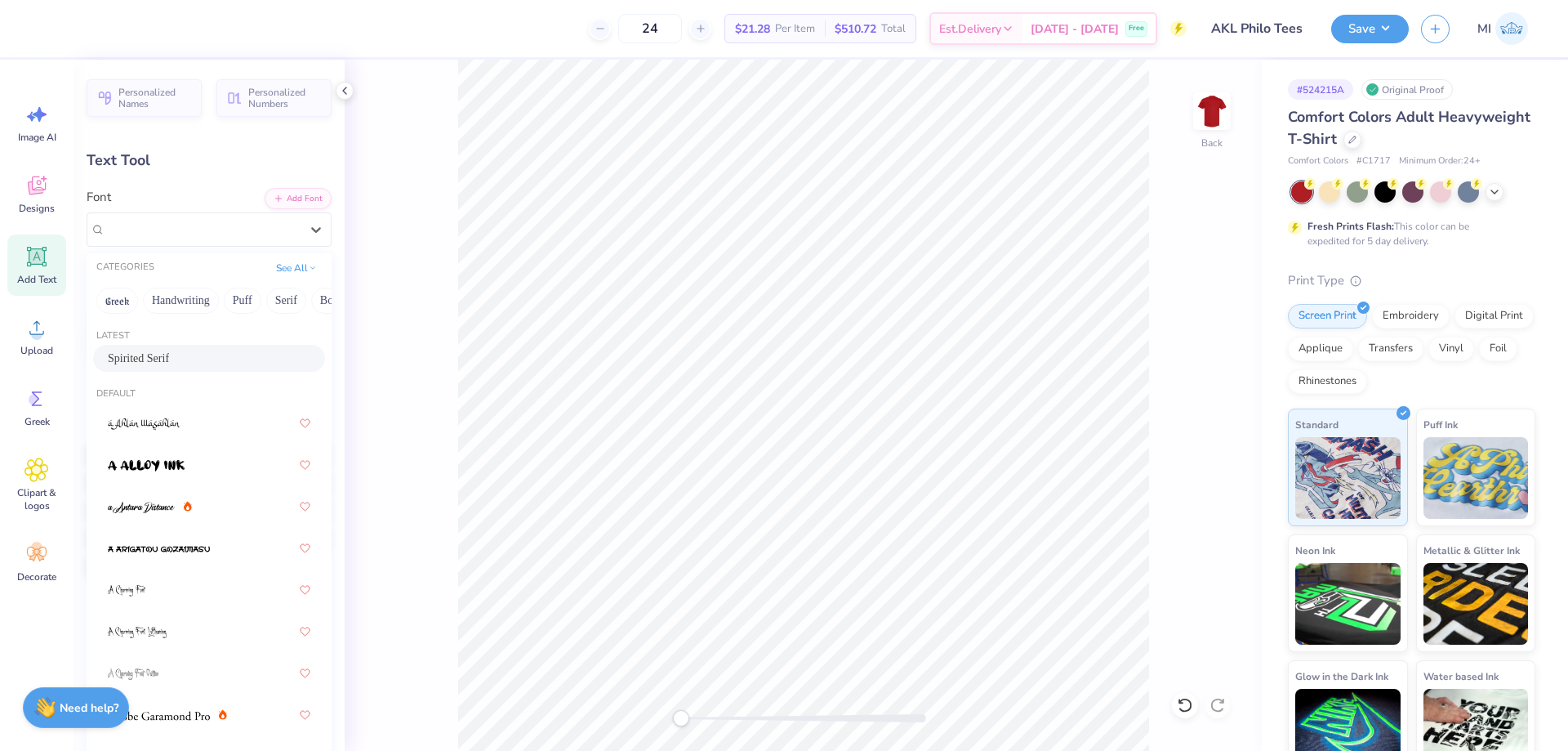
click at [191, 350] on div "Spirited Serif" at bounding box center [208, 358] width 232 height 27
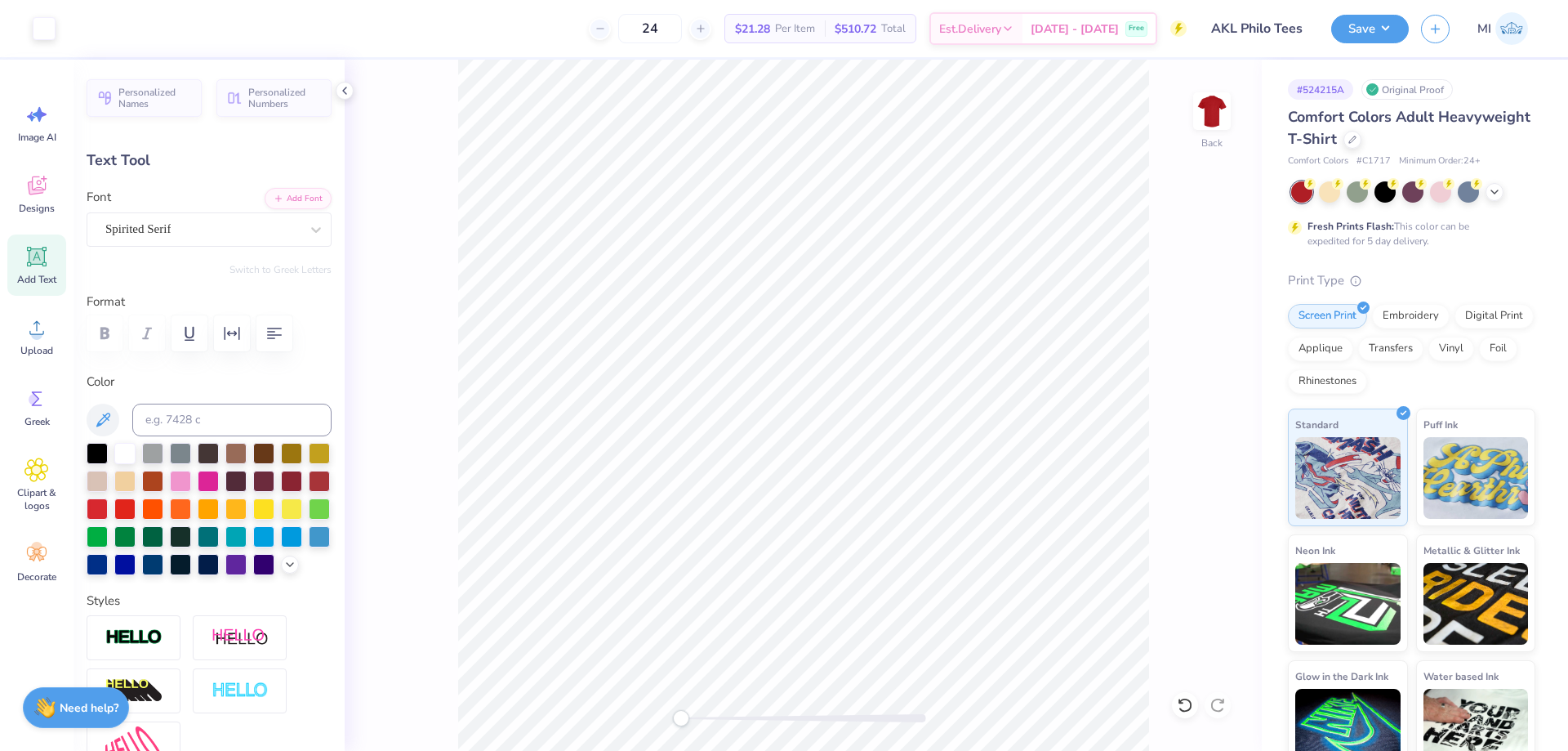
type input "1.58"
type input "1.10"
type input "12.48"
click at [197, 224] on div "Super Dream" at bounding box center [203, 229] width 198 height 25
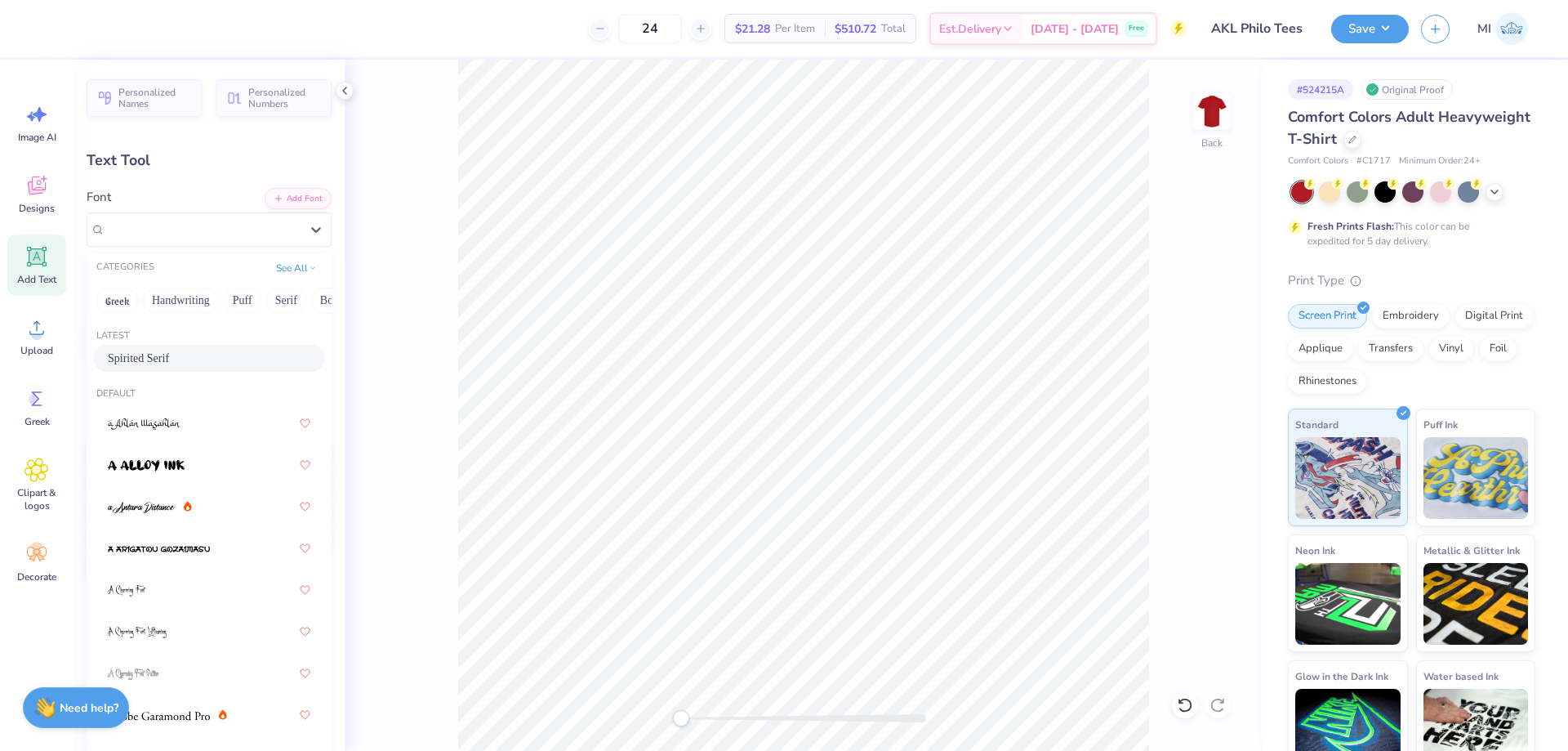
click at [161, 358] on div "Spirited Serif" at bounding box center [209, 358] width 203 height 17
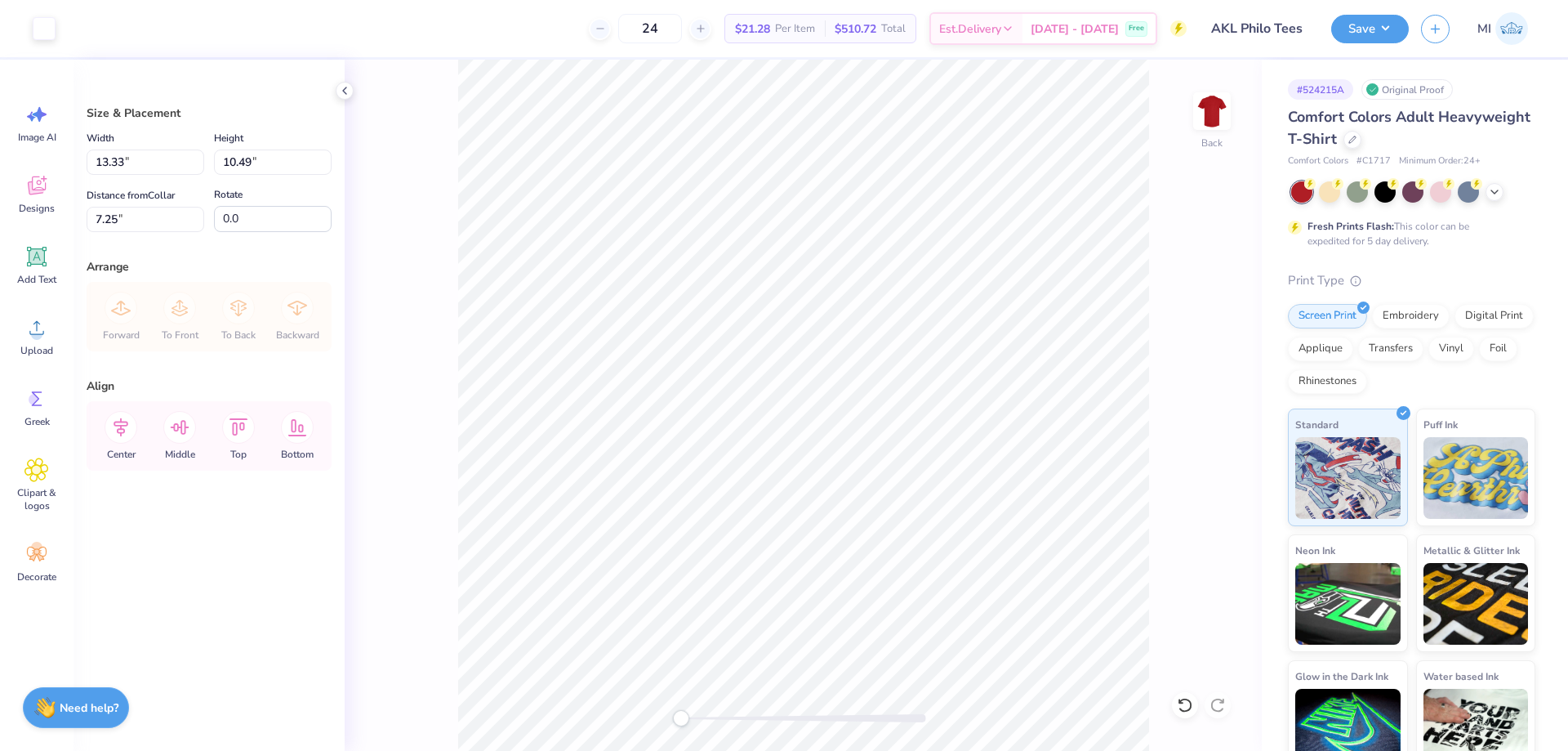
type input "10.76"
type input "8.46"
type input "3.00"
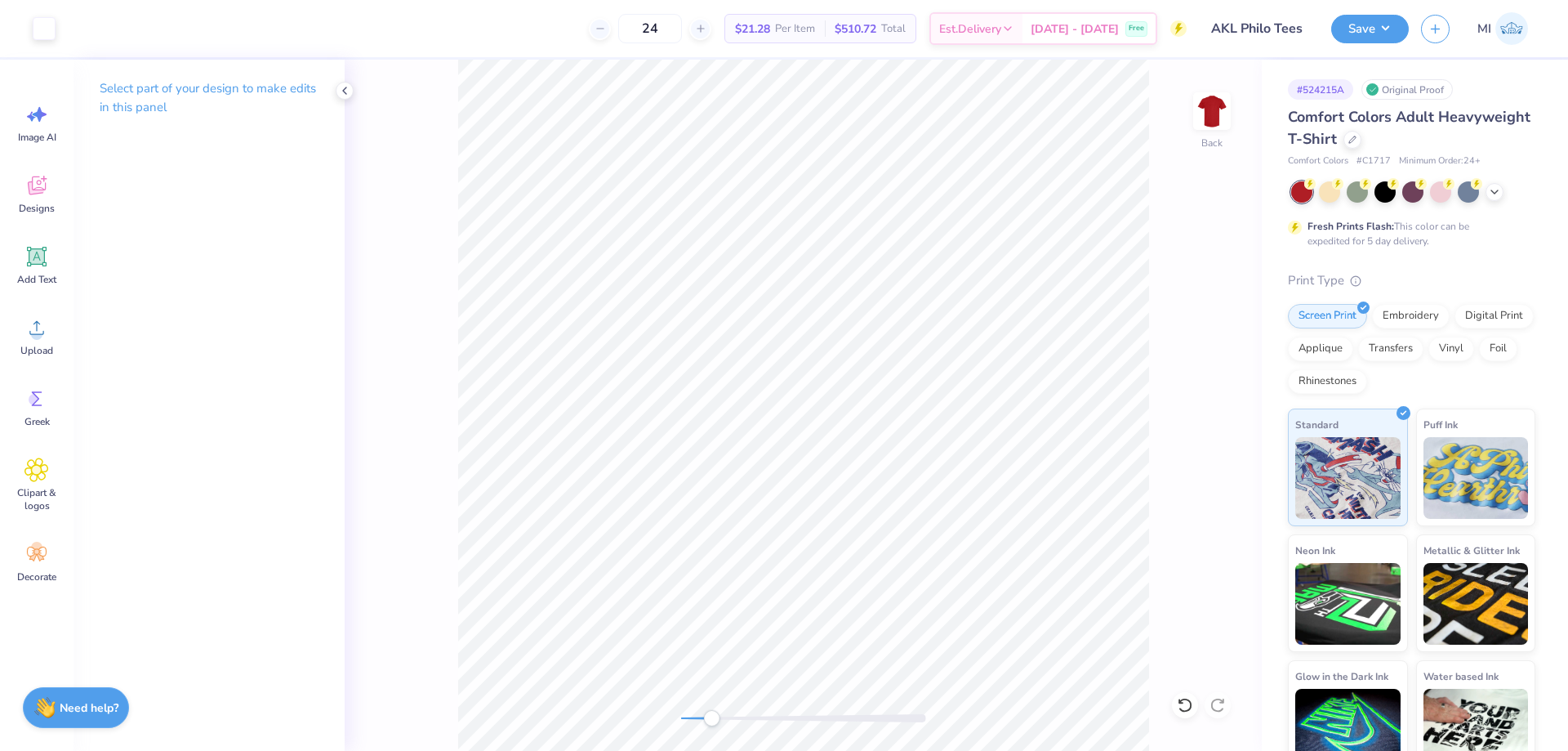
drag, startPoint x: 697, startPoint y: 718, endPoint x: 711, endPoint y: 719, distance: 14.0
click at [711, 719] on div at bounding box center [804, 718] width 246 height 8
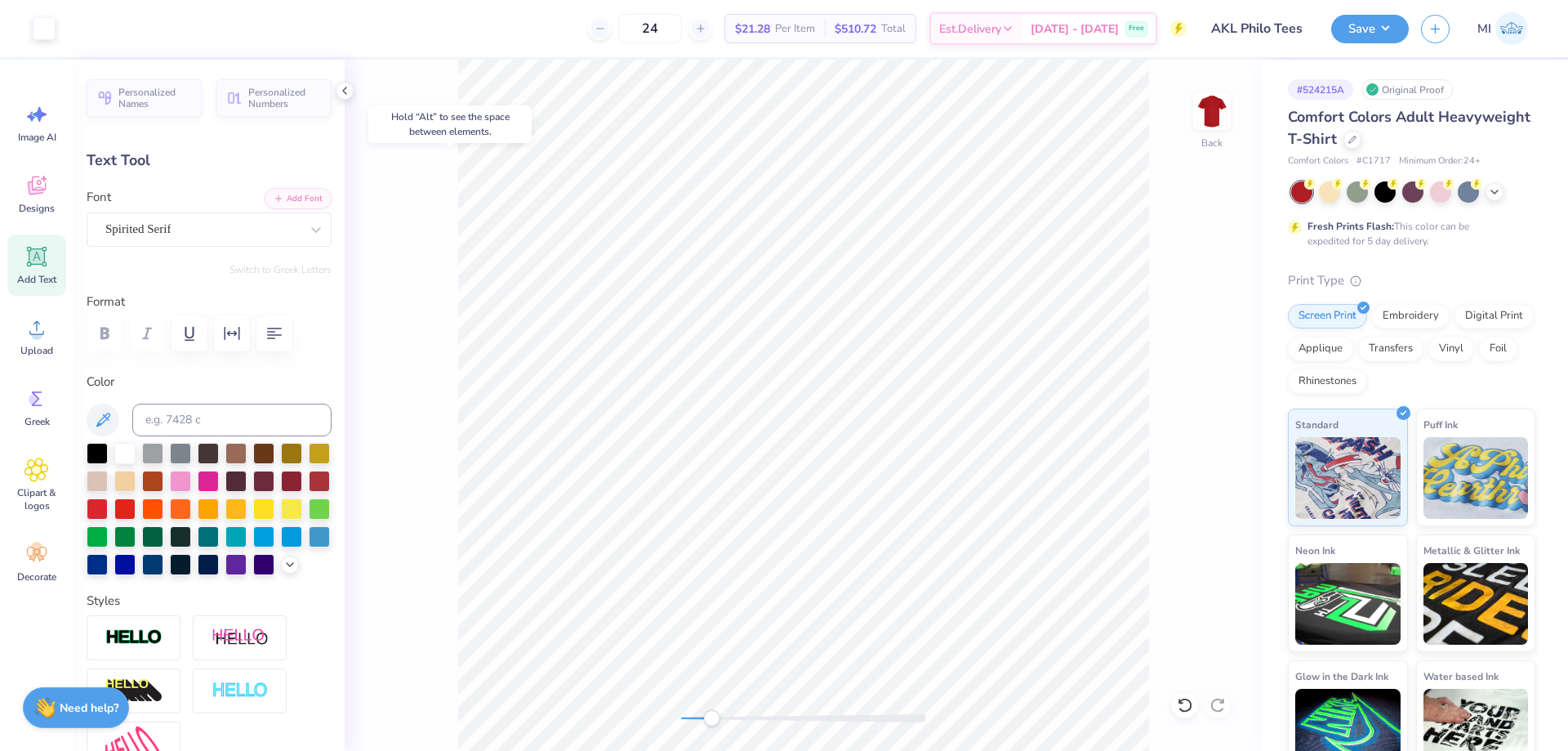
click at [566, 278] on body "Art colors 24 $21.28 Per Item $510.72 Total Est. Delivery [DATE] - [DATE] Free …" at bounding box center [784, 375] width 1568 height 751
type input "0.55"
type input "0.80"
type input "7.33"
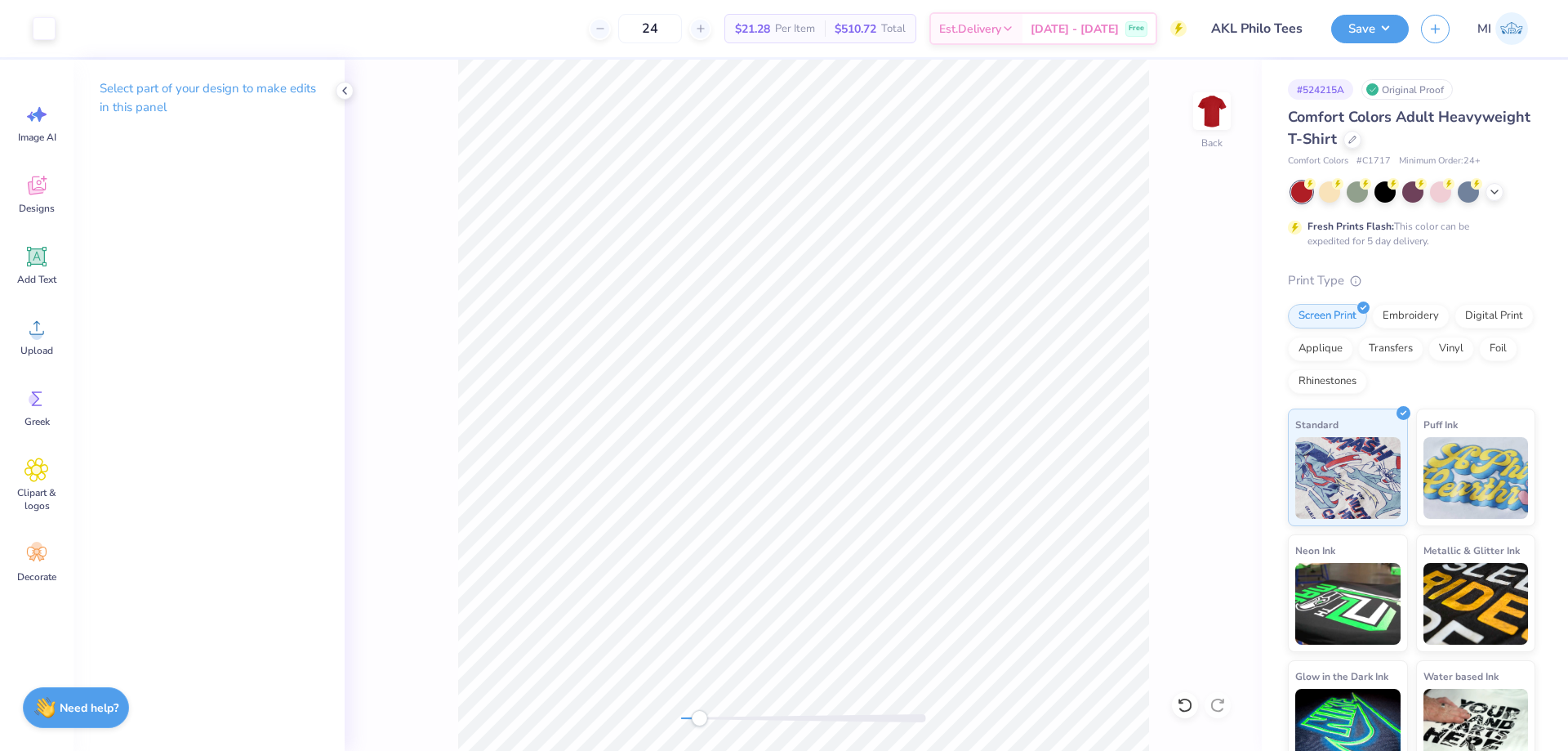
drag, startPoint x: 712, startPoint y: 716, endPoint x: 700, endPoint y: 717, distance: 12.0
click at [700, 717] on div "Accessibility label" at bounding box center [699, 718] width 17 height 17
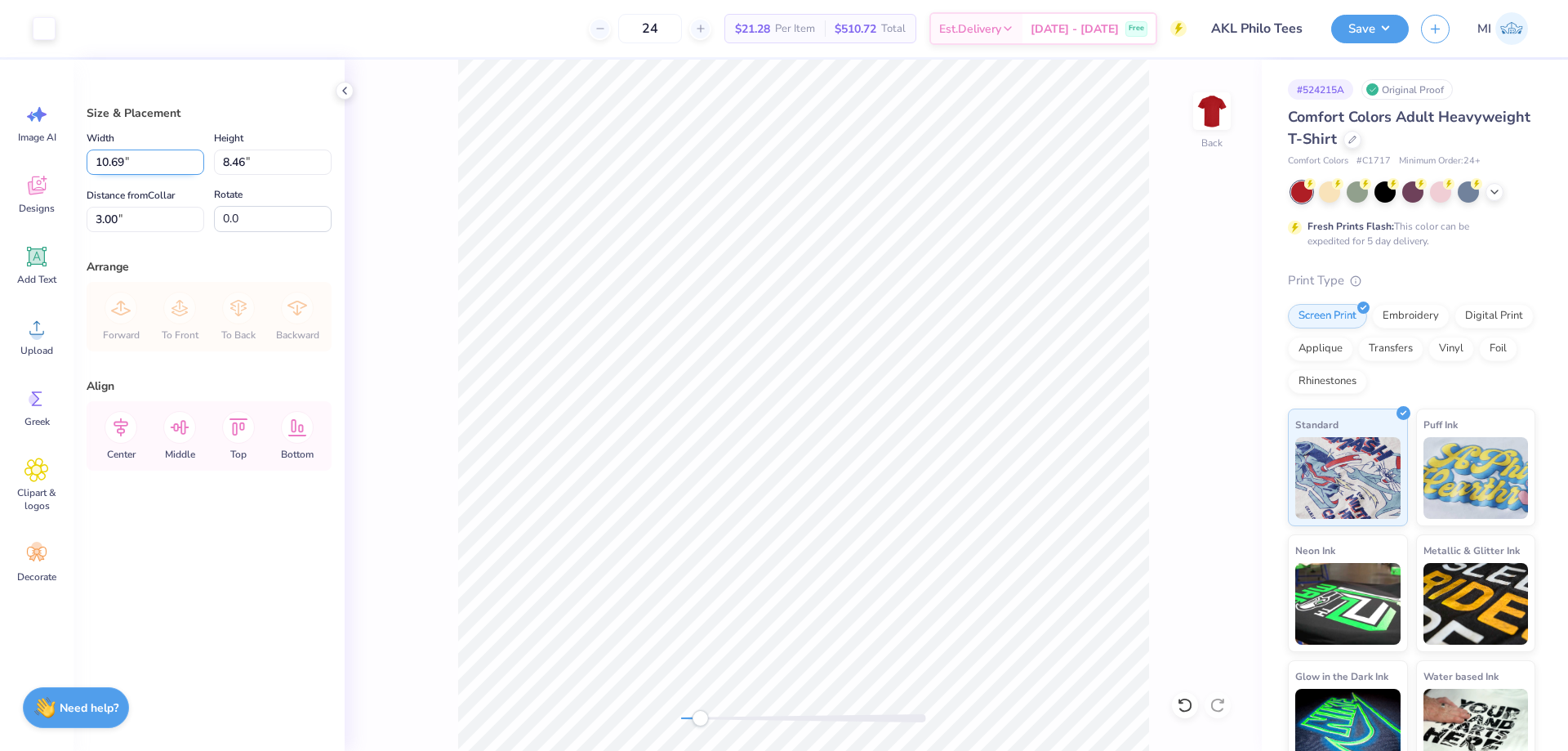
drag, startPoint x: 151, startPoint y: 159, endPoint x: 0, endPoint y: 171, distance: 151.5
click at [86, 171] on input "10.69" at bounding box center [145, 162] width 117 height 25
type input "11.50"
type input "9.10"
drag, startPoint x: 137, startPoint y: 221, endPoint x: 1, endPoint y: 210, distance: 136.4
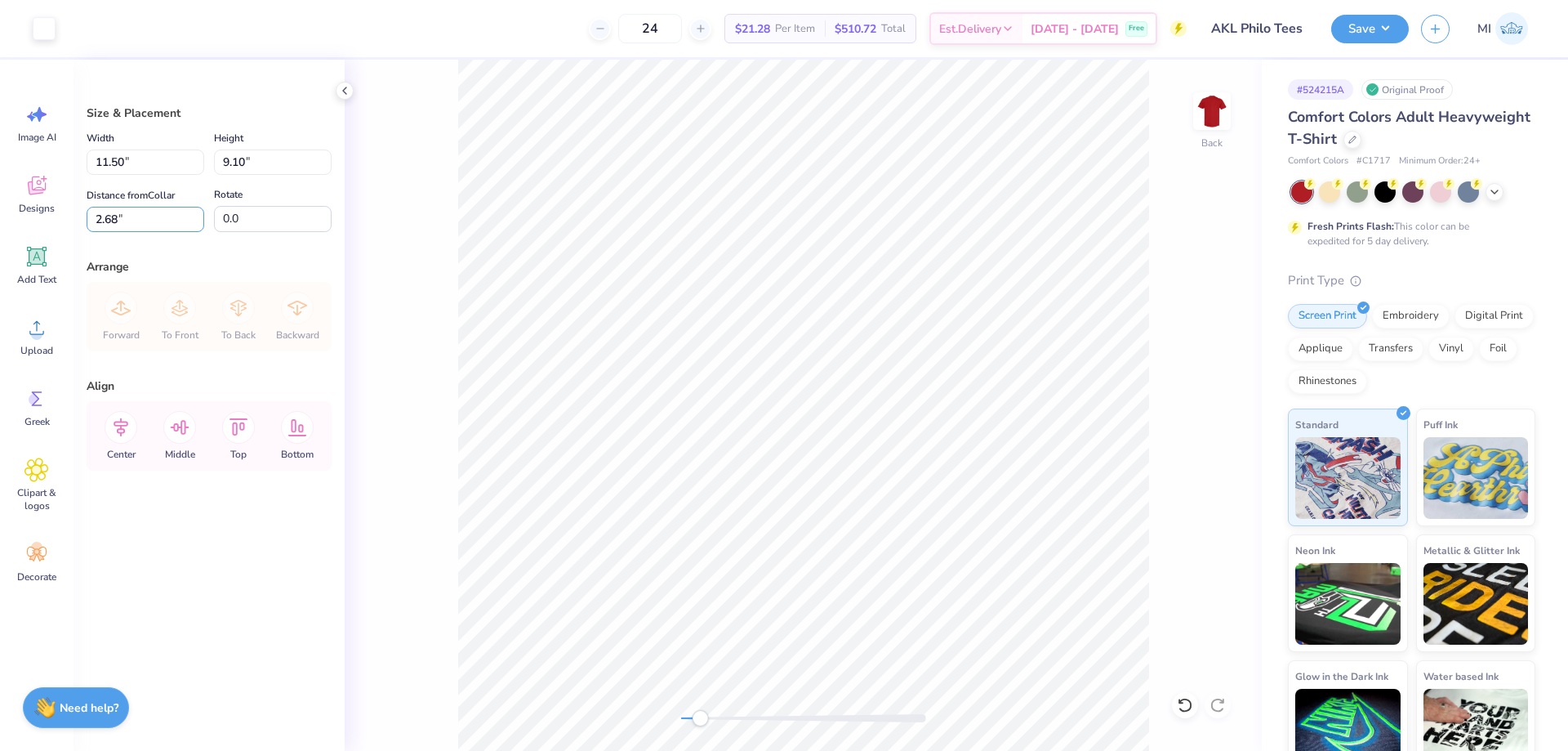
click at [86, 208] on input "2.68" at bounding box center [145, 219] width 117 height 25
type input "3.00"
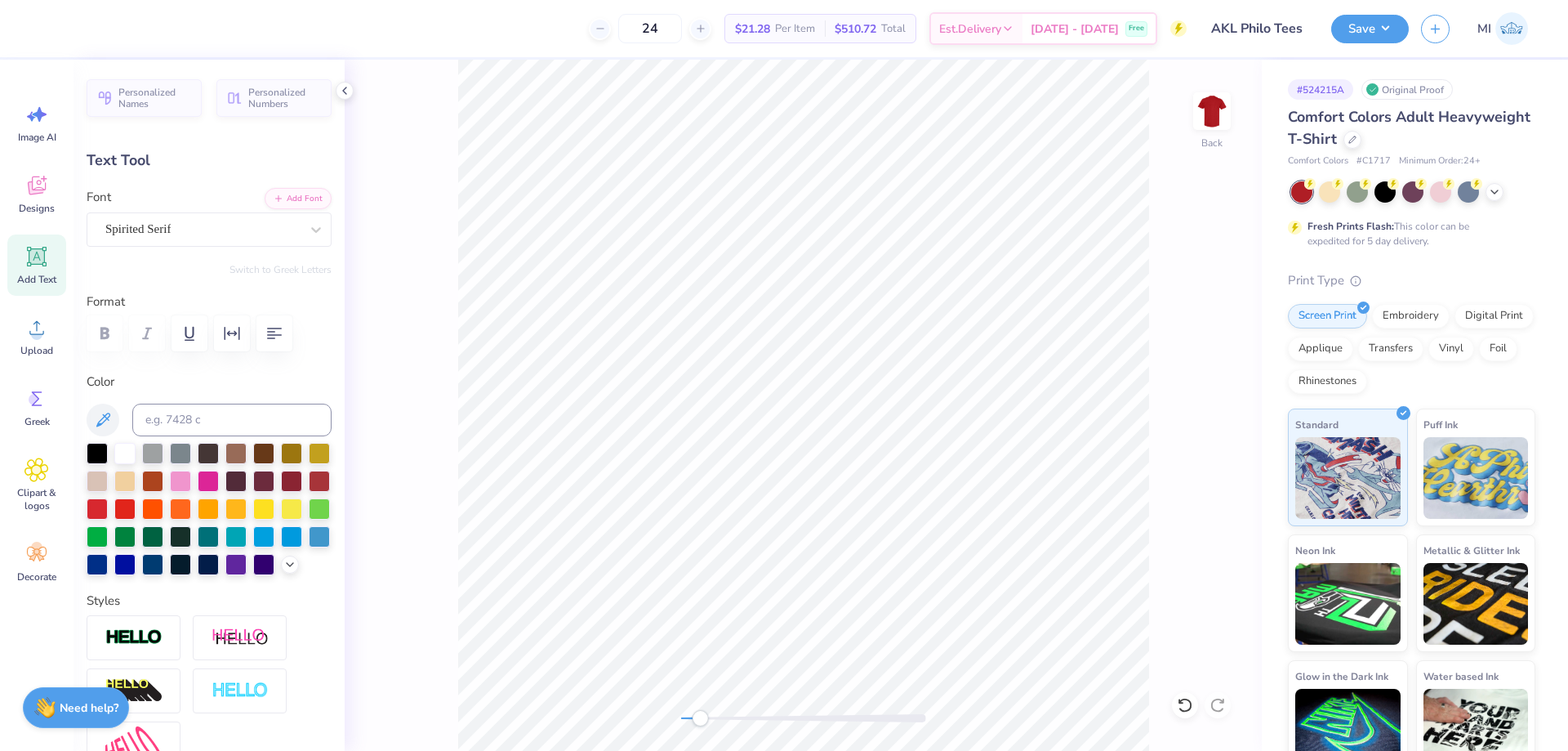
type textarea "ALPHA"
type input "2.88"
type input "1.25"
type input "6.83"
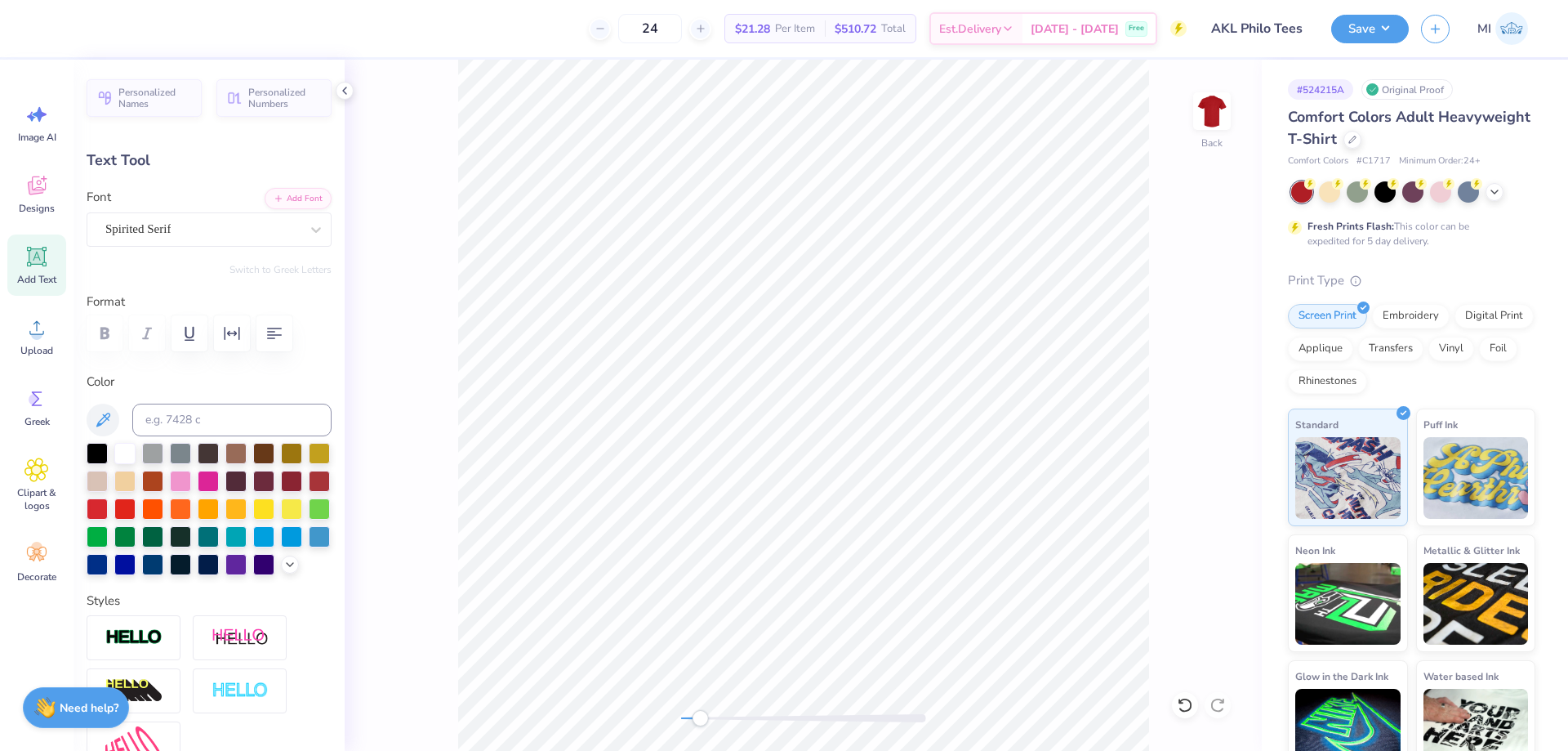
type textarea "KAPPA"
type input "8.37"
type textarea "LAMBDA"
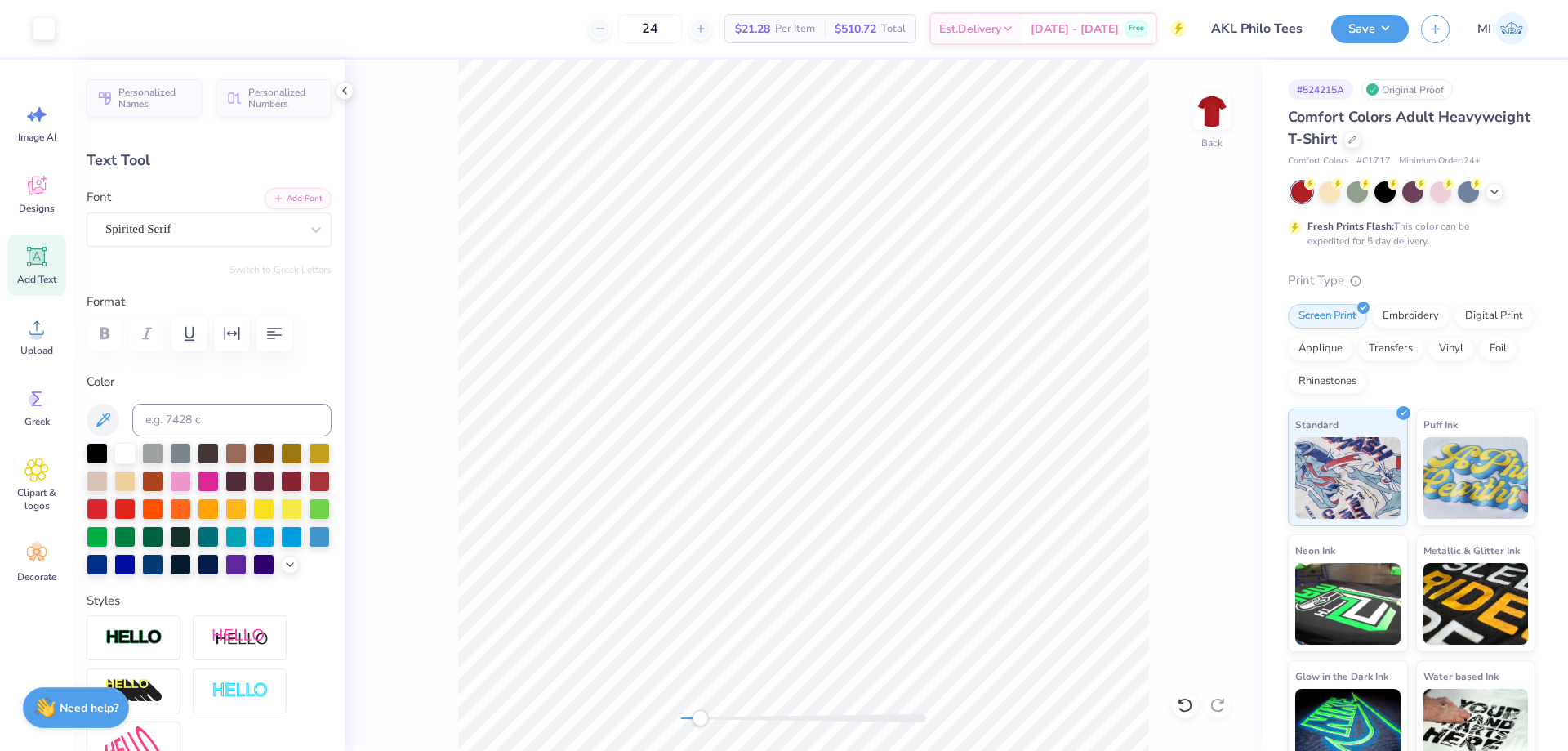
type input "5.34"
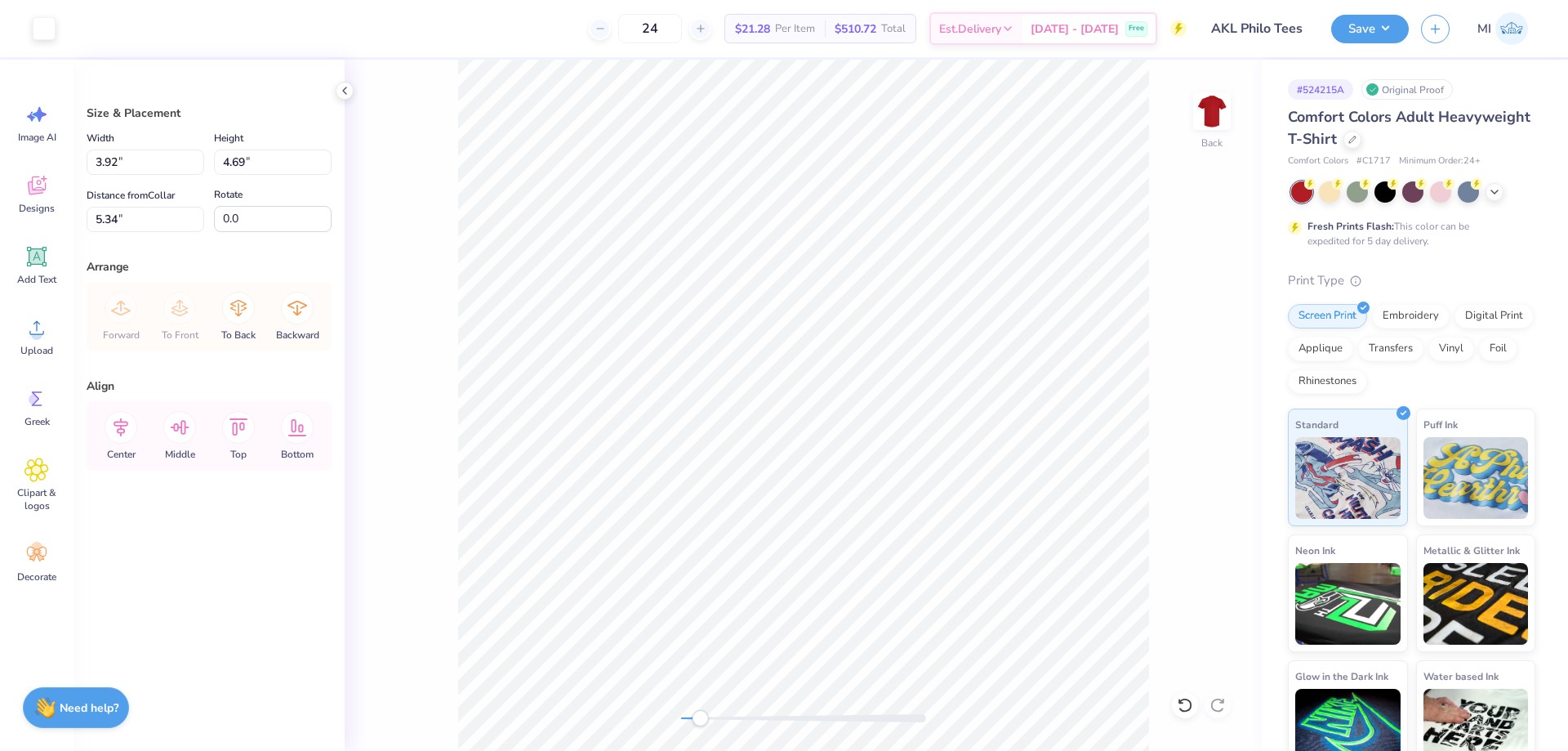
type input "3.92"
type input "4.69"
type input "4.11"
type input "4.91"
type input "5.19"
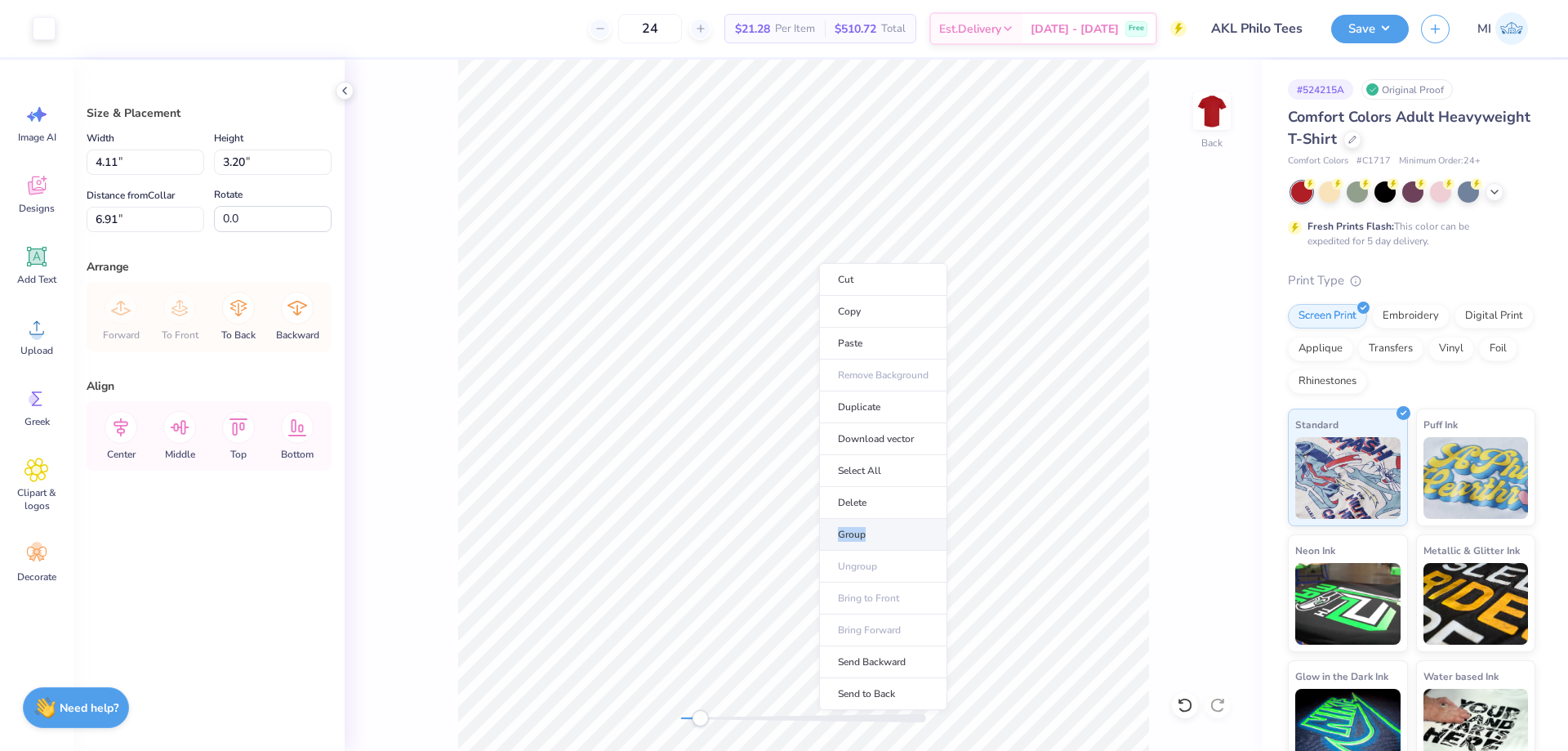
click at [885, 522] on ul "Cut Copy Paste Remove Background Duplicate Download vector Select All Delete Gr…" at bounding box center [884, 487] width 128 height 447
click at [864, 519] on li "Group" at bounding box center [884, 535] width 128 height 32
type input "4.91"
type input "5.19"
type input "4.35"
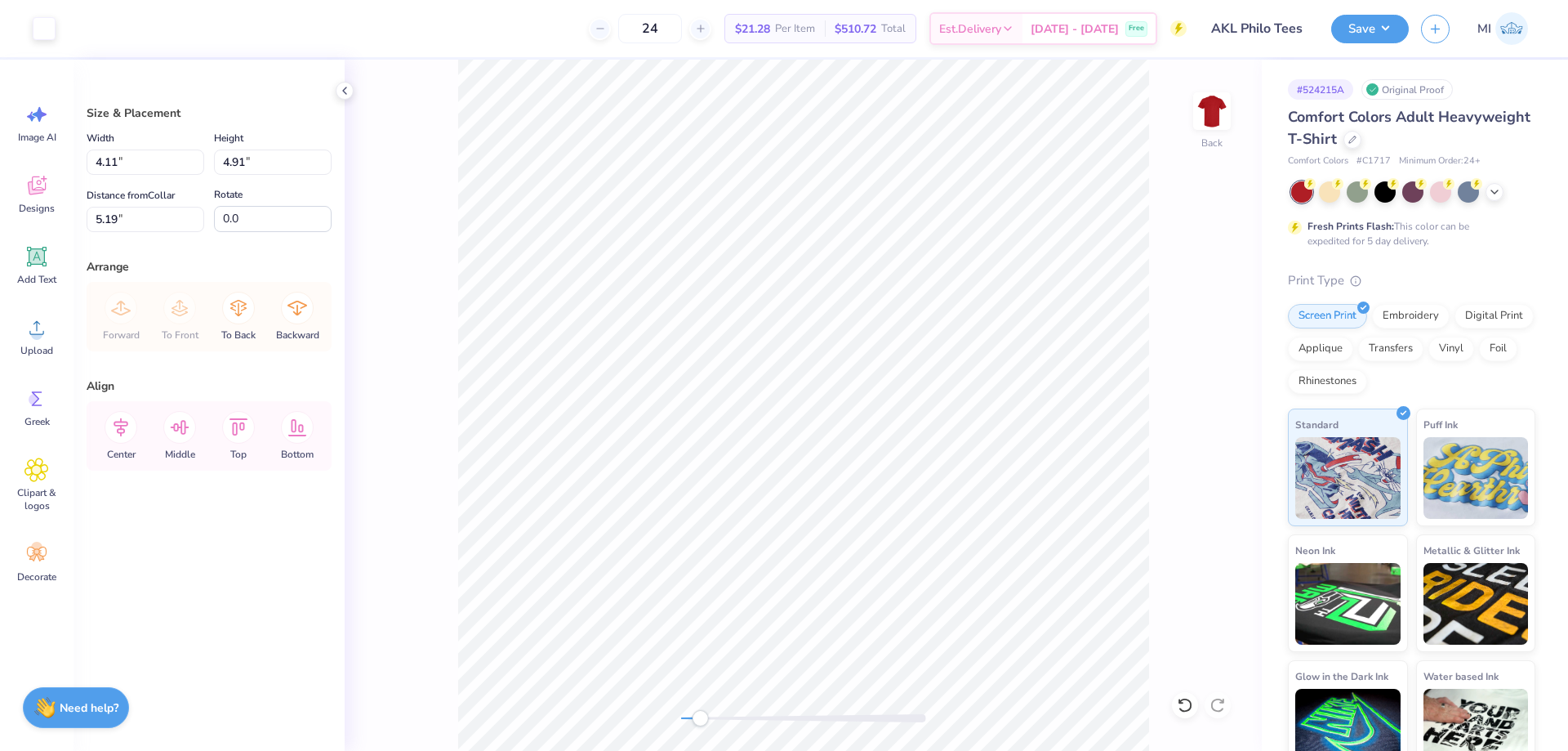
type input "5.21"
type input "4.90"
type input "4.28"
type input "5.13"
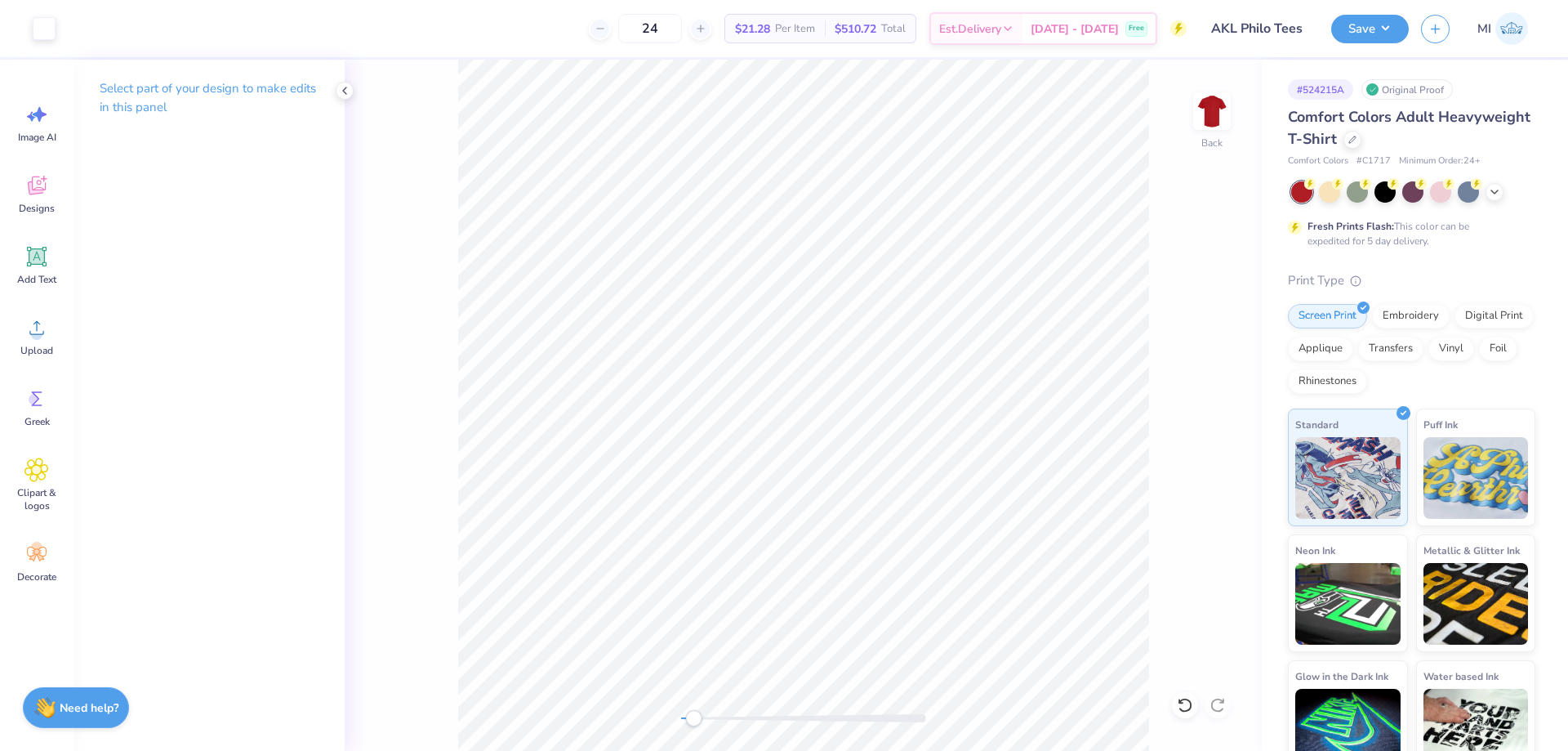
click at [617, 717] on div "Back" at bounding box center [804, 405] width 917 height 691
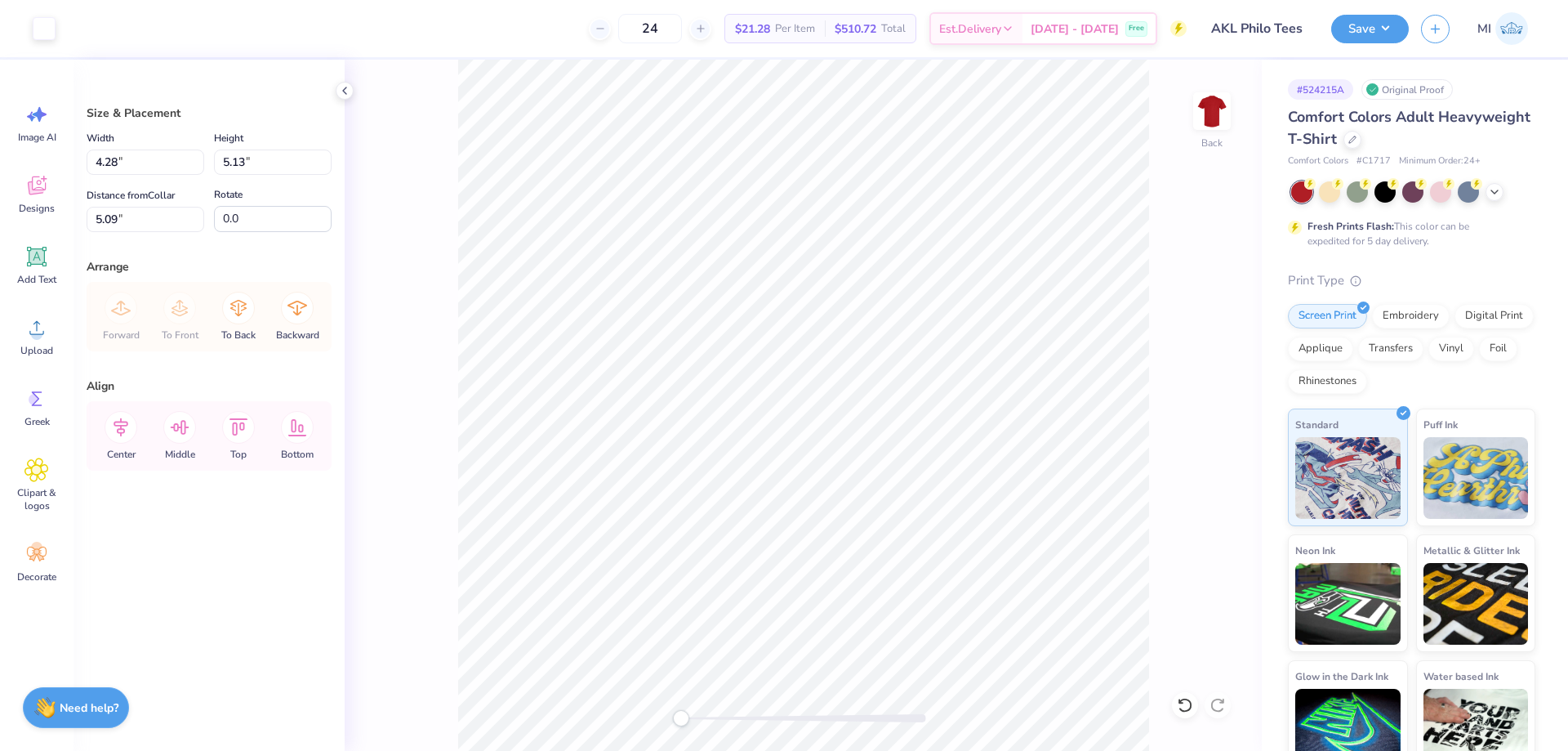
type input "4.22"
type input "5.04"
click at [538, 688] on div "Back" at bounding box center [804, 405] width 917 height 691
click at [1194, 118] on div at bounding box center [1212, 111] width 75 height 75
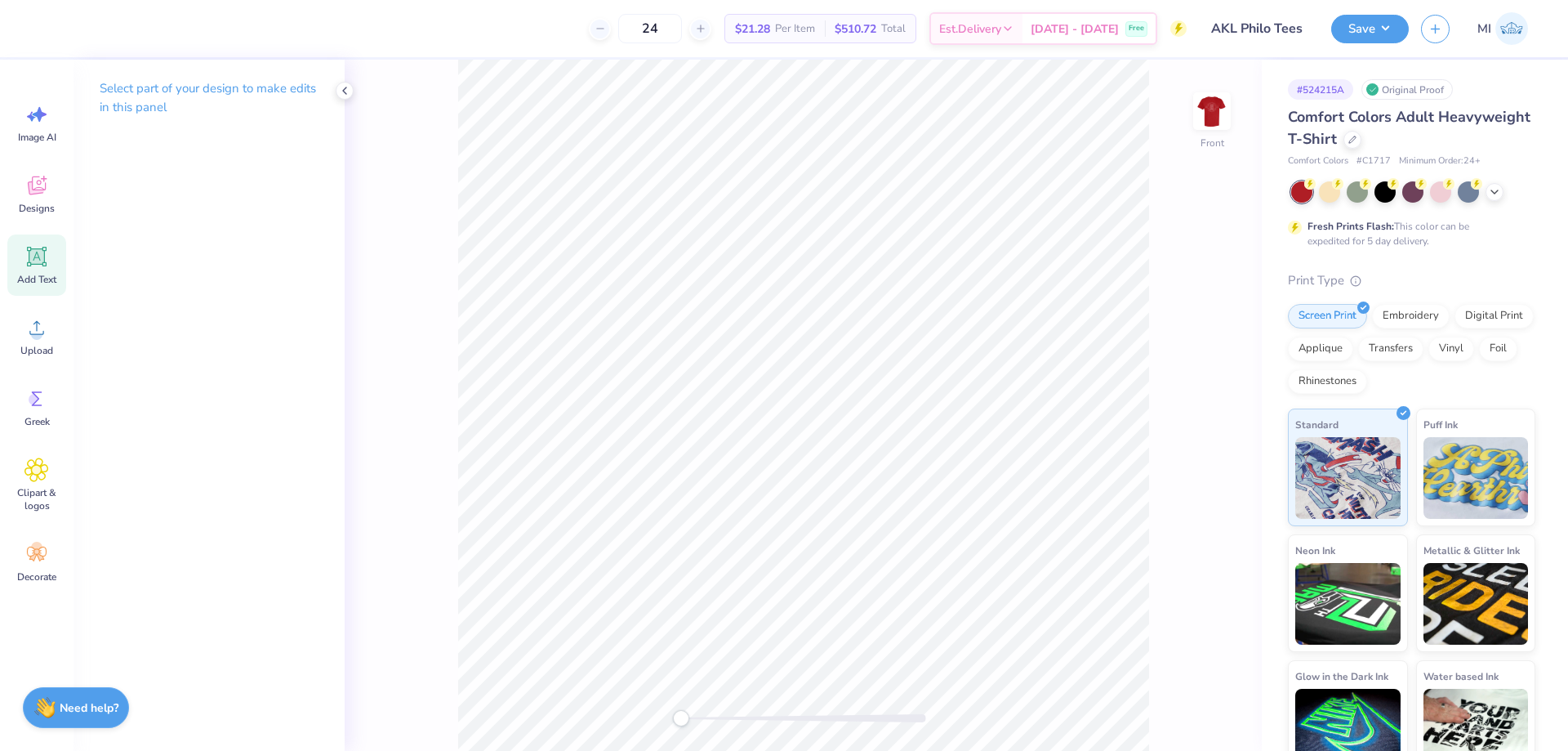
click at [37, 266] on icon at bounding box center [36, 257] width 24 height 24
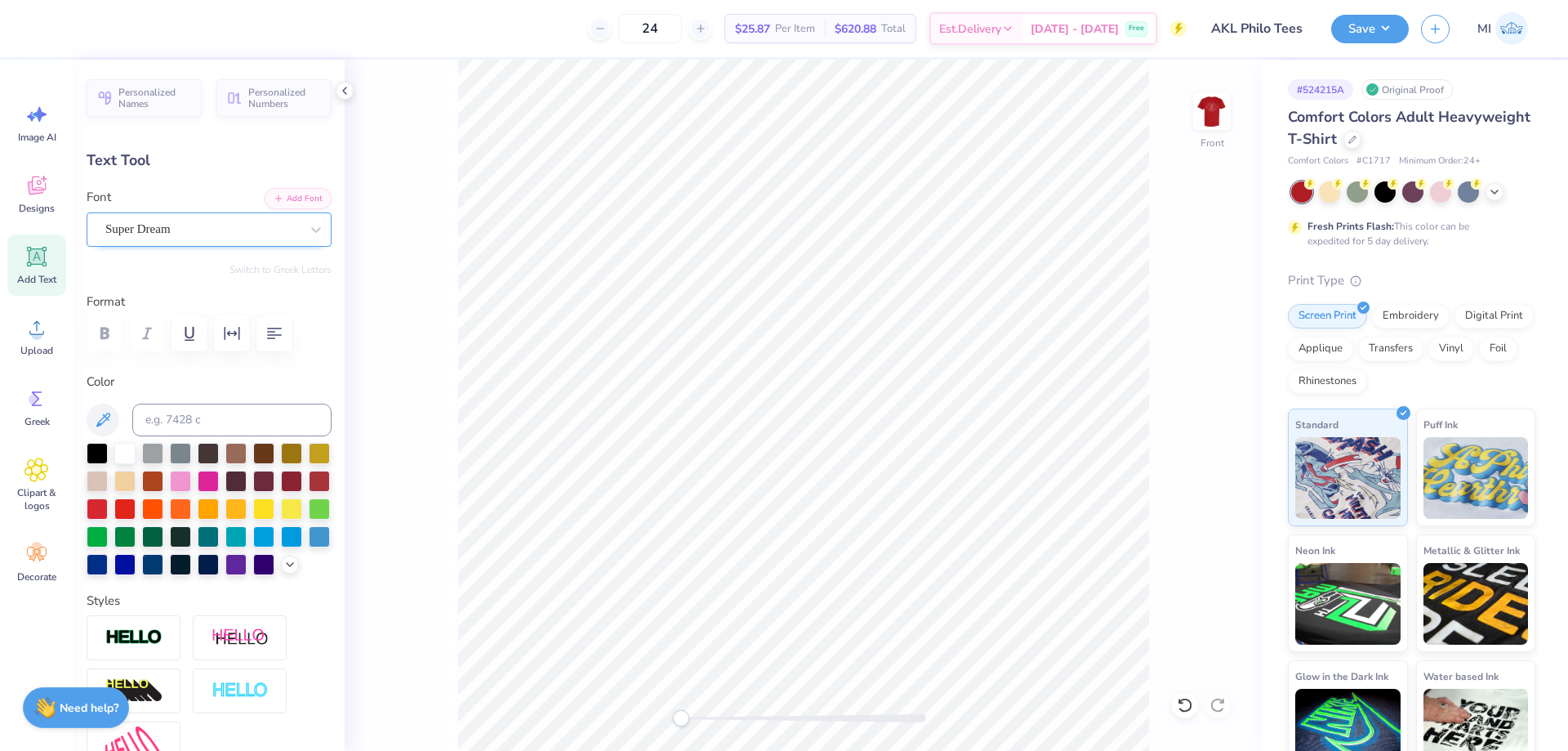
click at [259, 229] on div "Super Dream" at bounding box center [203, 229] width 198 height 25
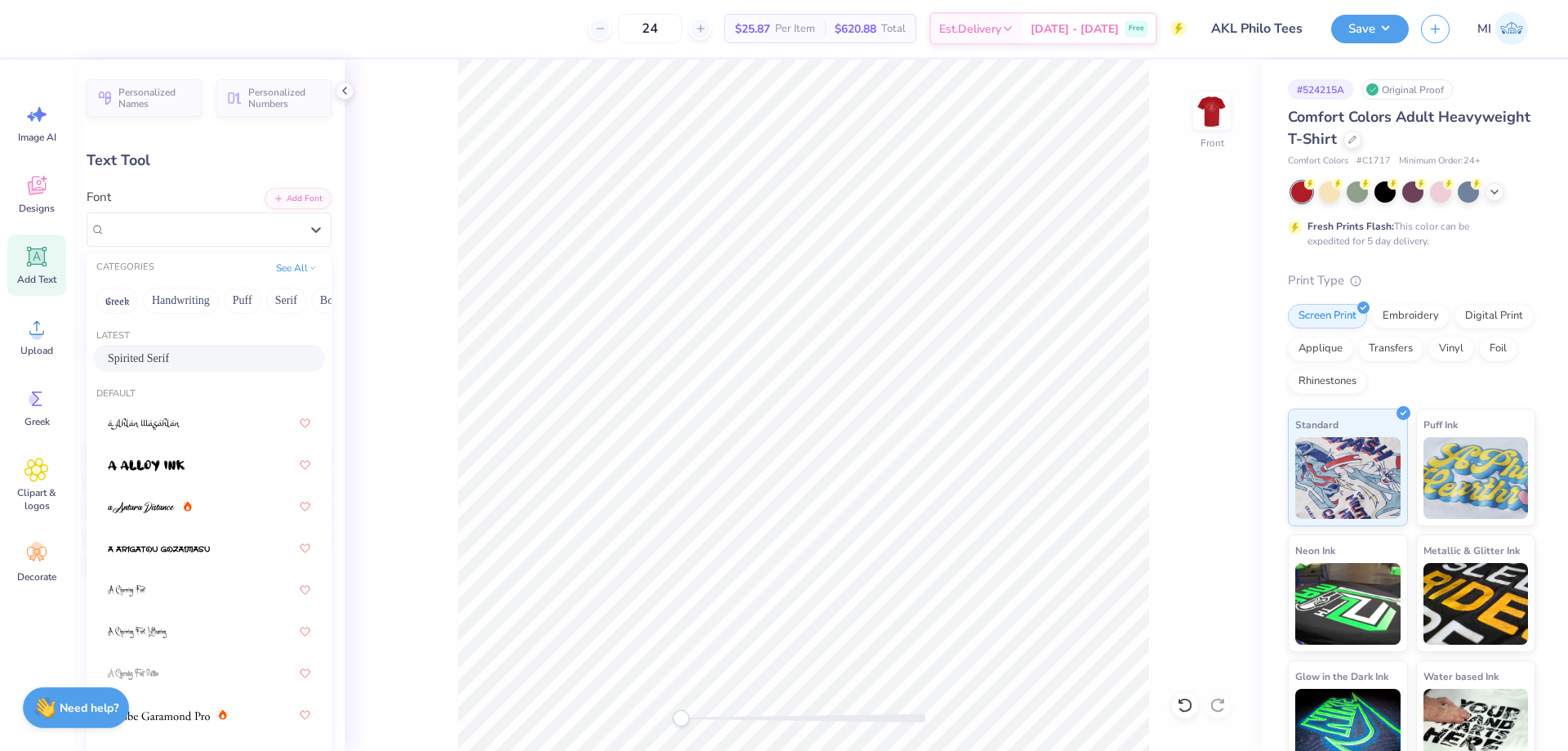
click at [158, 356] on div "Spirited Serif" at bounding box center [209, 358] width 203 height 17
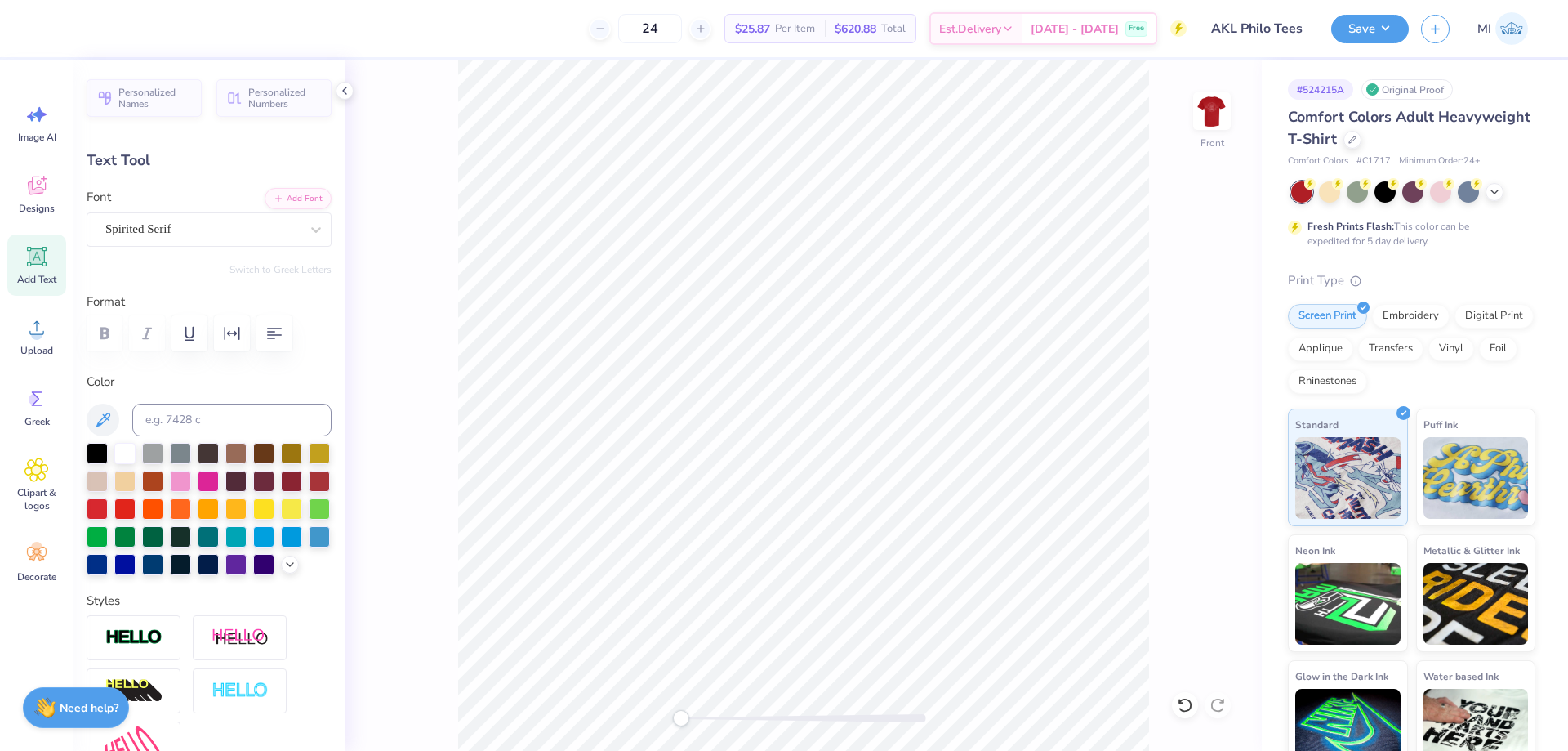
scroll to position [0, 9]
type textarea "THESE HANDS DONT HURT"
type input "13.53"
type input "1.56"
type input "12.97"
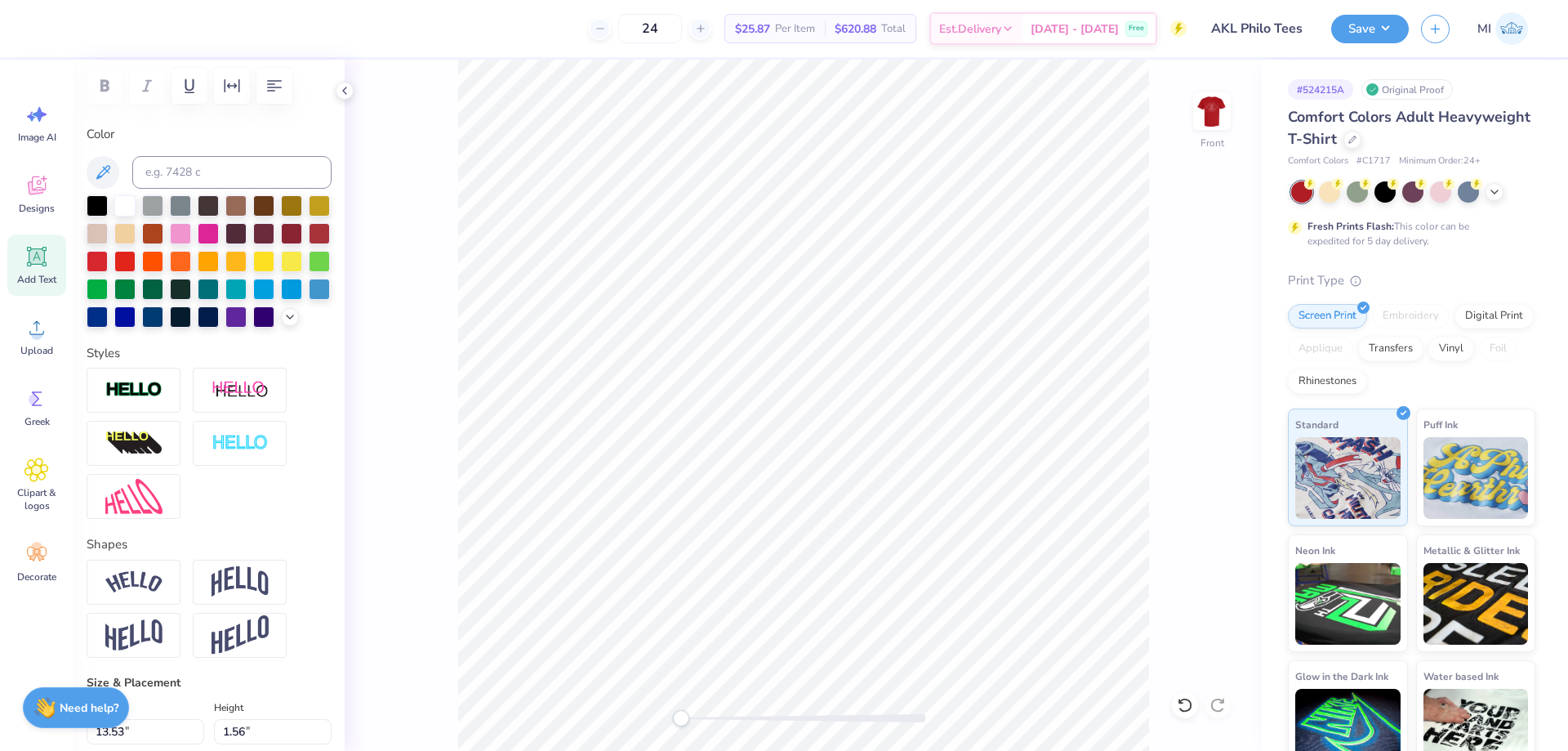
scroll to position [294, 0]
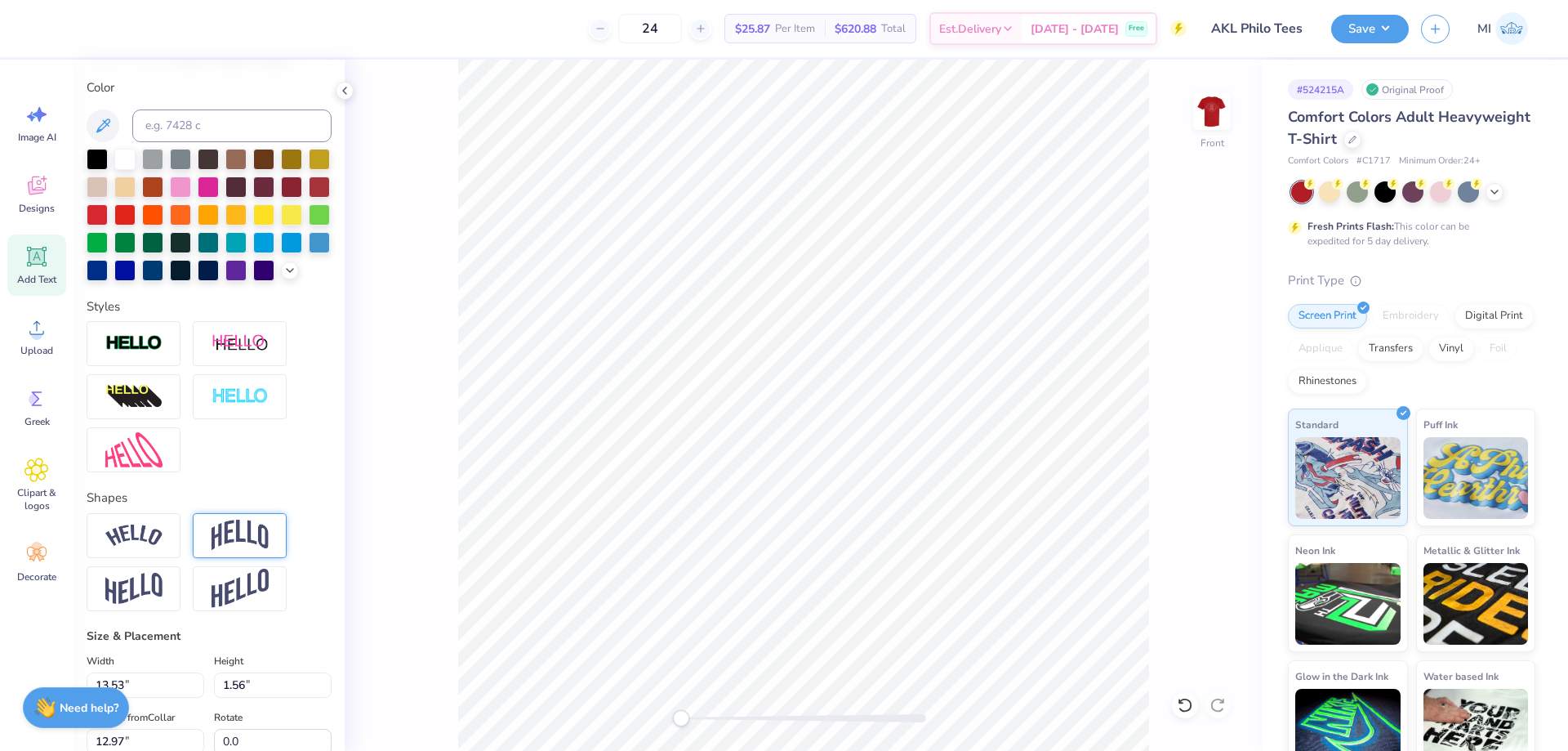
click at [237, 541] on img at bounding box center [239, 535] width 57 height 31
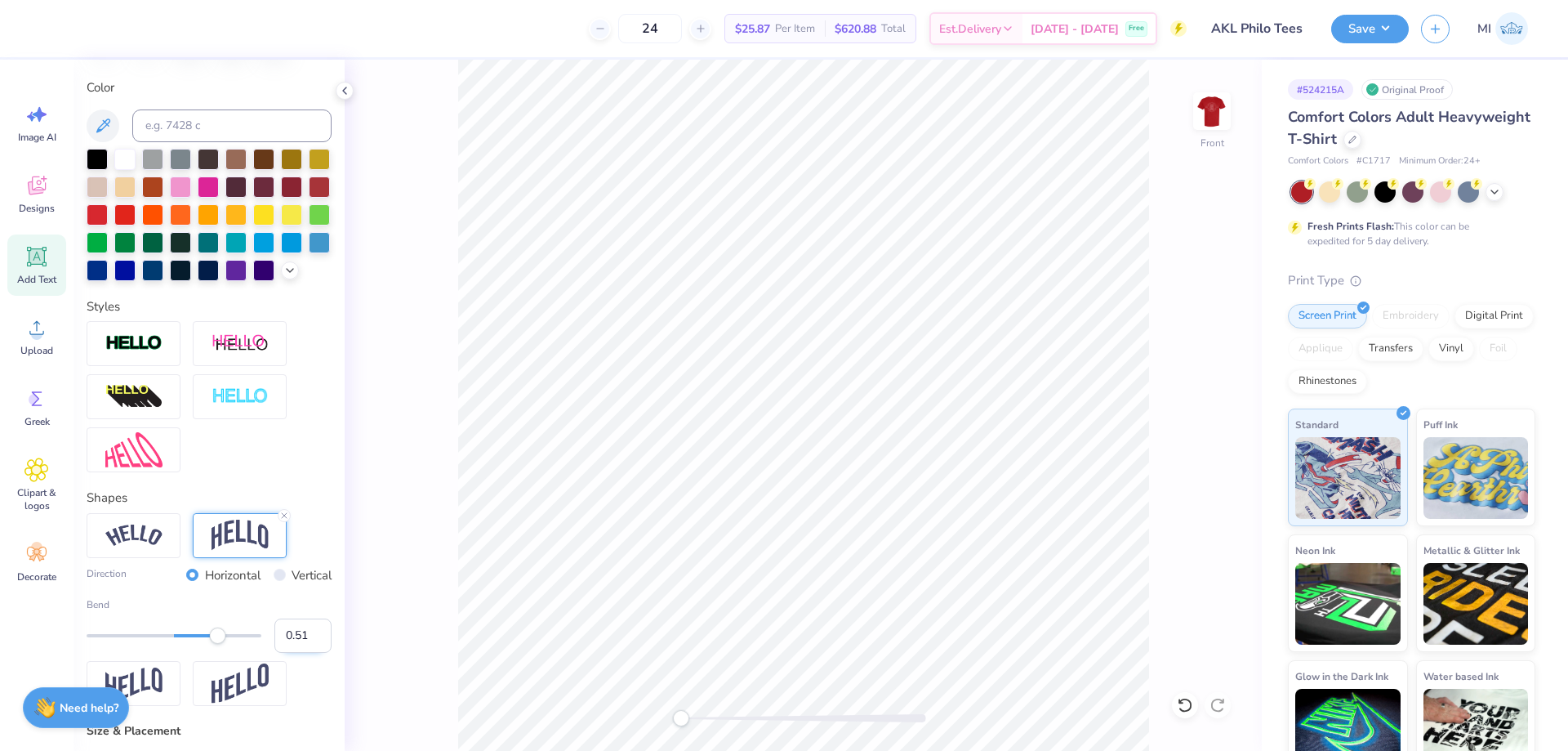
drag, startPoint x: 314, startPoint y: 633, endPoint x: 296, endPoint y: 635, distance: 18.1
click at [298, 635] on input "0.51" at bounding box center [302, 636] width 57 height 34
drag, startPoint x: 294, startPoint y: 635, endPoint x: 317, endPoint y: 637, distance: 23.1
click at [317, 637] on input "0.51" at bounding box center [302, 636] width 57 height 34
type input "0.25"
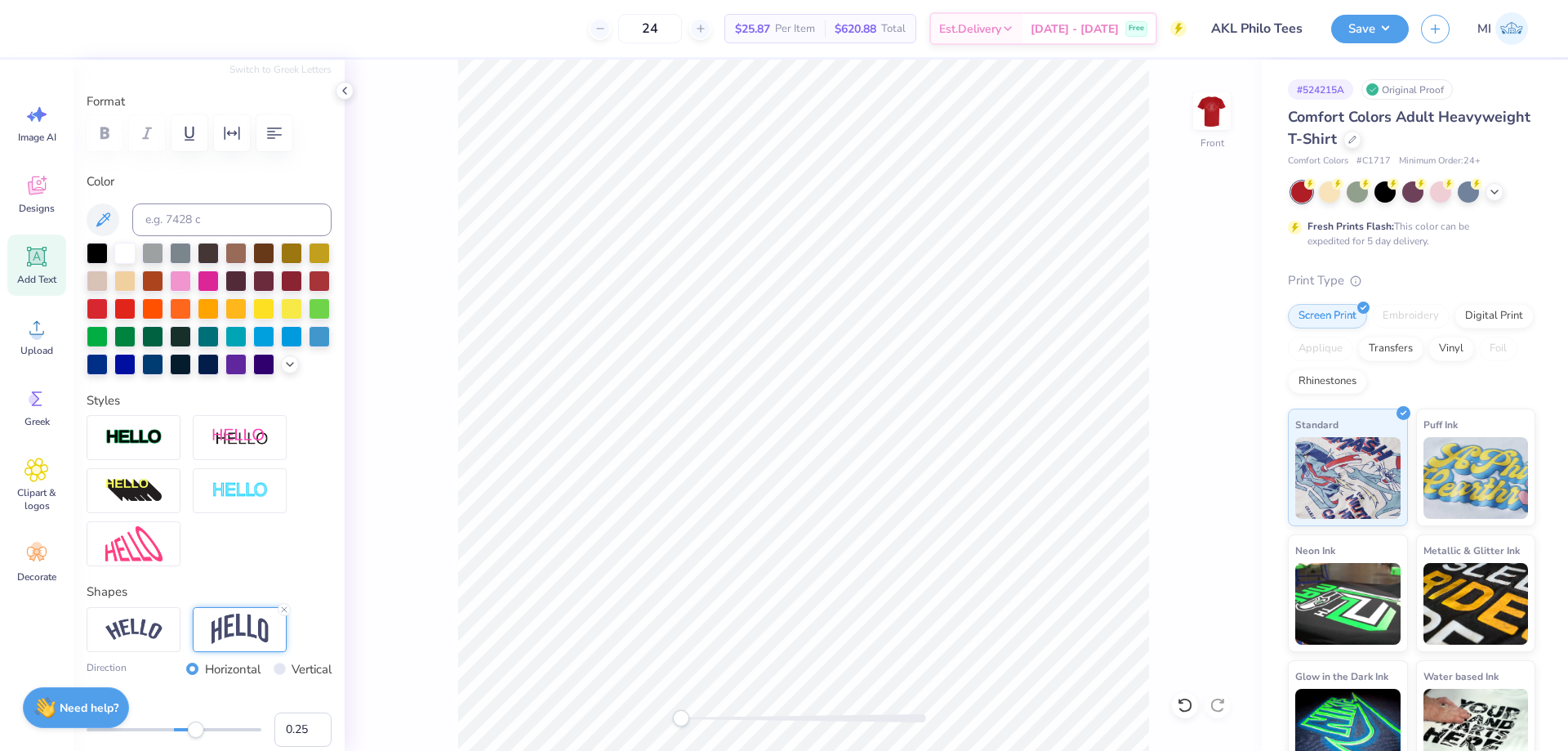
scroll to position [0, 0]
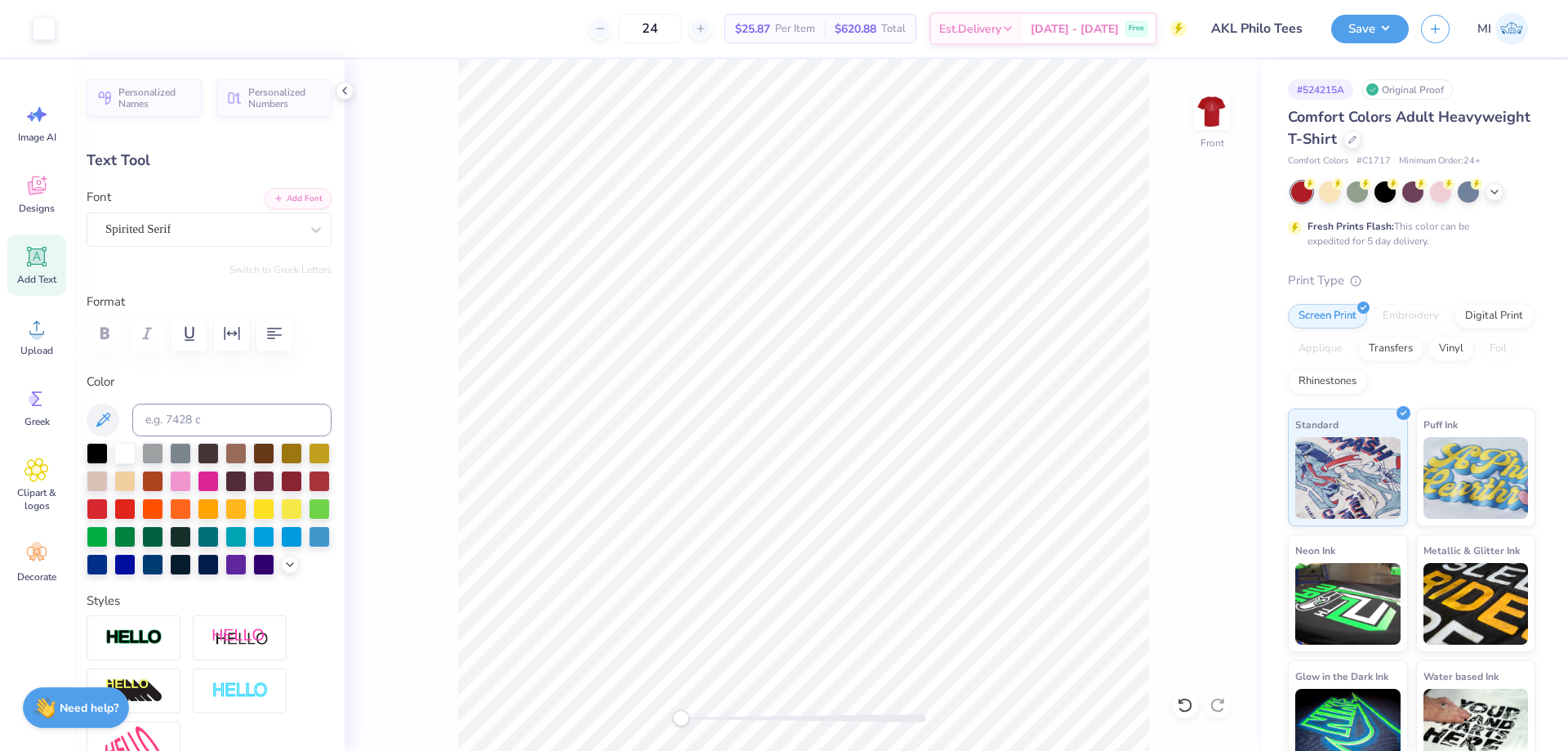
type input "2.80"
type input "12.35"
type input "11.40"
type input "2.36"
type input "3.00"
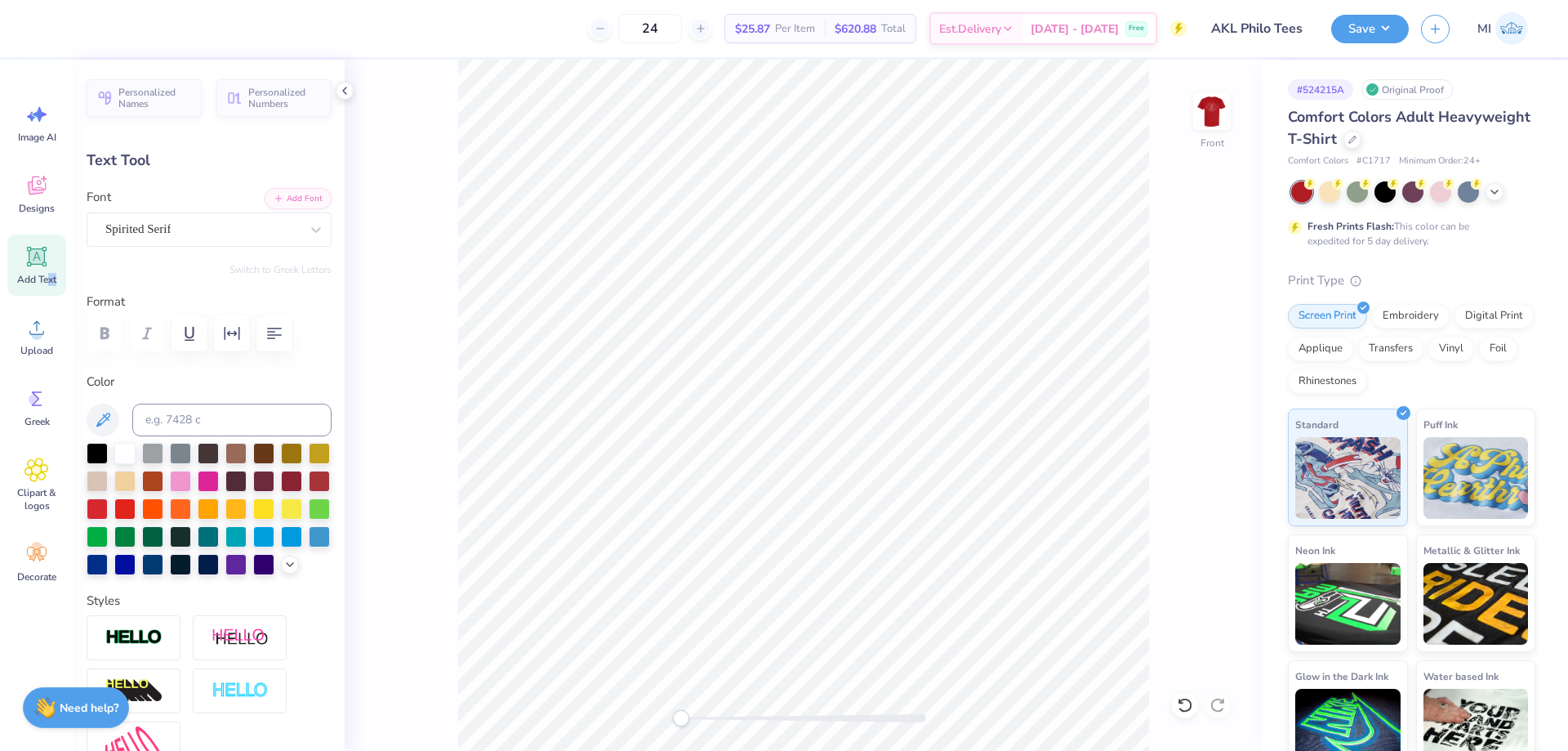
click at [50, 267] on div "Add Text" at bounding box center [36, 265] width 59 height 61
type input "5.69"
type input "1.65"
type input "12.93"
type input "11.40"
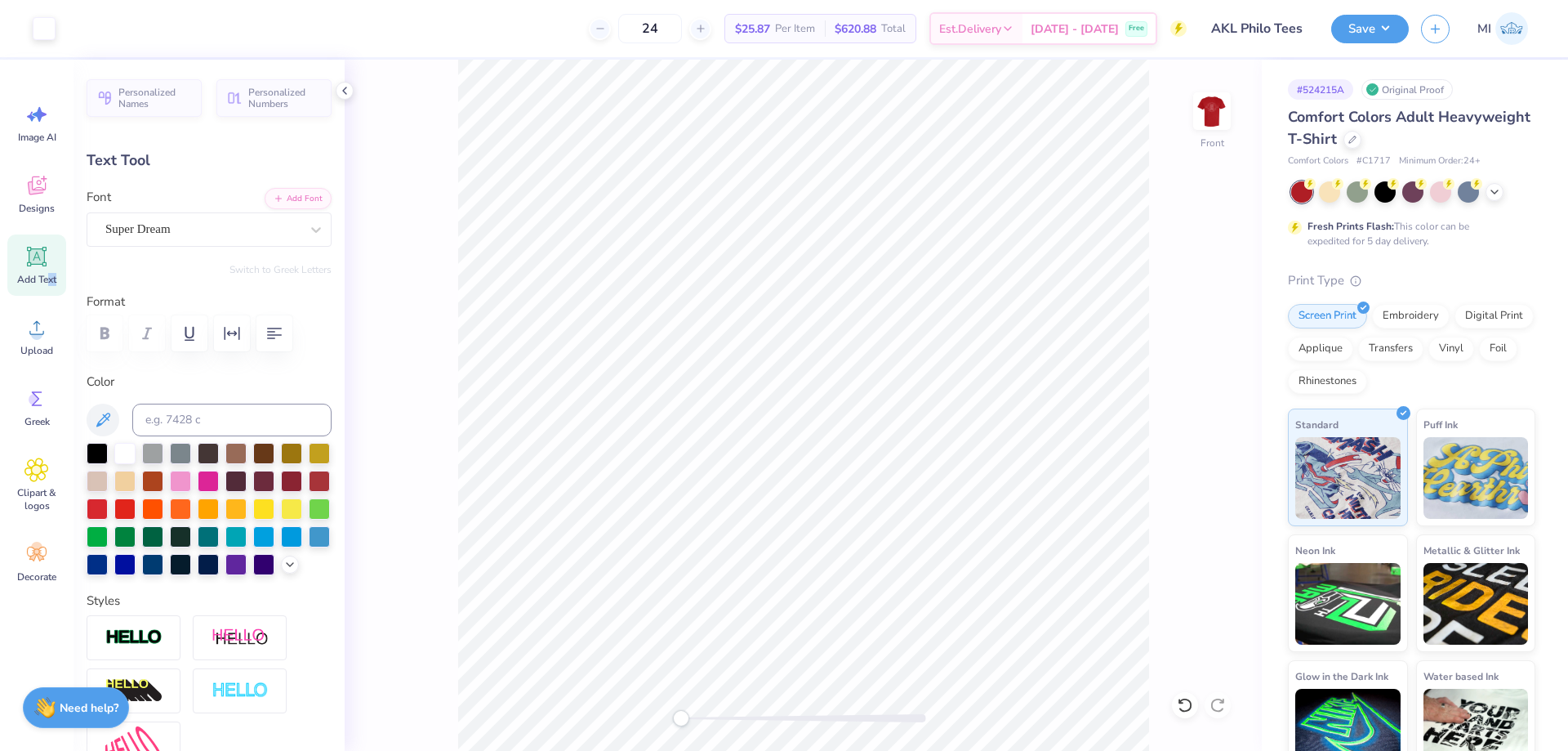
type input "2.36"
type input "3.00"
click at [284, 129] on div "Personalized Names Personalized Numbers Text Tool Add Font Font Spirited Serif …" at bounding box center [209, 405] width 272 height 691
type input "11.52"
type input "2.38"
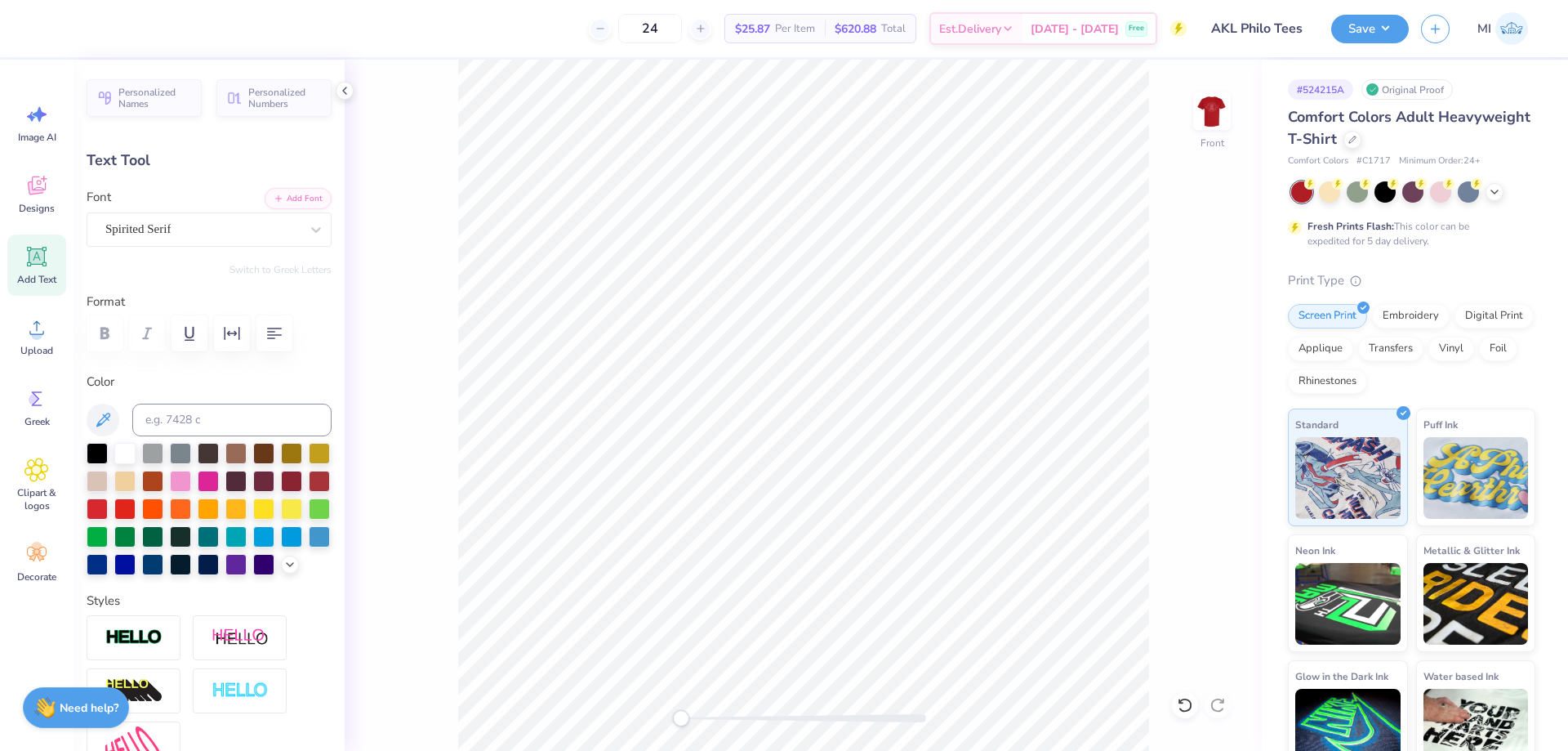
click at [1149, 219] on div "Front" at bounding box center [804, 405] width 917 height 691
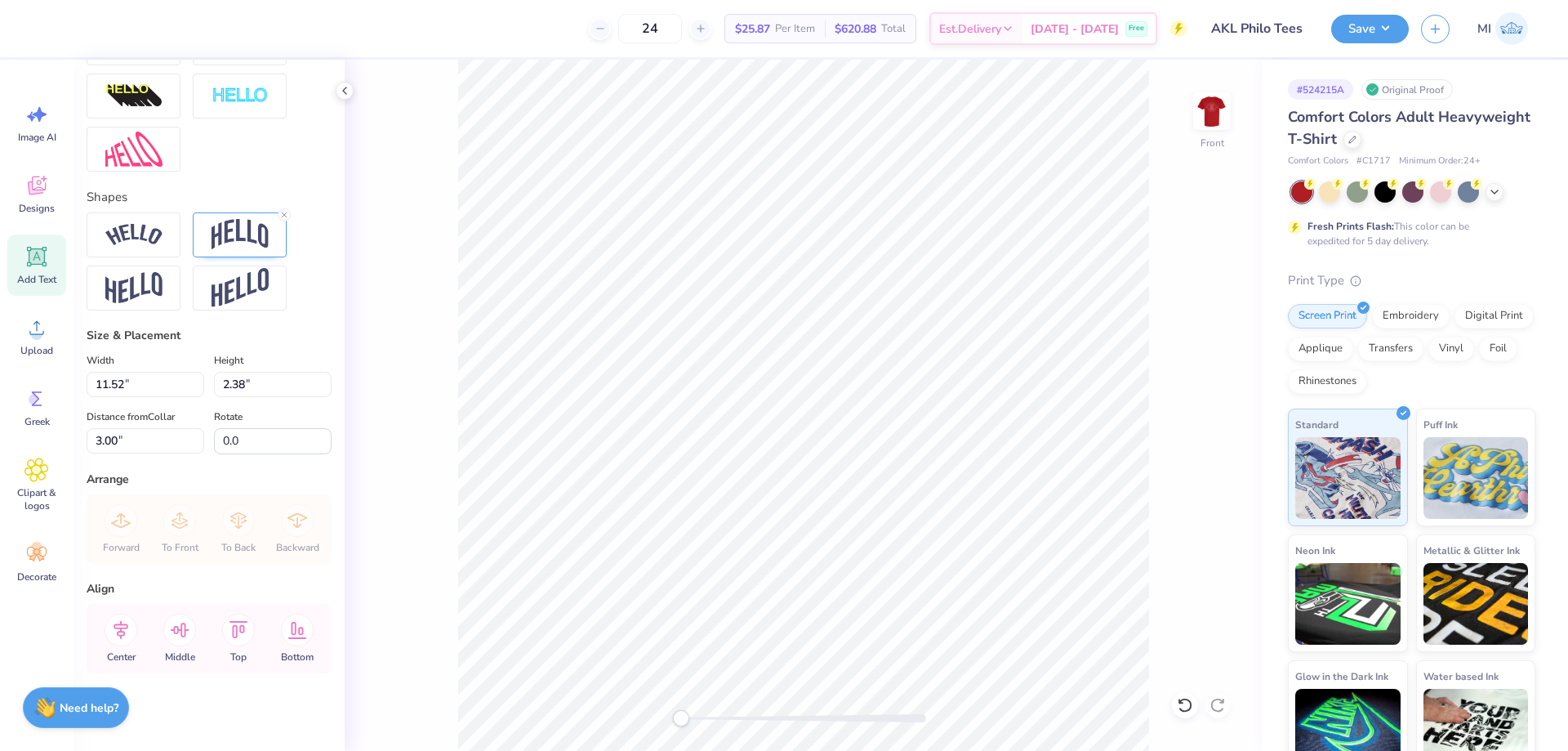
scroll to position [601, 0]
drag, startPoint x: 136, startPoint y: 386, endPoint x: 56, endPoint y: 380, distance: 80.2
click at [86, 380] on input "11.52" at bounding box center [145, 380] width 117 height 25
type input "11.50"
click at [1154, 365] on div "Front" at bounding box center [804, 405] width 917 height 691
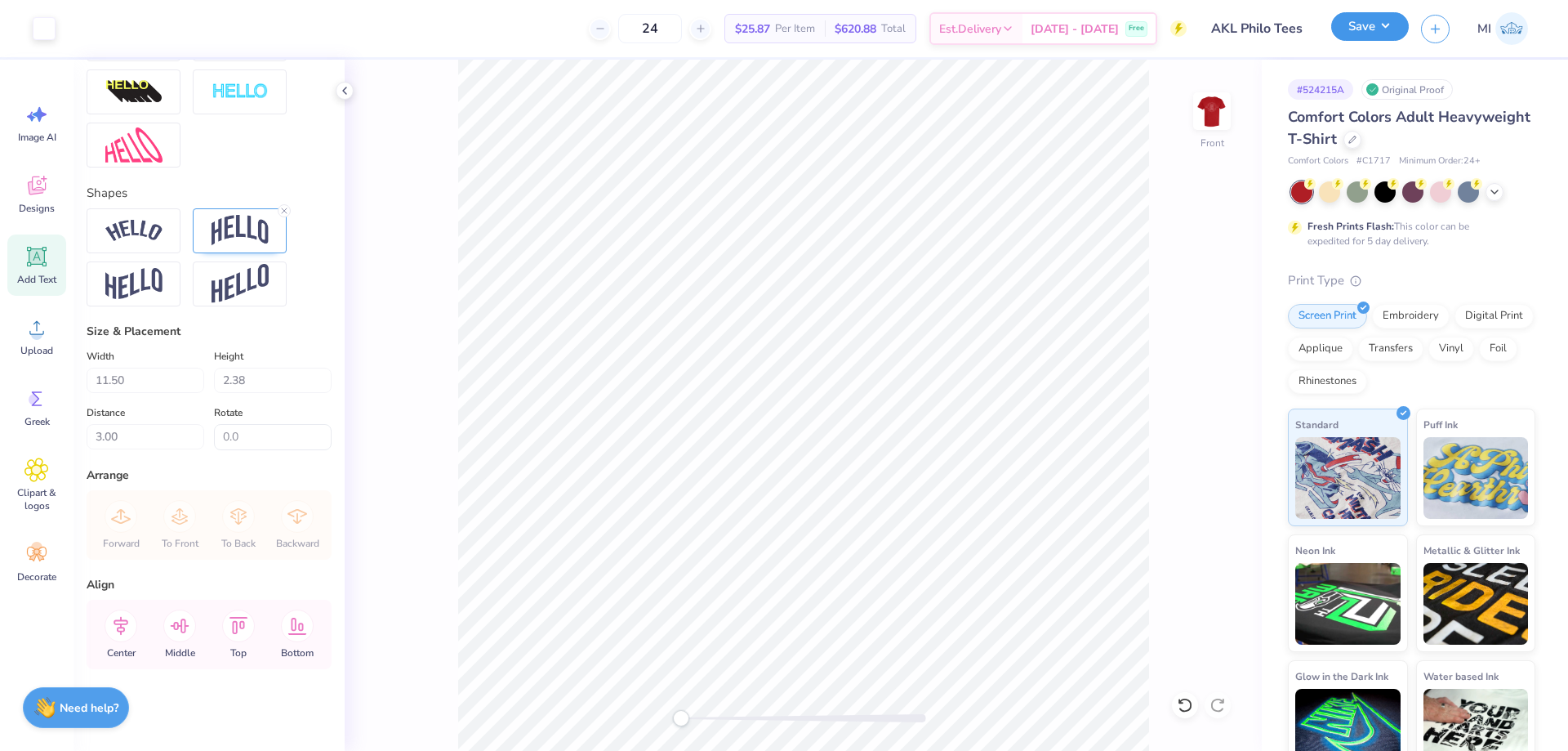
click at [1363, 26] on button "Save" at bounding box center [1370, 26] width 77 height 29
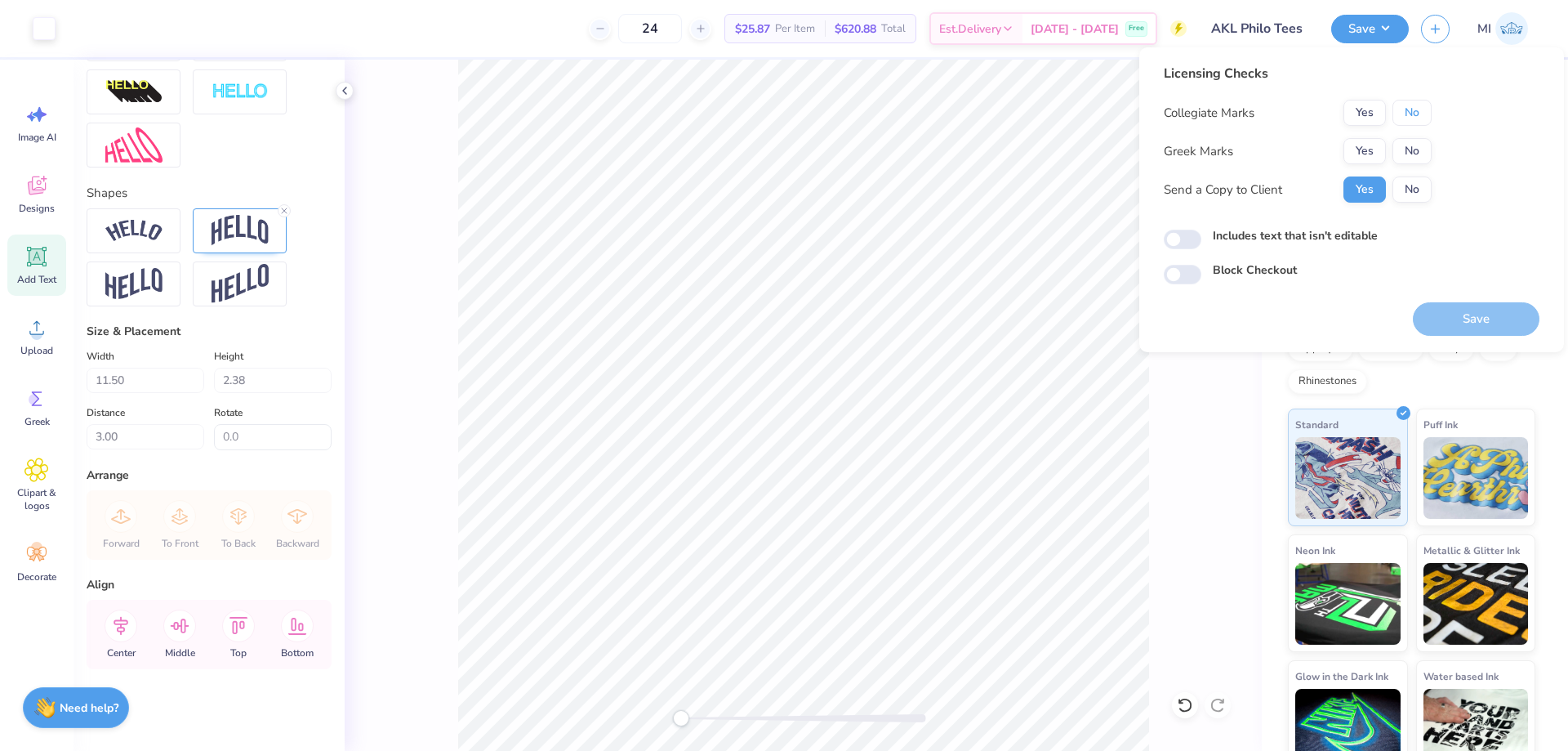
drag, startPoint x: 1416, startPoint y: 114, endPoint x: 1389, endPoint y: 138, distance: 36.1
click at [1413, 119] on button "No" at bounding box center [1413, 113] width 39 height 26
click at [1379, 144] on button "Yes" at bounding box center [1365, 151] width 43 height 26
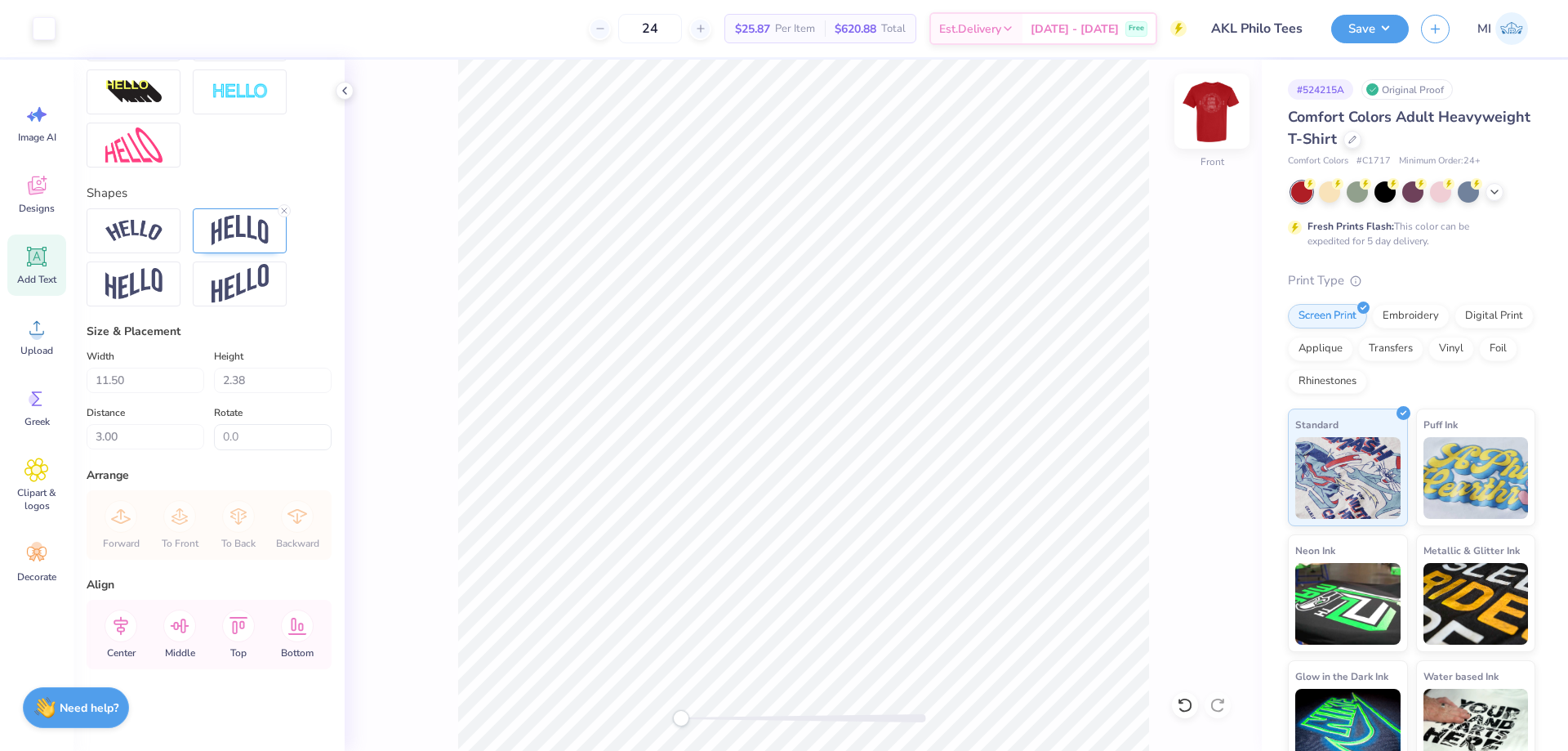
click at [1217, 110] on img at bounding box center [1212, 111] width 65 height 65
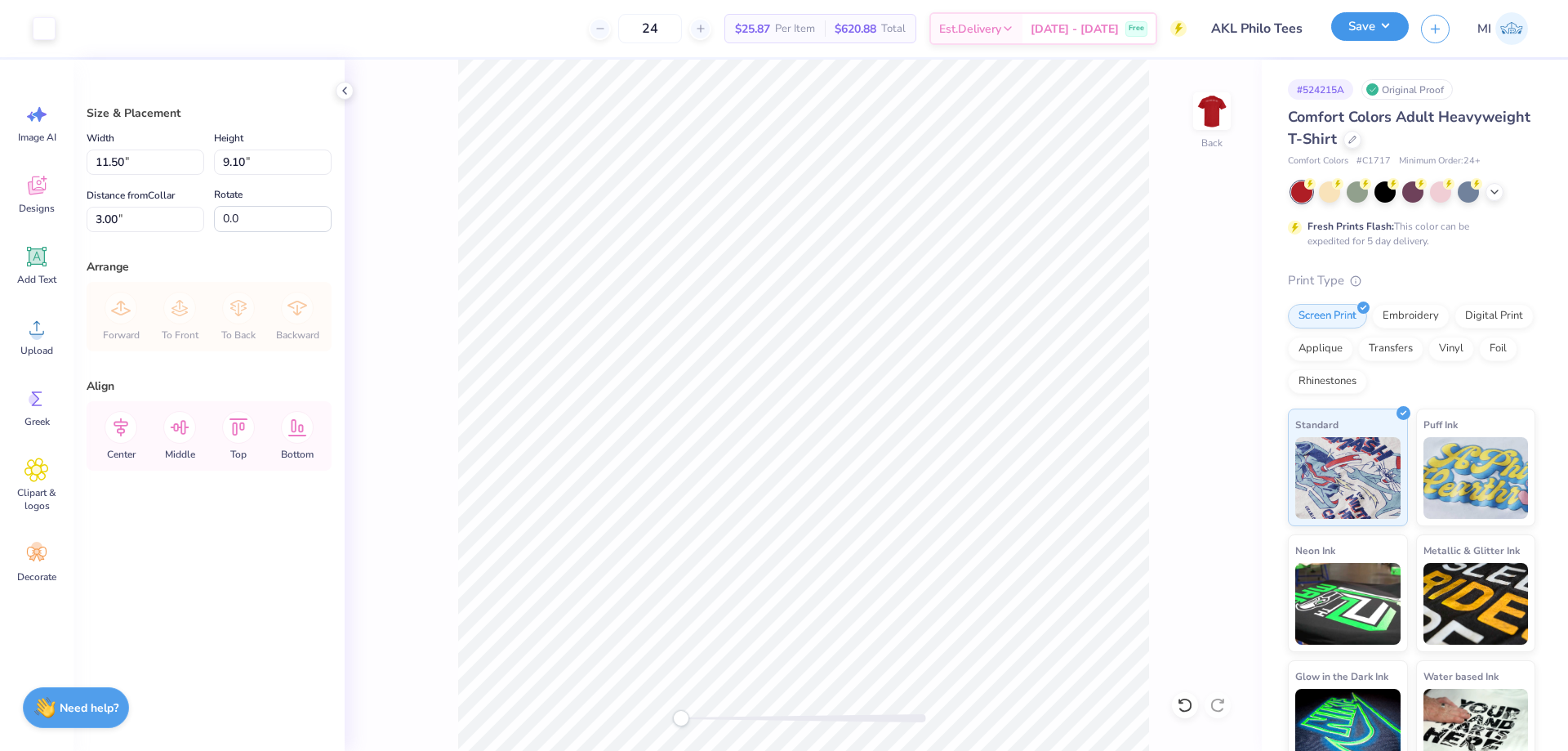
click at [1363, 30] on button "Save" at bounding box center [1370, 26] width 77 height 29
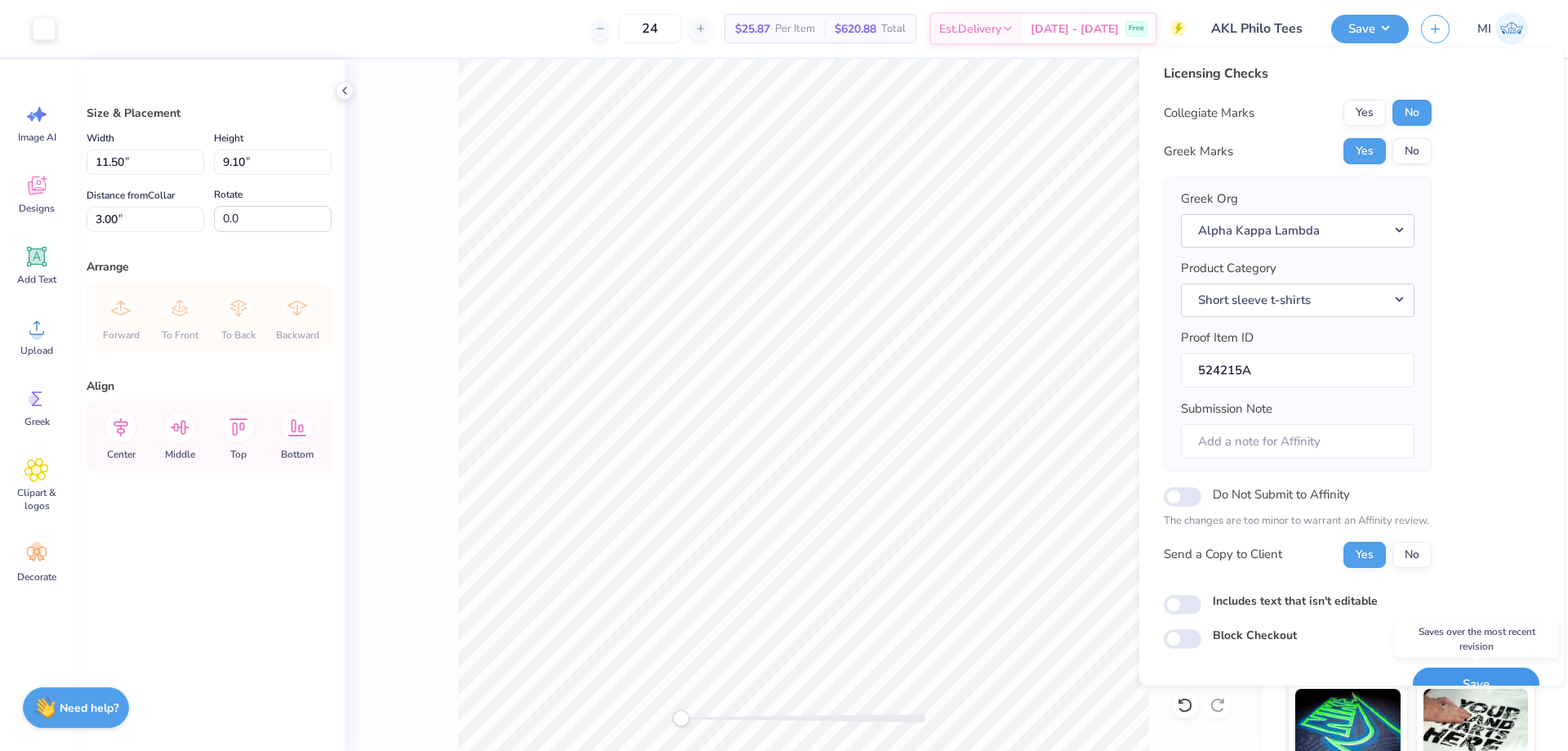
click at [1476, 672] on button "Save" at bounding box center [1477, 685] width 126 height 34
